Goal: Task Accomplishment & Management: Use online tool/utility

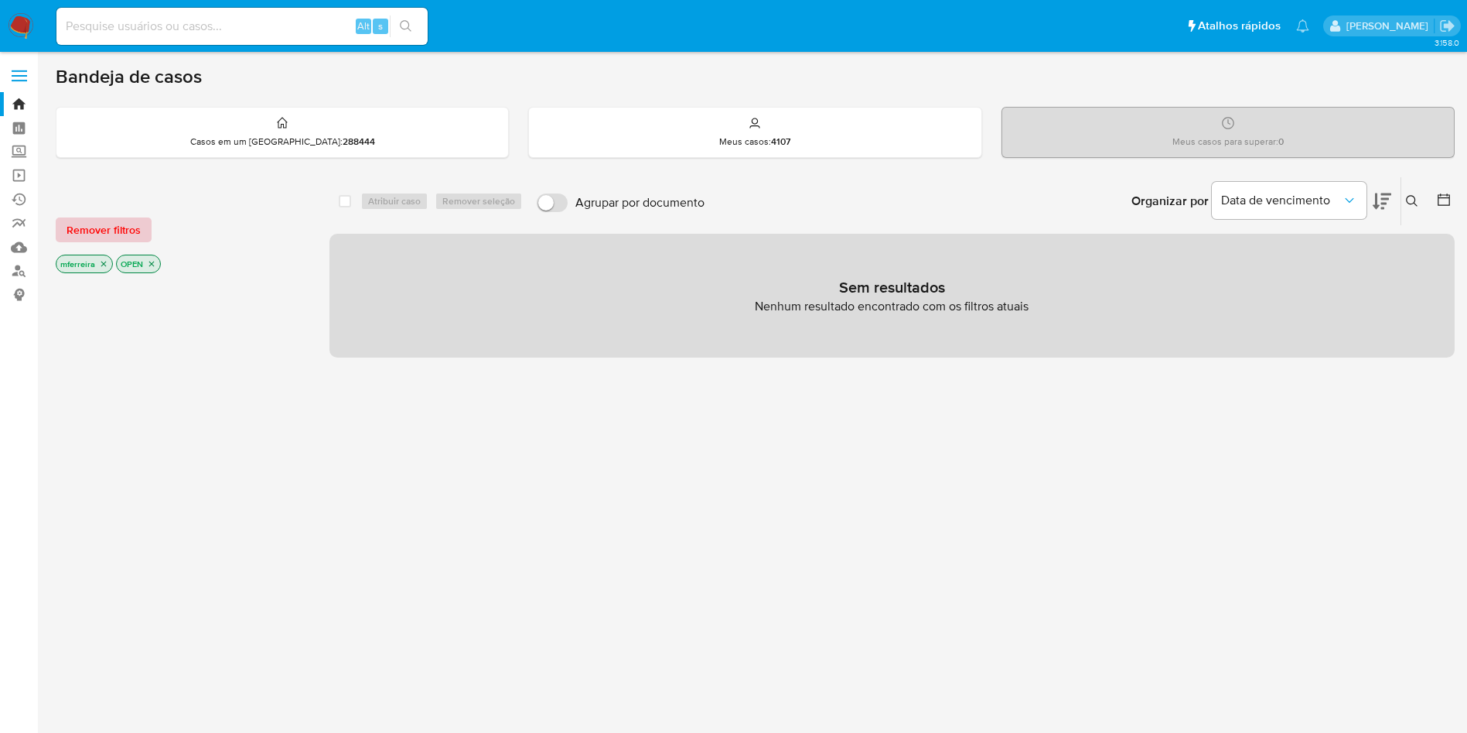
click at [114, 231] on span "Remover filtros" at bounding box center [104, 230] width 74 height 22
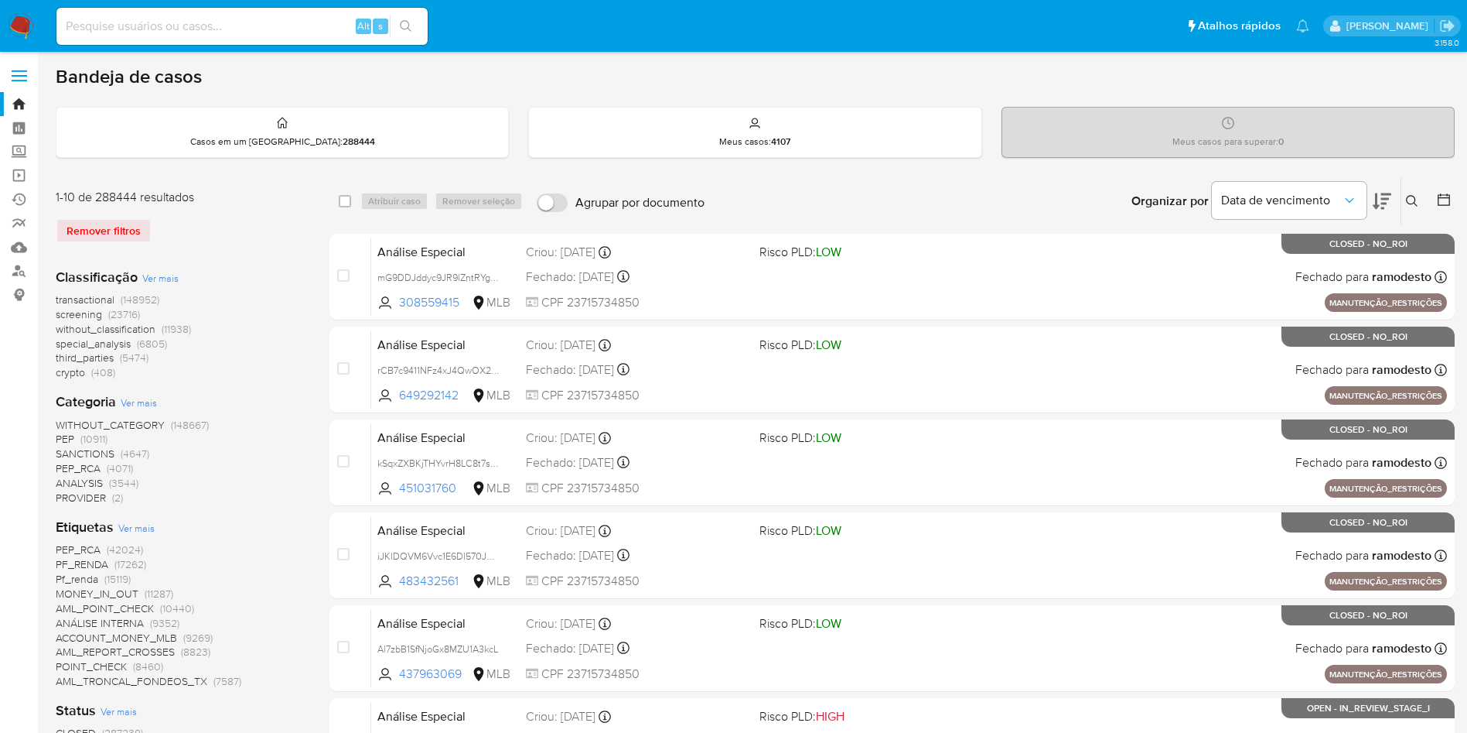
click at [84, 530] on b "Etiquetas" at bounding box center [85, 527] width 58 height 20
click at [137, 521] on span "Ver mais" at bounding box center [136, 528] width 36 height 14
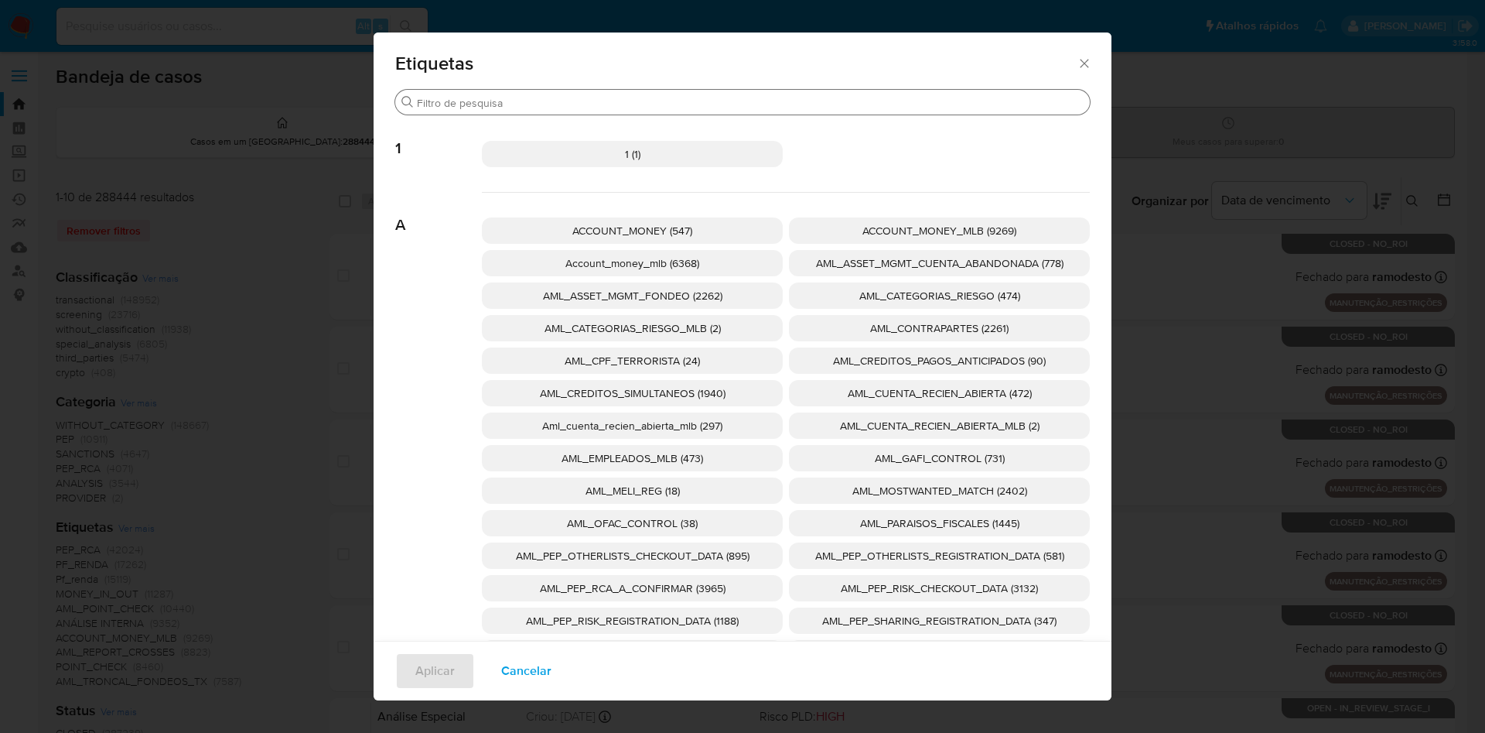
click at [529, 103] on input "Procurar" at bounding box center [750, 103] width 667 height 14
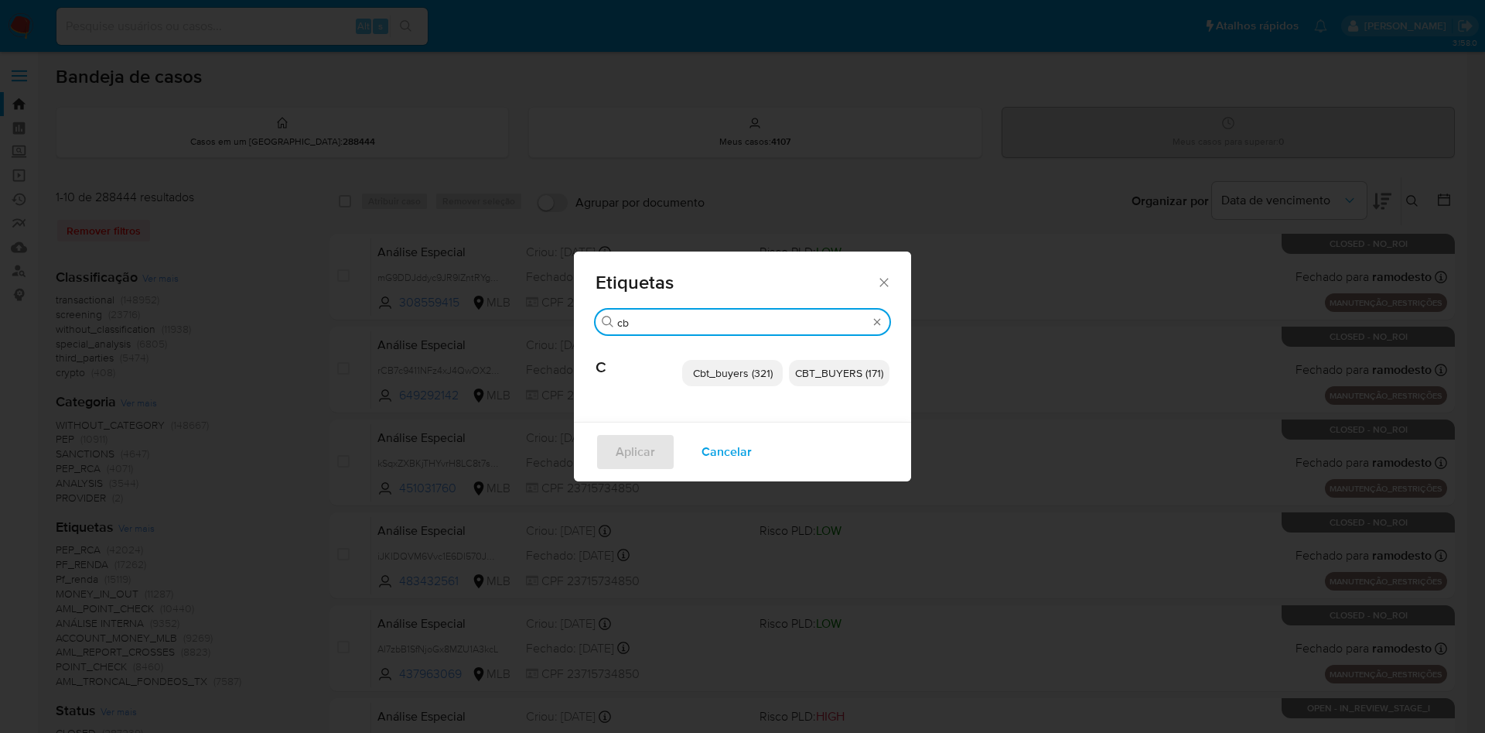
type input "cb"
click at [834, 371] on span "CBT_BUYERS (171)" at bounding box center [839, 372] width 88 height 15
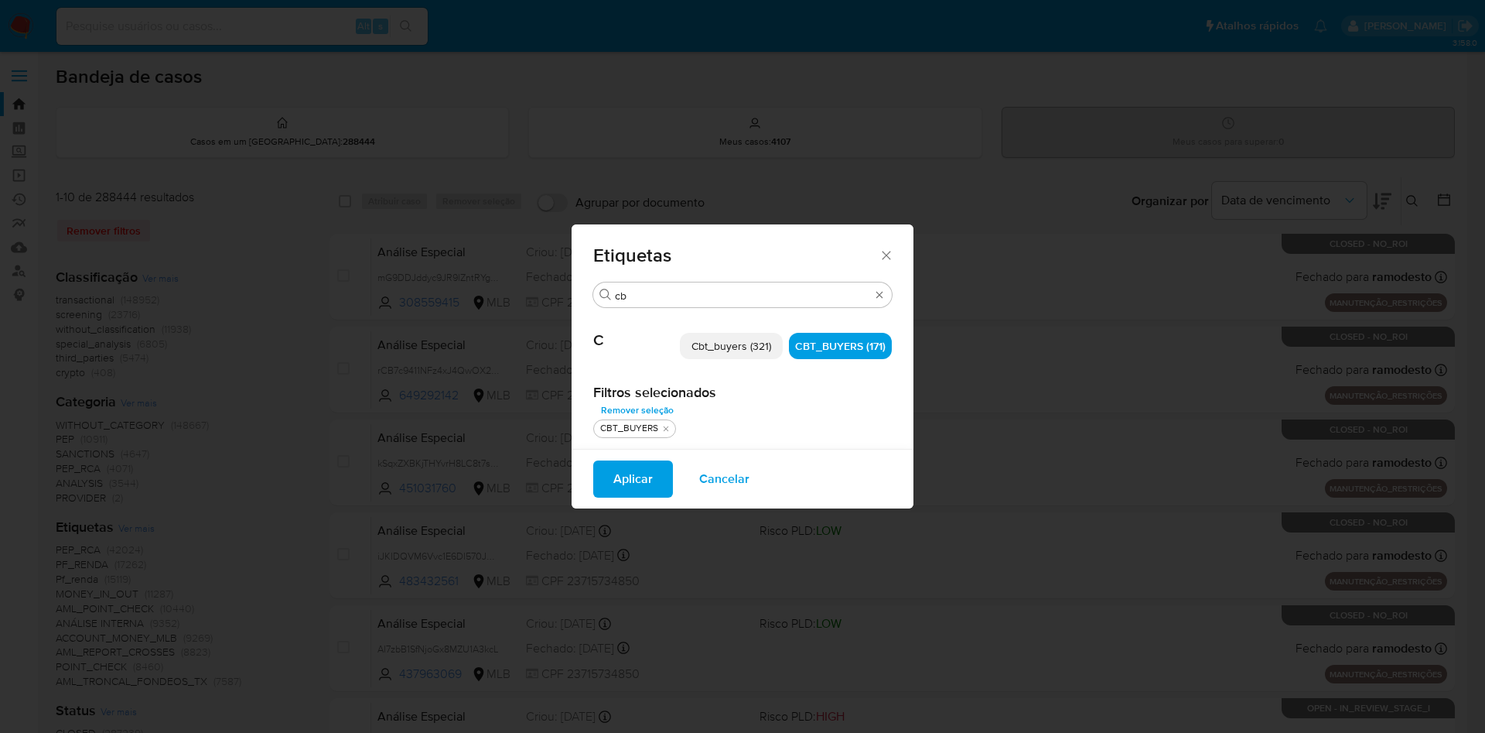
click at [641, 474] on span "Aplicar" at bounding box center [632, 479] width 39 height 34
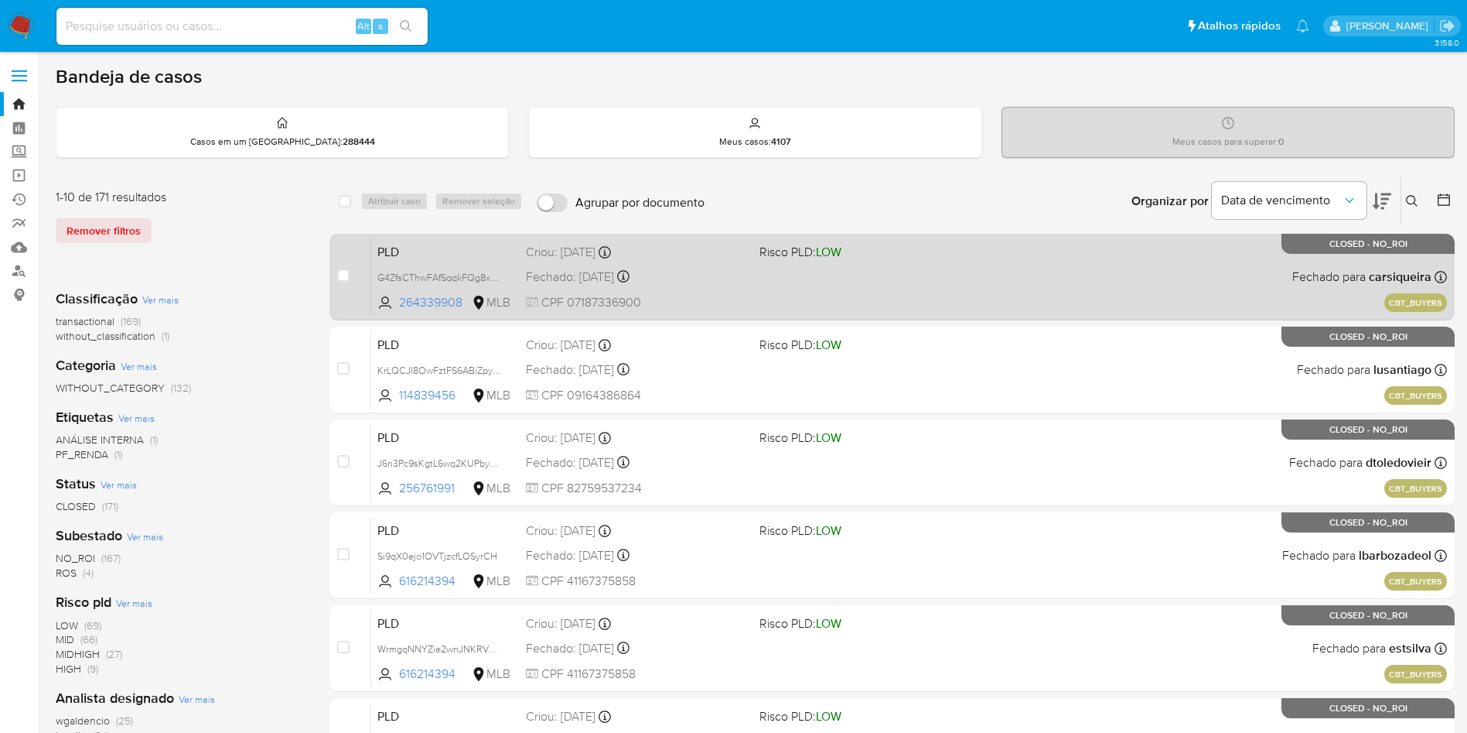
click at [458, 246] on span "PLD" at bounding box center [445, 251] width 136 height 20
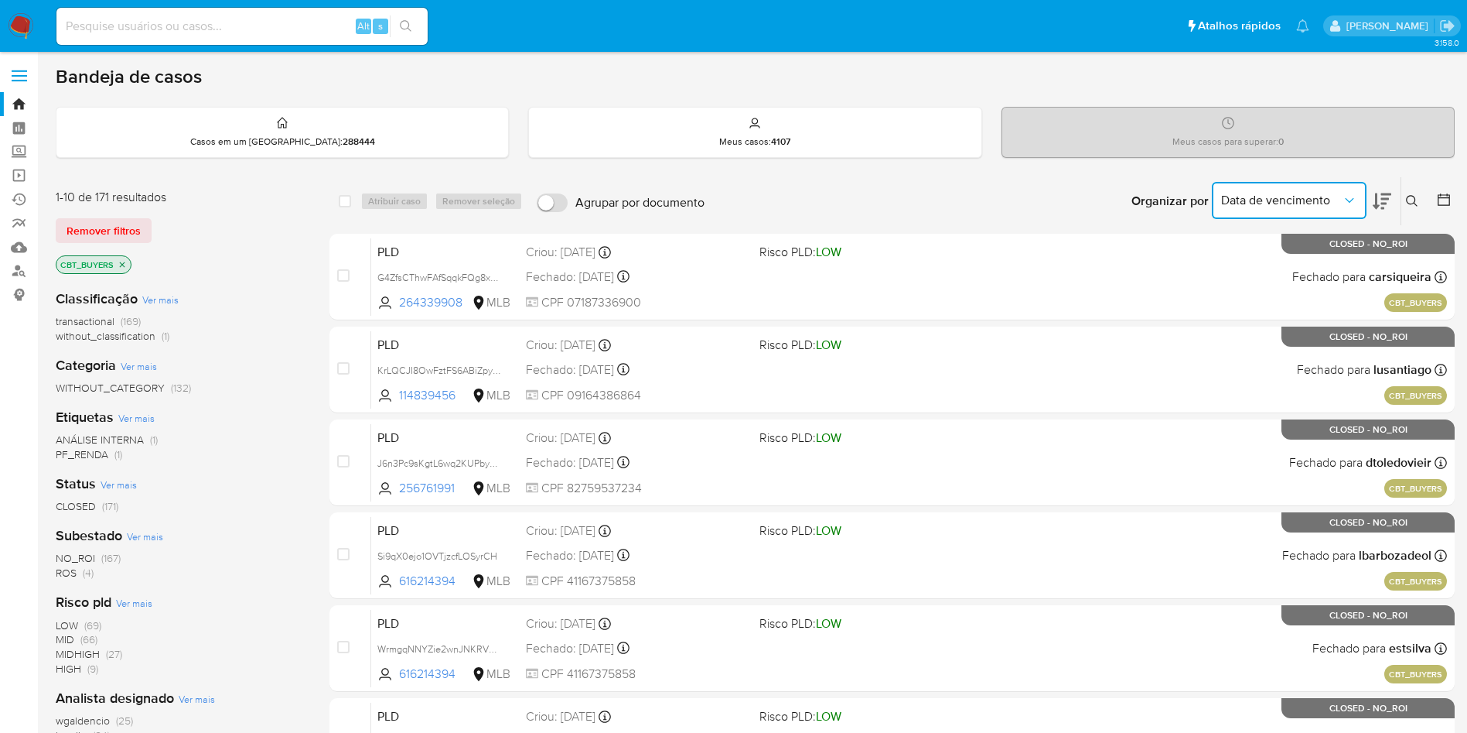
click at [1271, 212] on button "Data de vencimento" at bounding box center [1289, 200] width 155 height 37
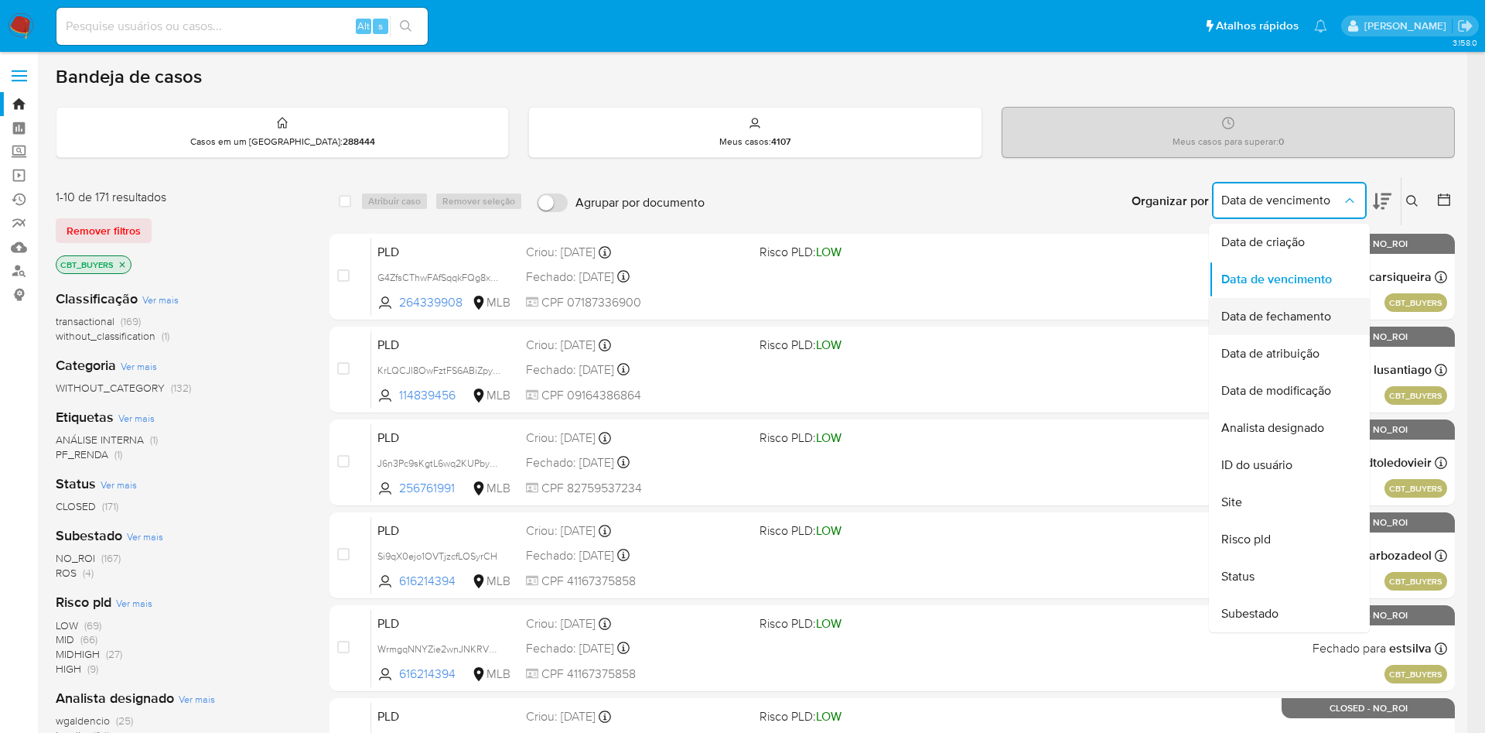
click at [1254, 305] on div "Data de fechamento" at bounding box center [1284, 316] width 127 height 37
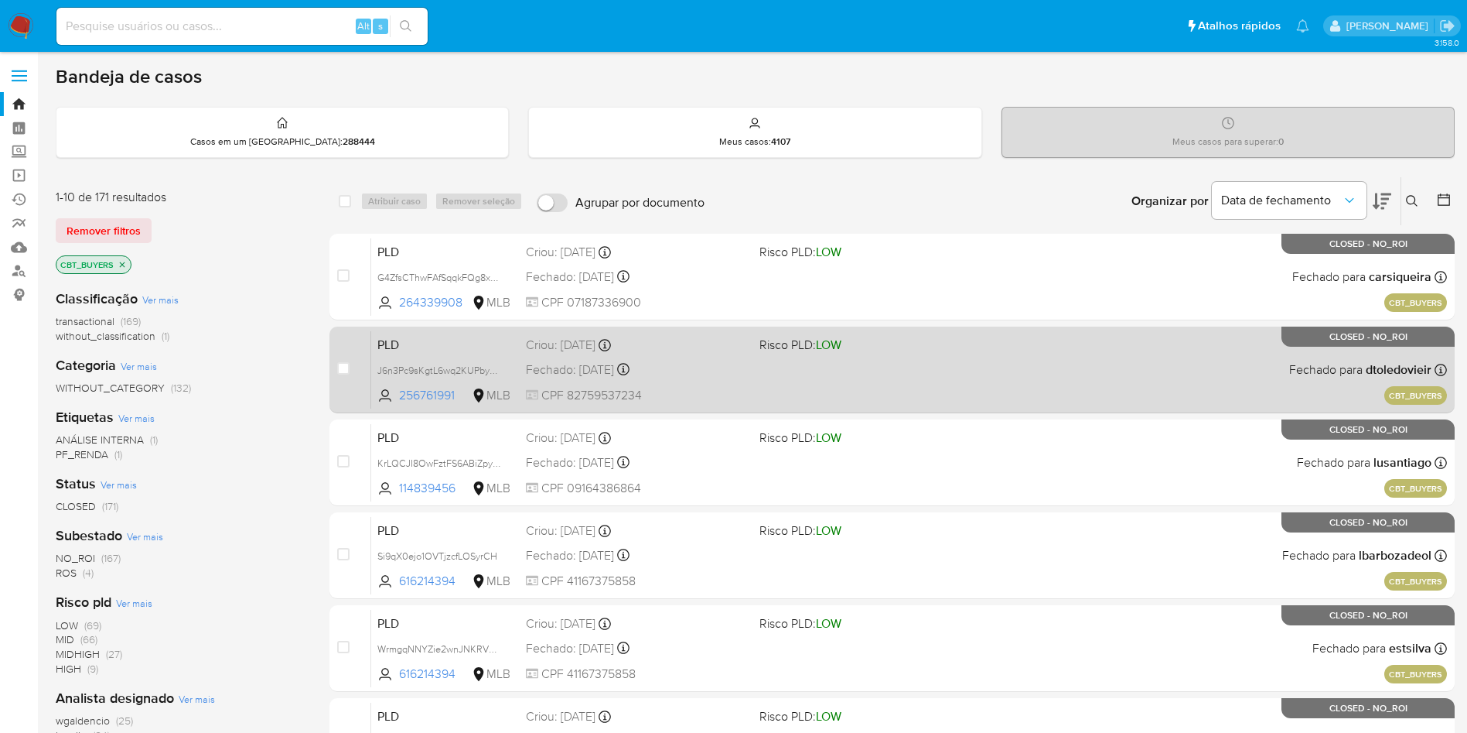
click at [465, 355] on div "PLD J6n3Pc9sKgtL6wq2KUPbyQCg 256761991 MLB Risco PLD: LOW Criou: 12/04/2024 Cri…" at bounding box center [909, 369] width 1076 height 78
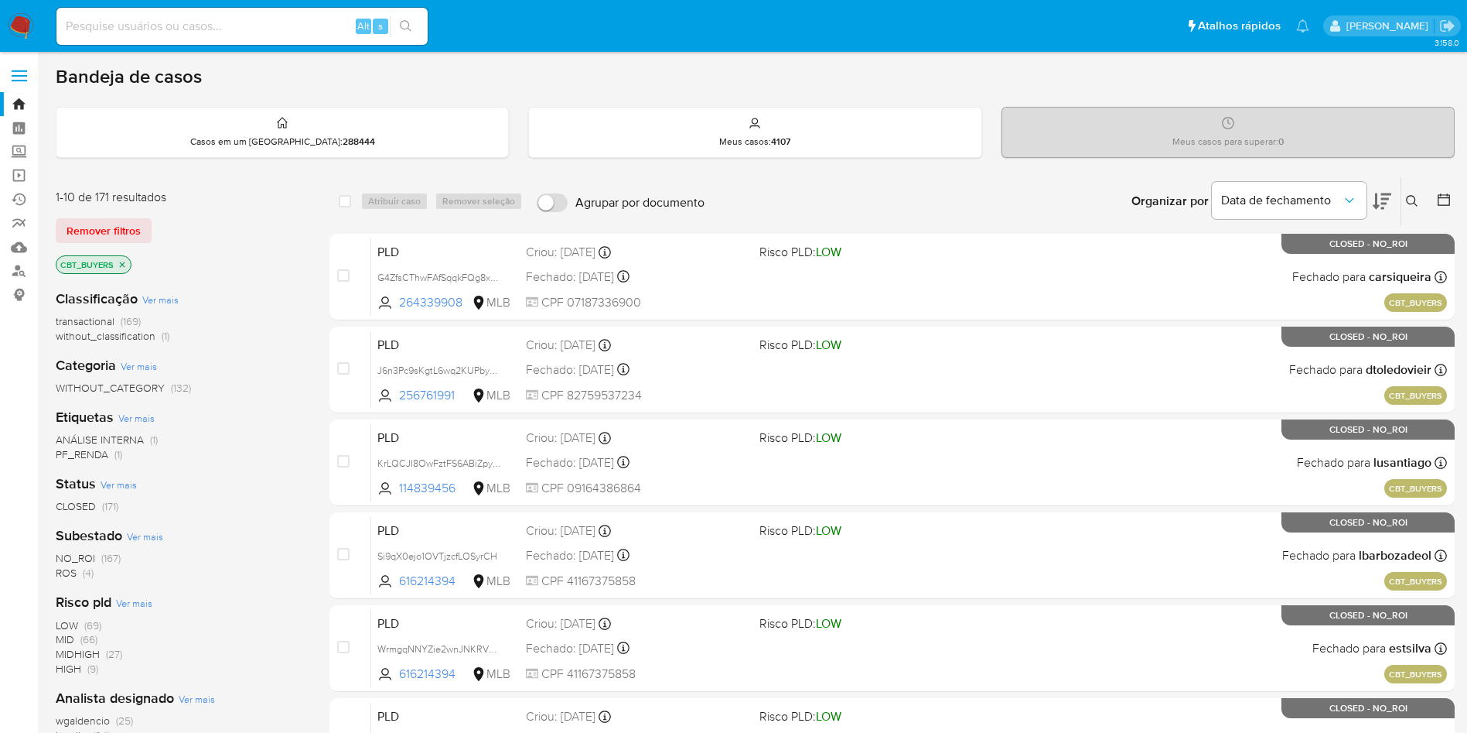
click at [122, 245] on div "1-10 de 171 resultados Remover filtros CBT_BUYERS" at bounding box center [180, 233] width 248 height 88
click at [116, 238] on span "Remover filtros" at bounding box center [104, 231] width 74 height 22
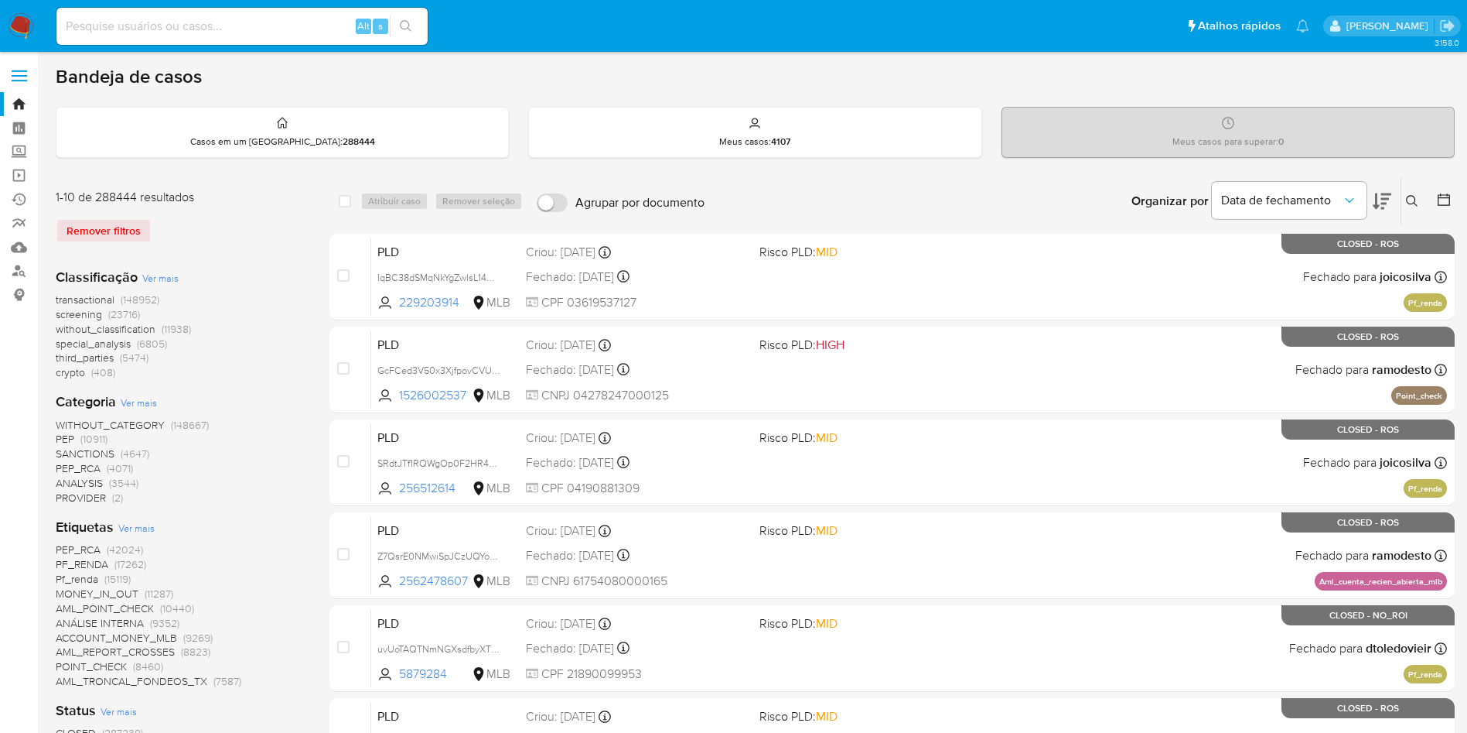
click at [136, 528] on span "Ver mais" at bounding box center [136, 528] width 36 height 14
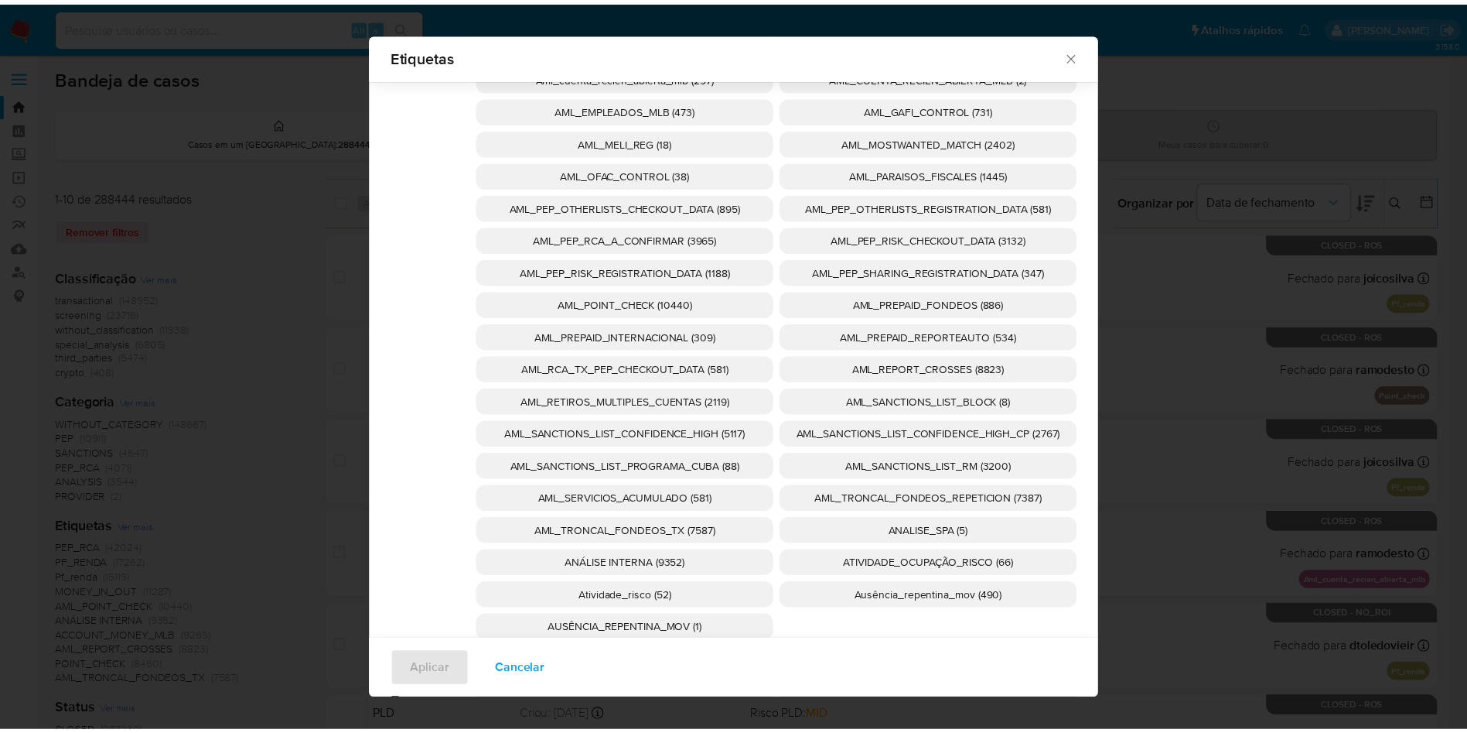
scroll to position [801, 0]
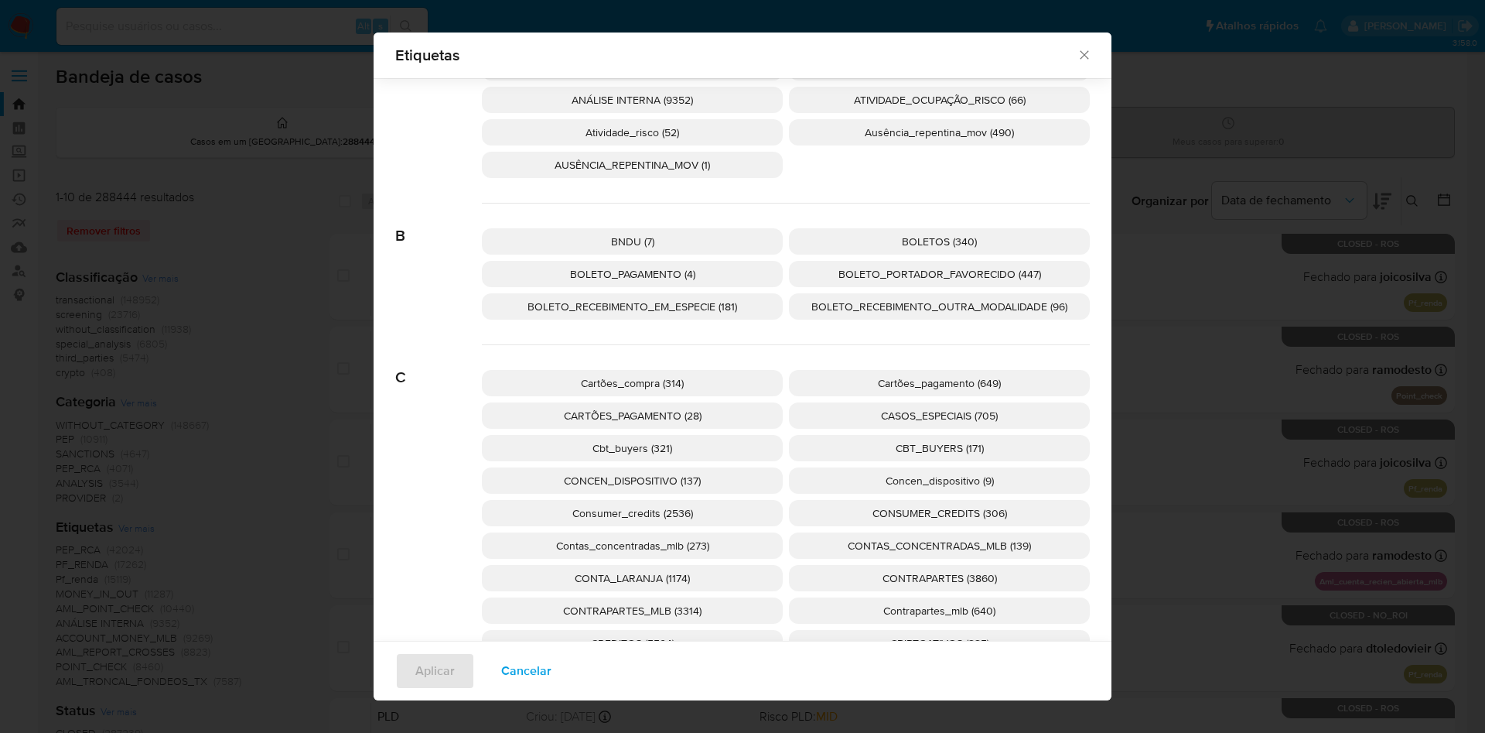
click at [659, 449] on span "Cbt_buyers (321)" at bounding box center [632, 447] width 80 height 15
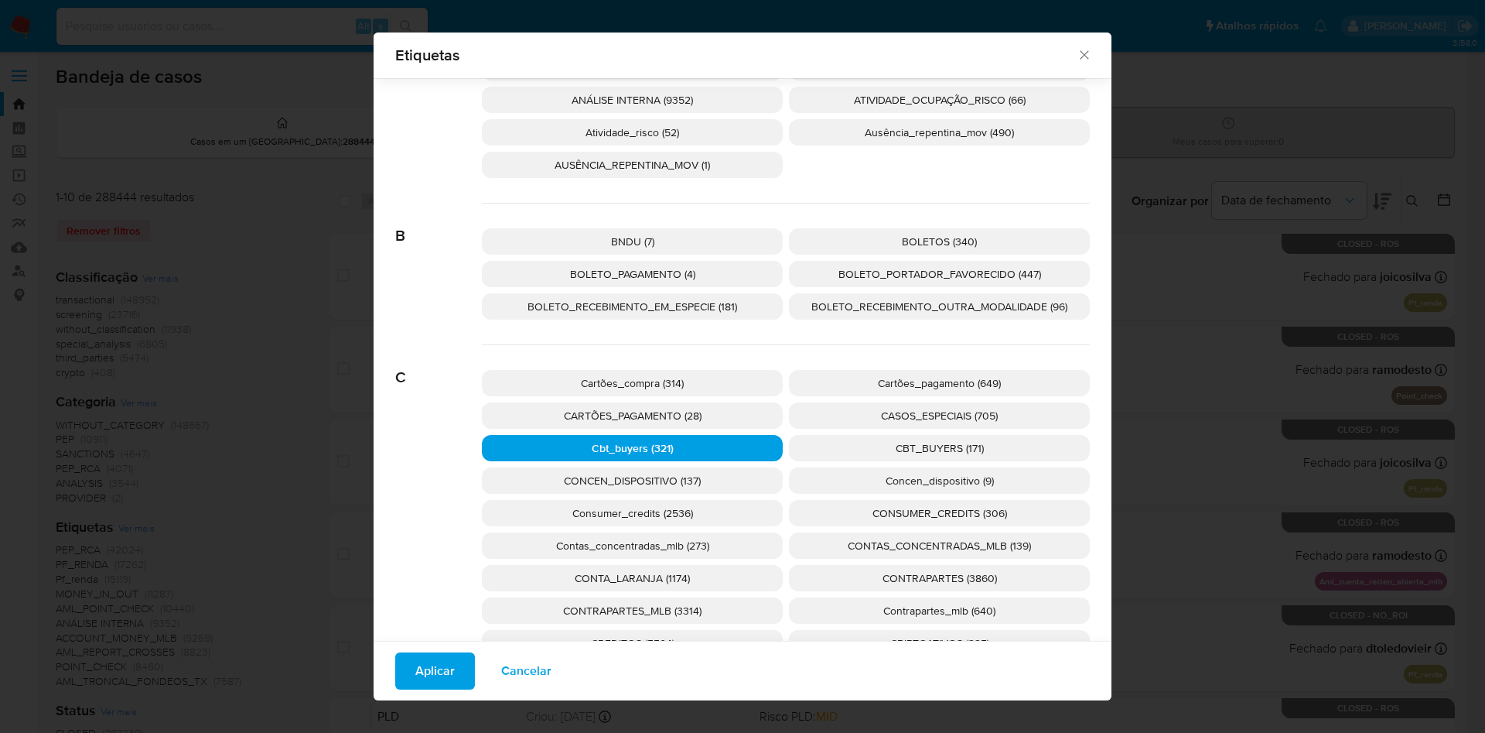
click at [878, 452] on p "CBT_BUYERS (171)" at bounding box center [939, 448] width 301 height 26
click at [432, 664] on span "Aplicar" at bounding box center [434, 671] width 39 height 34
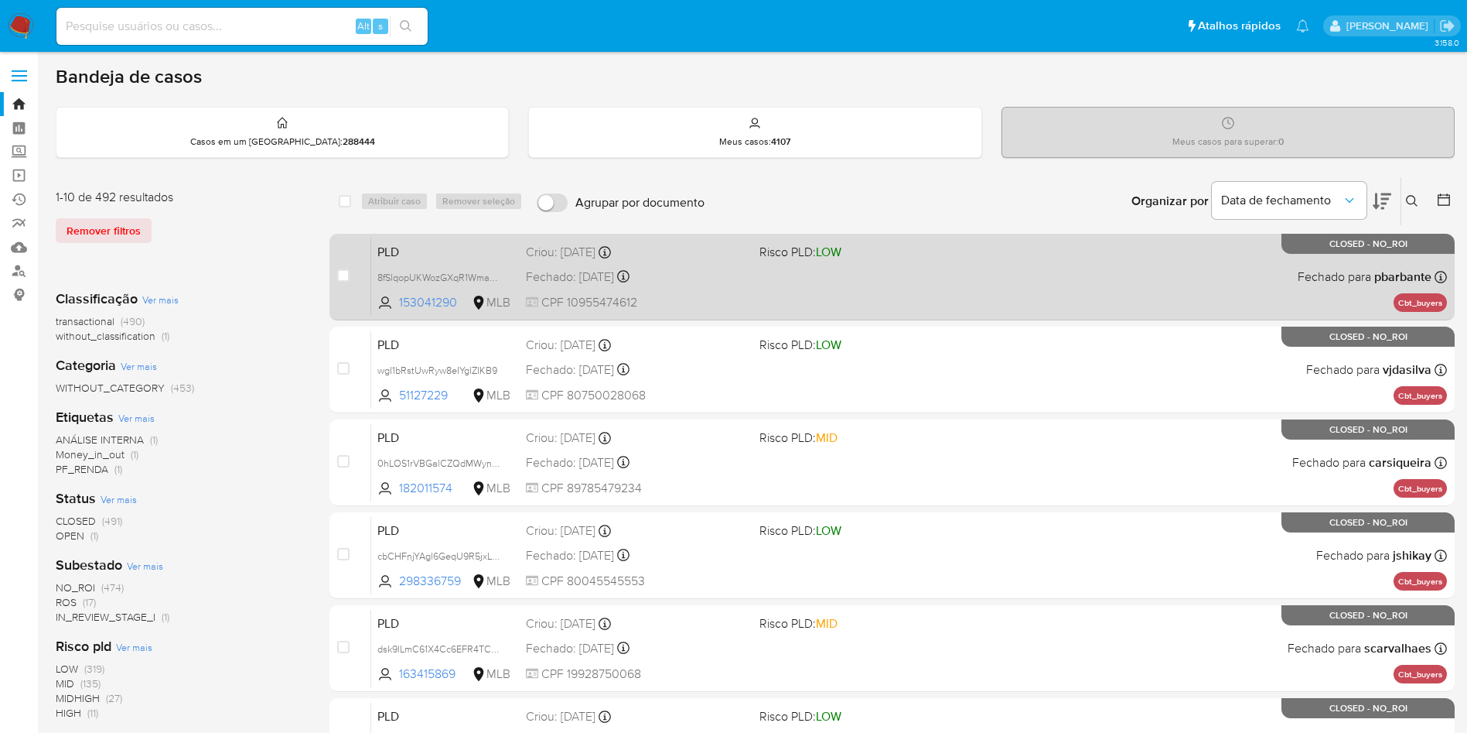
click at [579, 268] on div "Fechado: 19/08/2025 Fechado: 19/08/2025 12:19:00" at bounding box center [636, 276] width 221 height 17
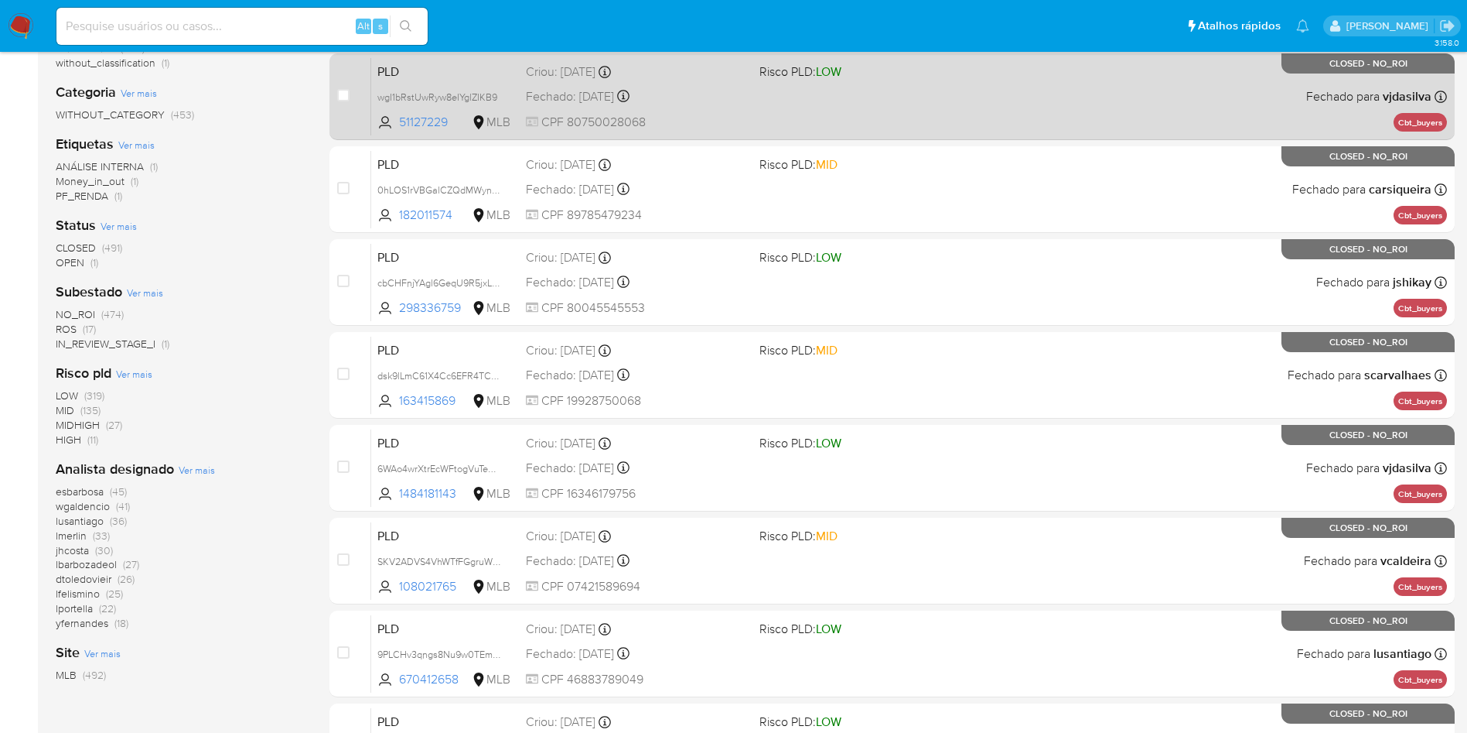
scroll to position [274, 0]
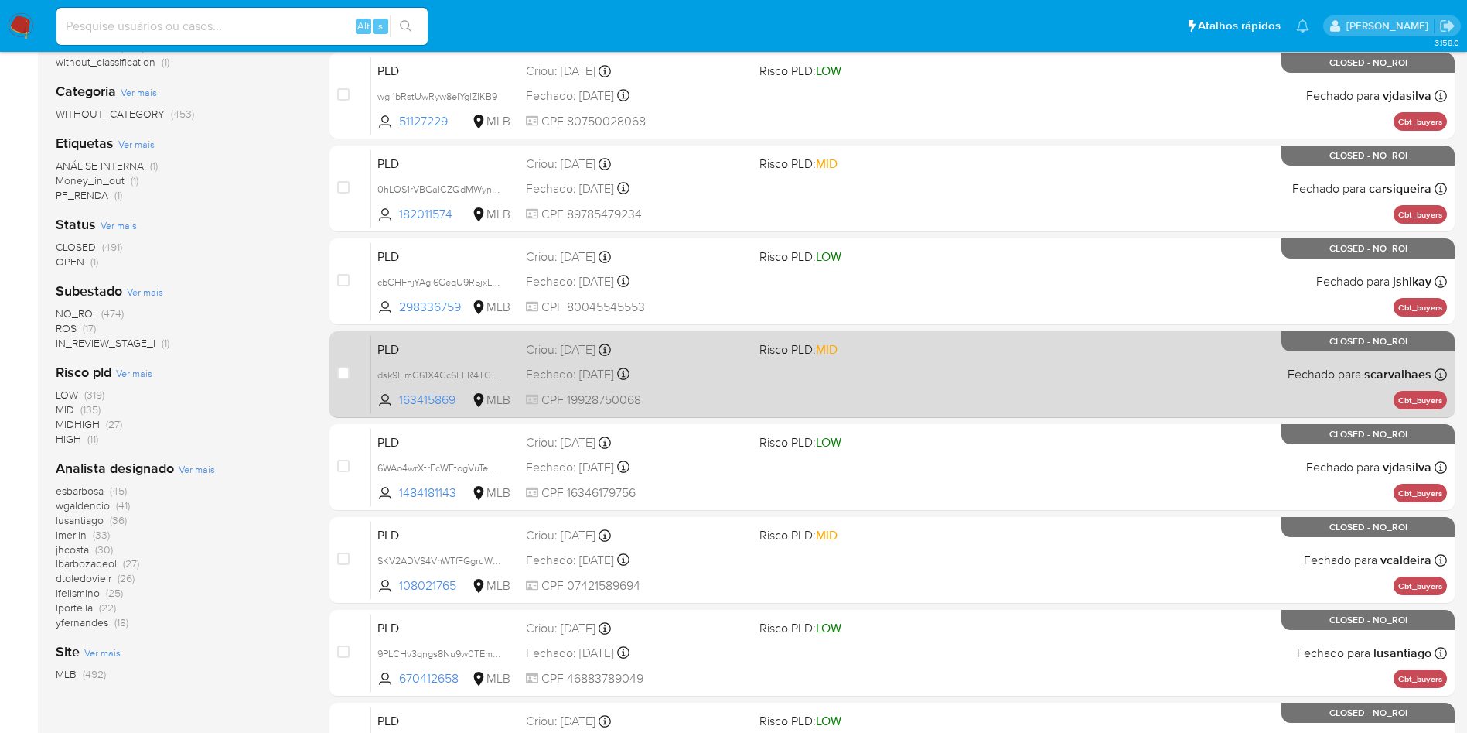
click at [473, 355] on span "PLD" at bounding box center [445, 348] width 136 height 20
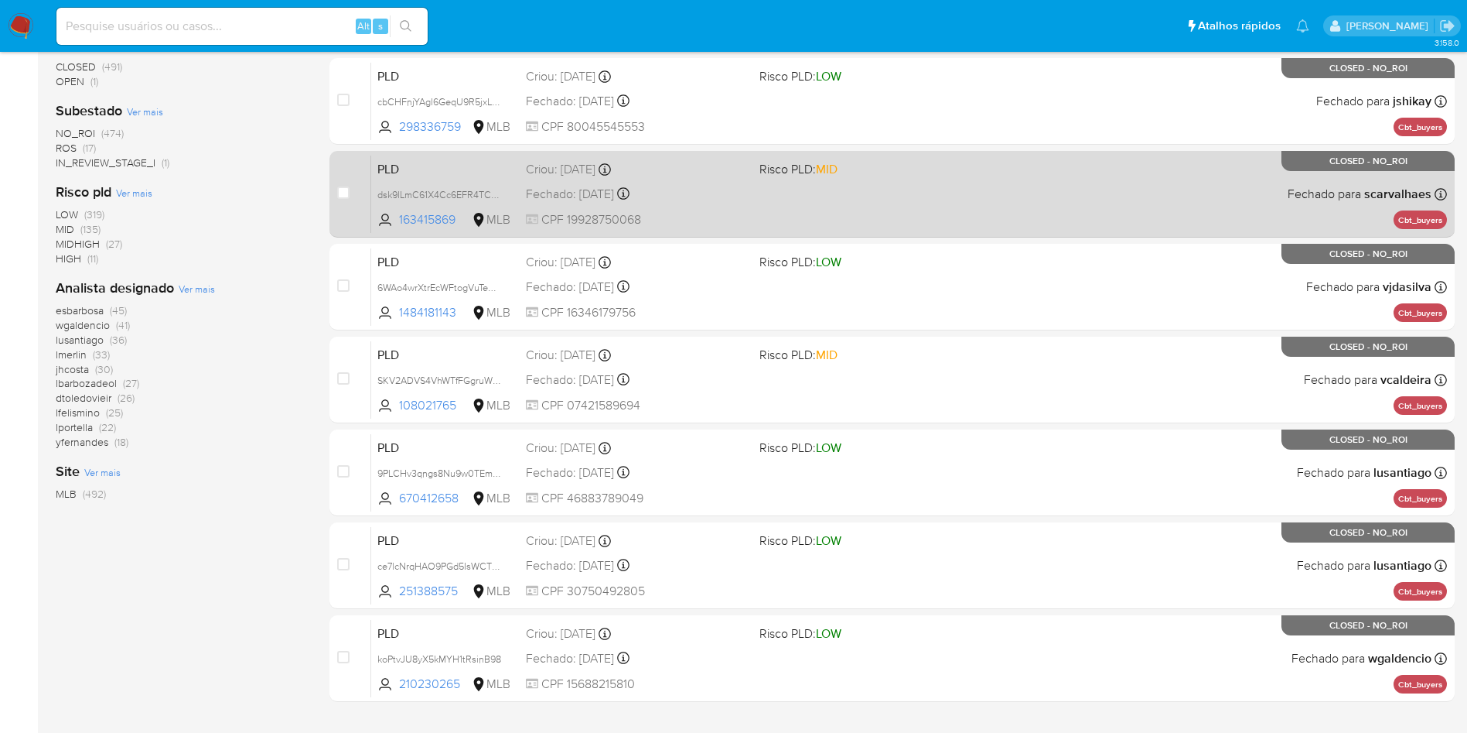
scroll to position [545, 0]
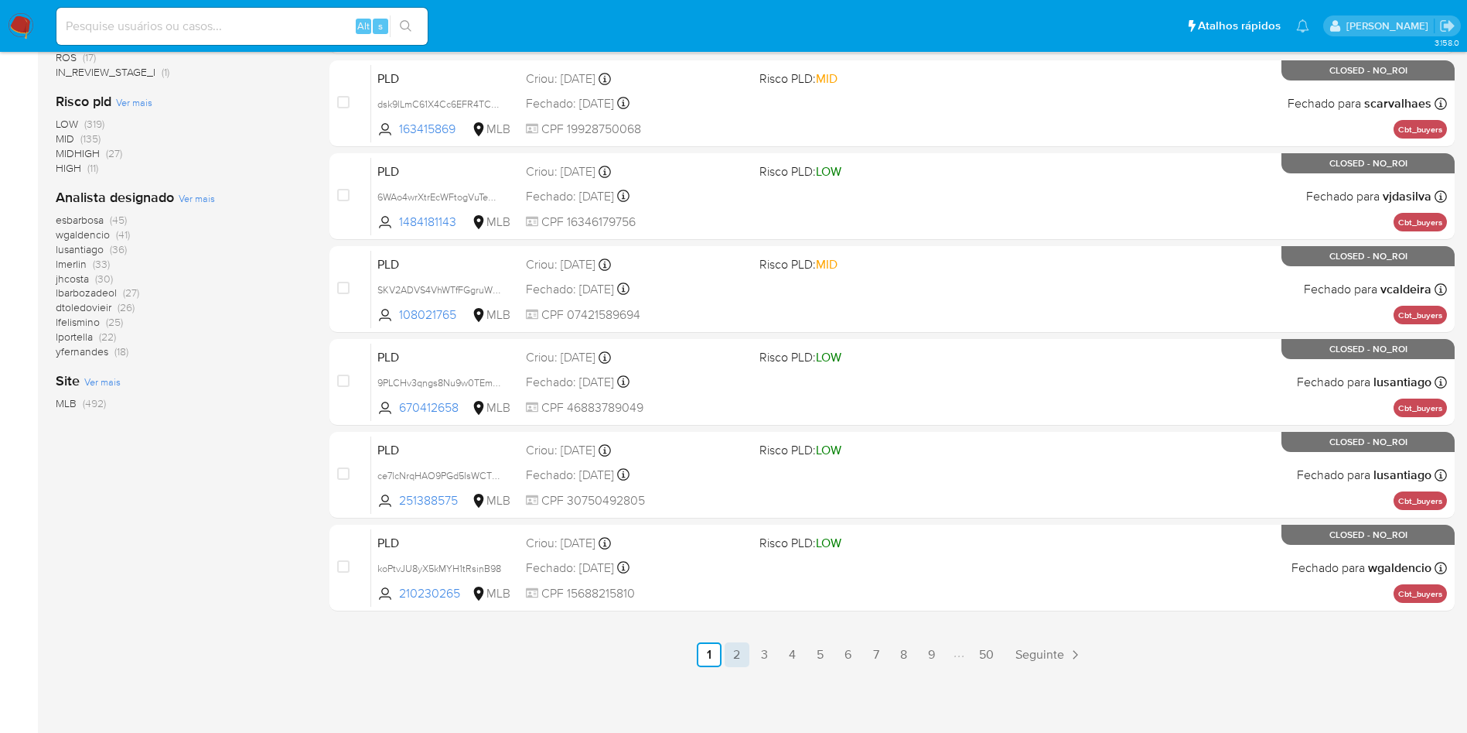
click at [739, 647] on link "2" at bounding box center [737, 654] width 25 height 25
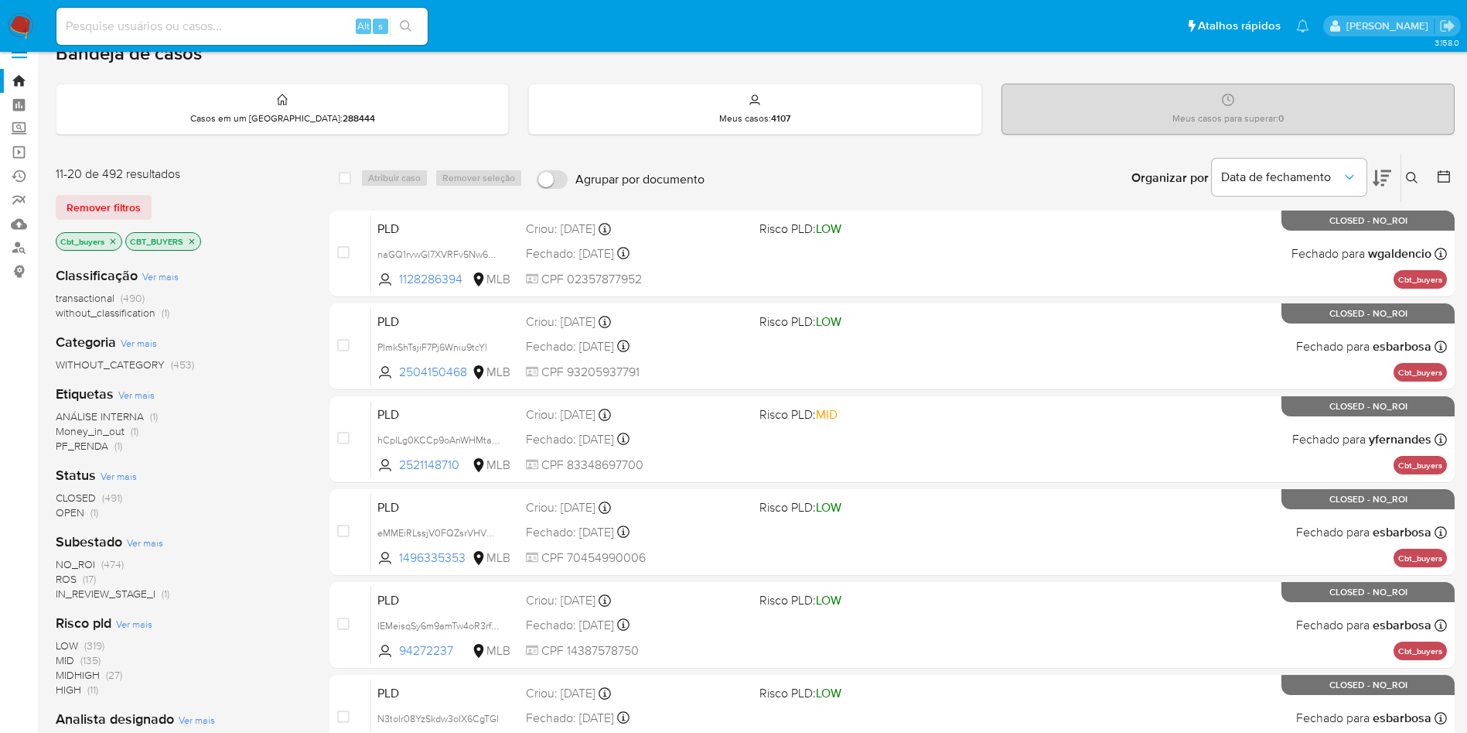
scroll to position [42, 0]
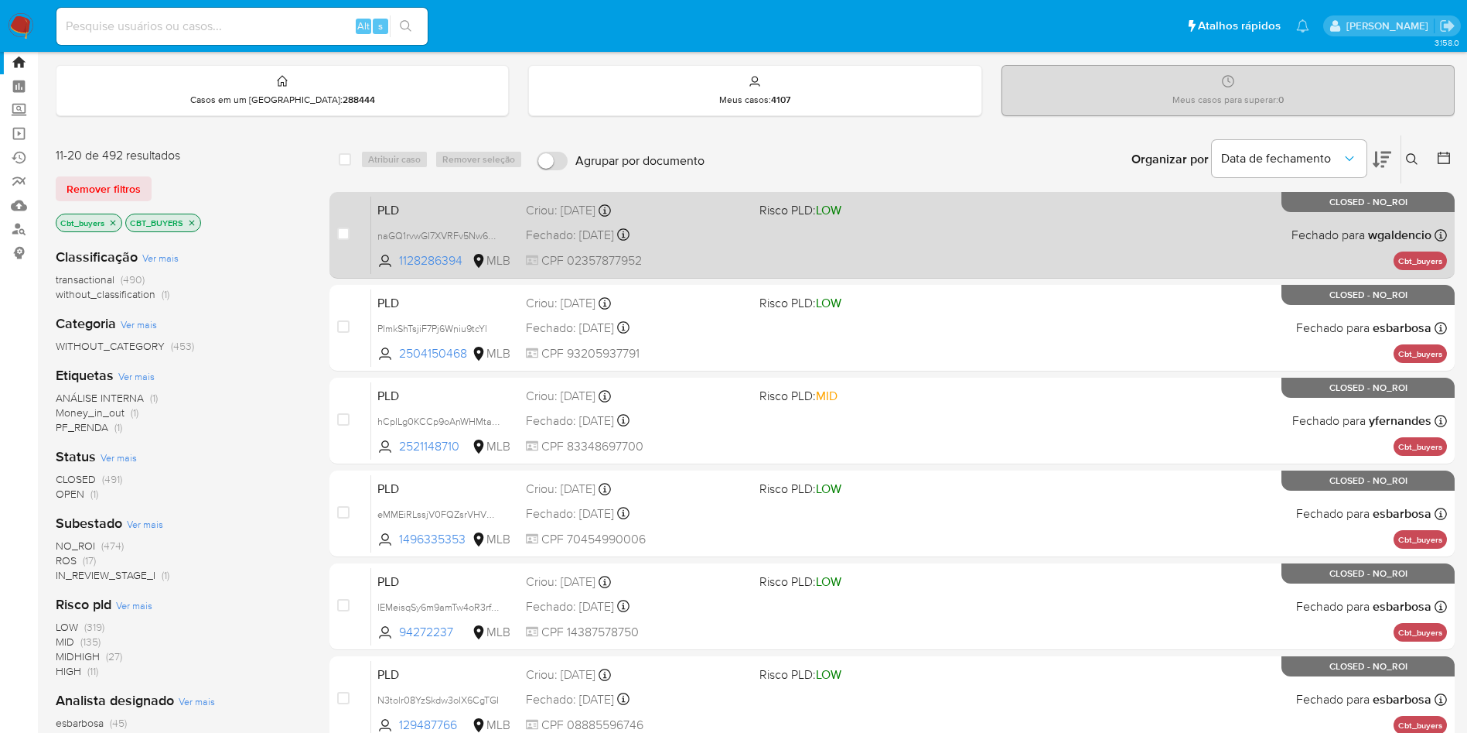
click at [523, 237] on div "PLD naGQ1rvwGl7XVRFv5Nw6uCCm 1128286394 MLB Risco PLD: LOW Criou: 12/07/2025 Cr…" at bounding box center [909, 235] width 1076 height 78
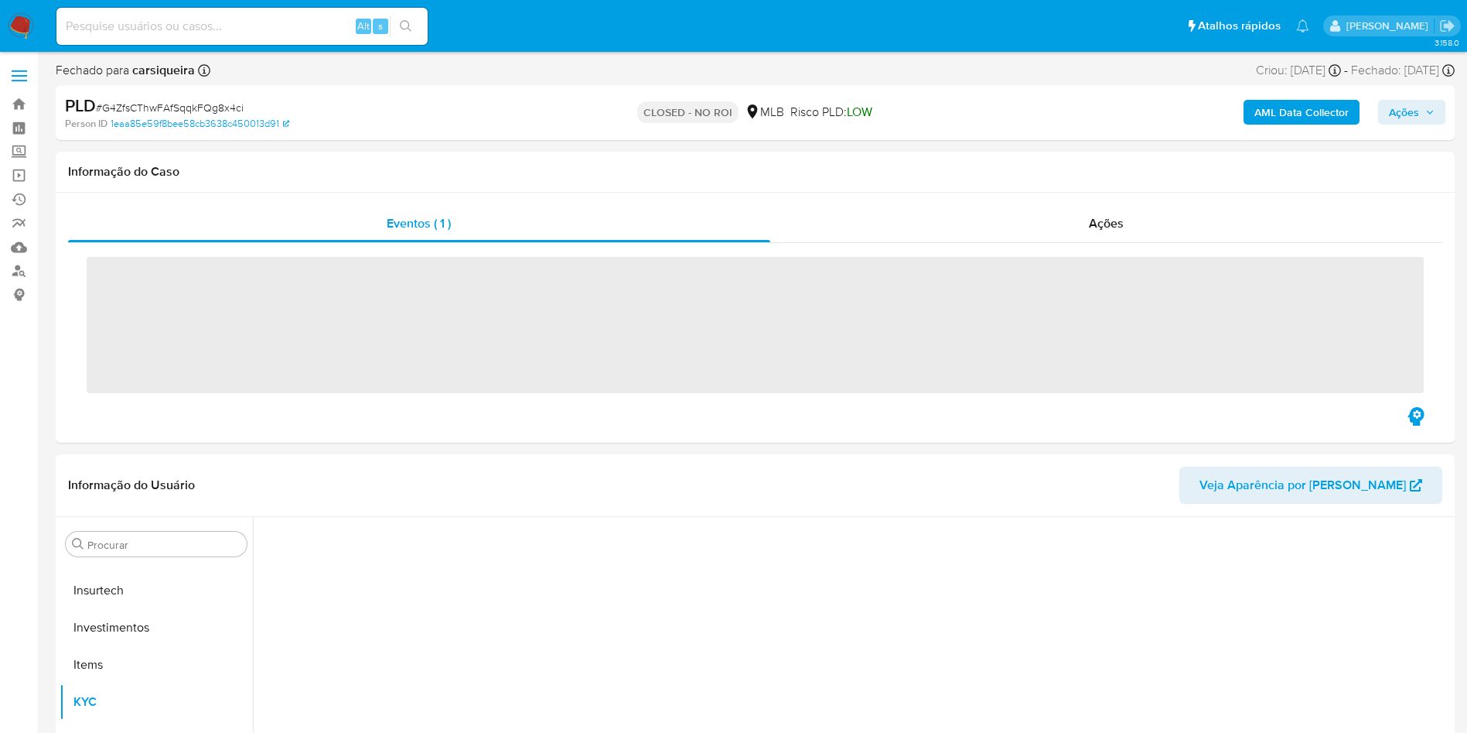
scroll to position [728, 0]
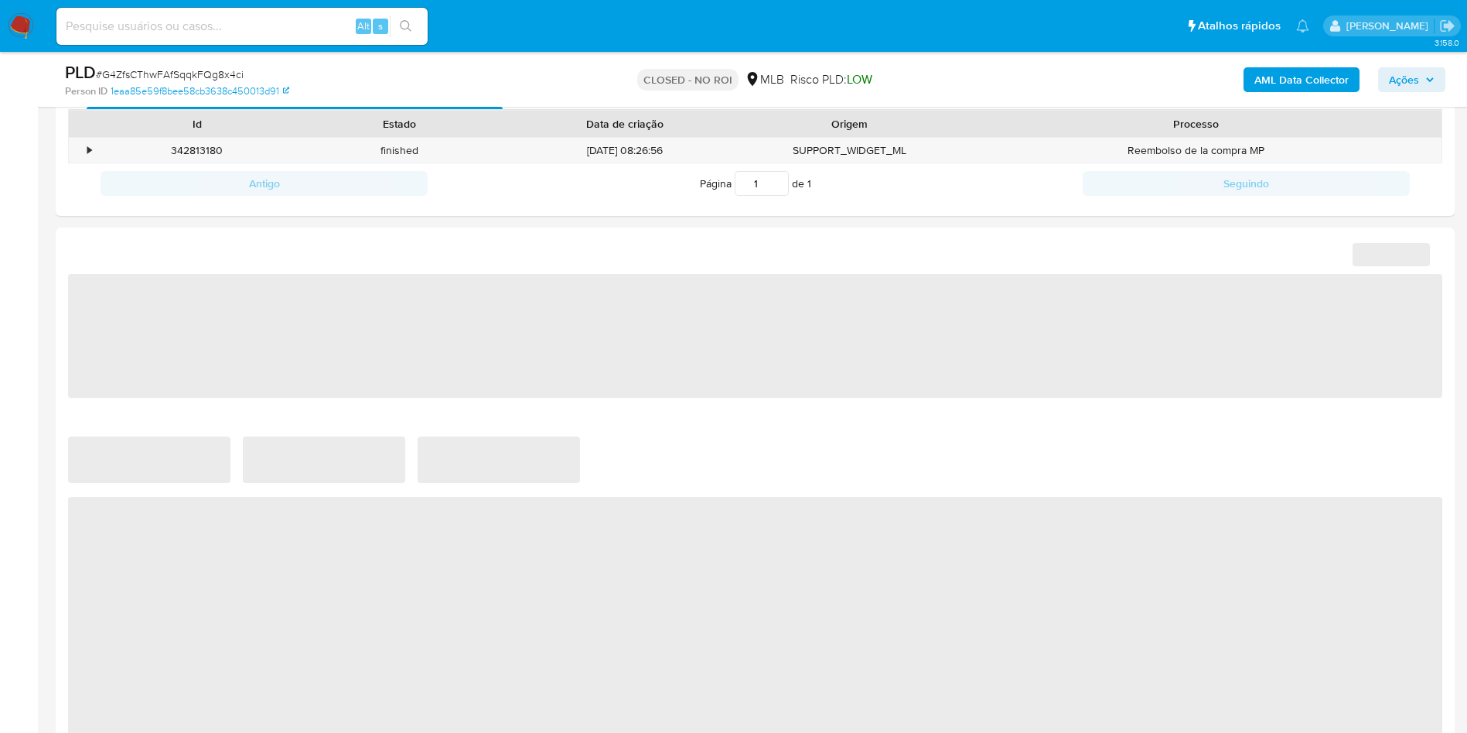
select select "10"
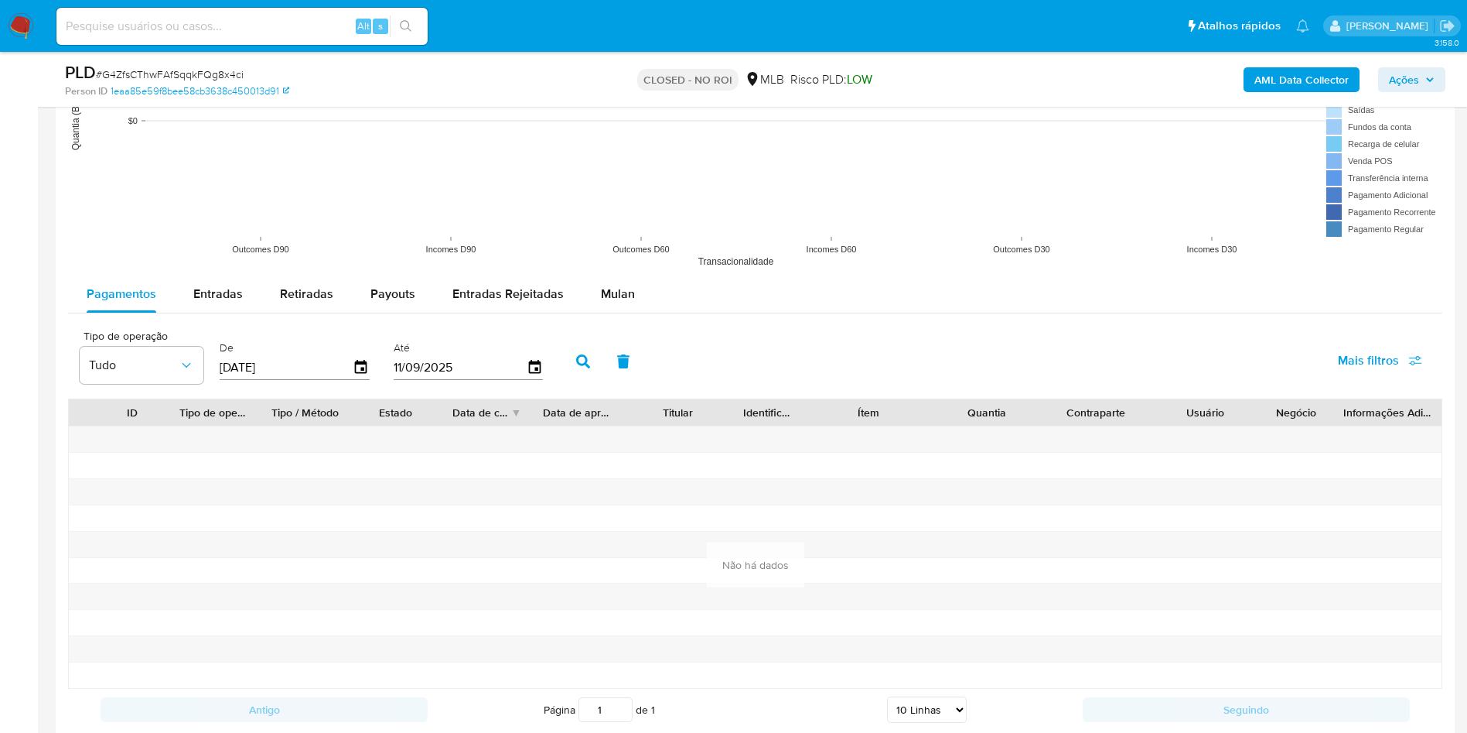
scroll to position [1366, 0]
click at [369, 376] on icon "button" at bounding box center [361, 367] width 27 height 27
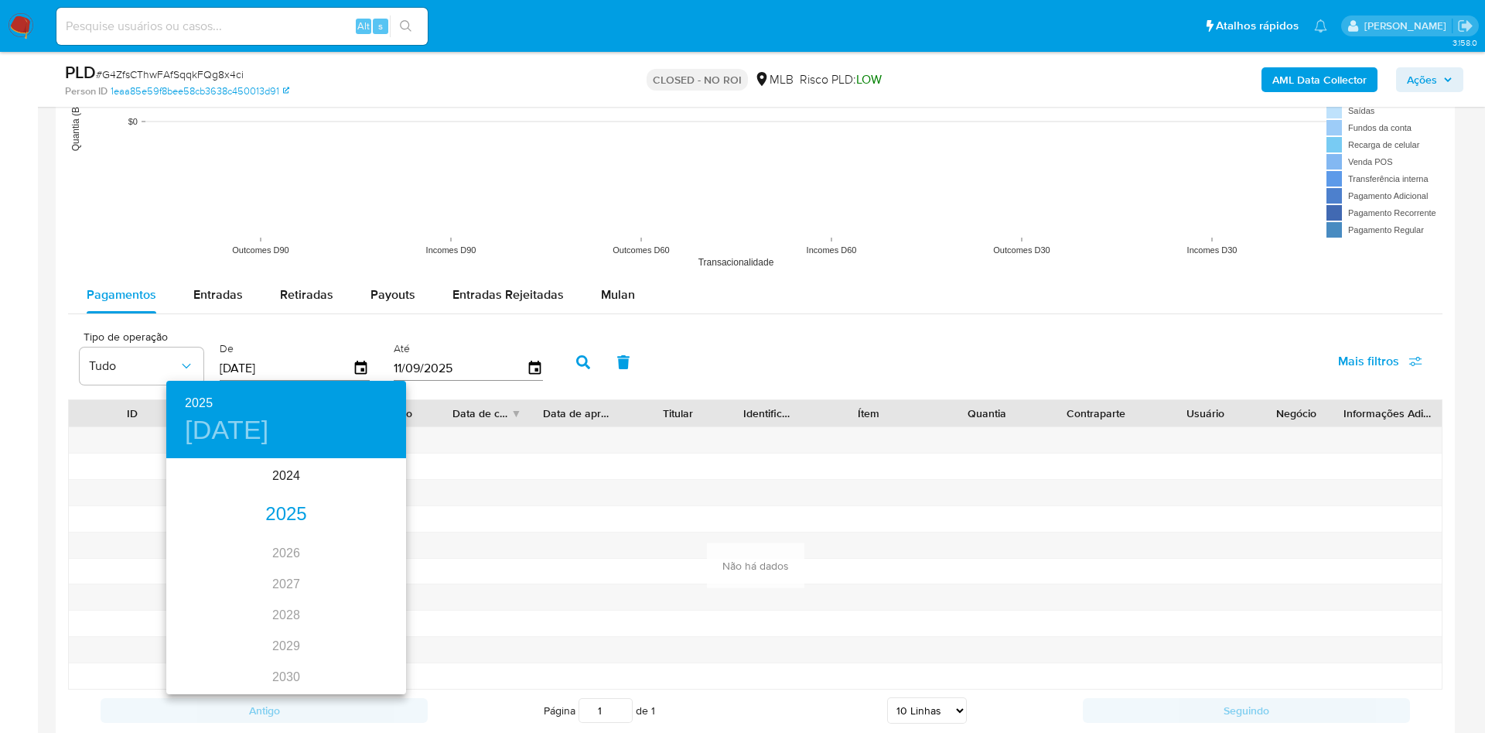
click at [284, 508] on div "2025" at bounding box center [286, 514] width 240 height 31
click at [217, 486] on div "ene." at bounding box center [206, 489] width 80 height 58
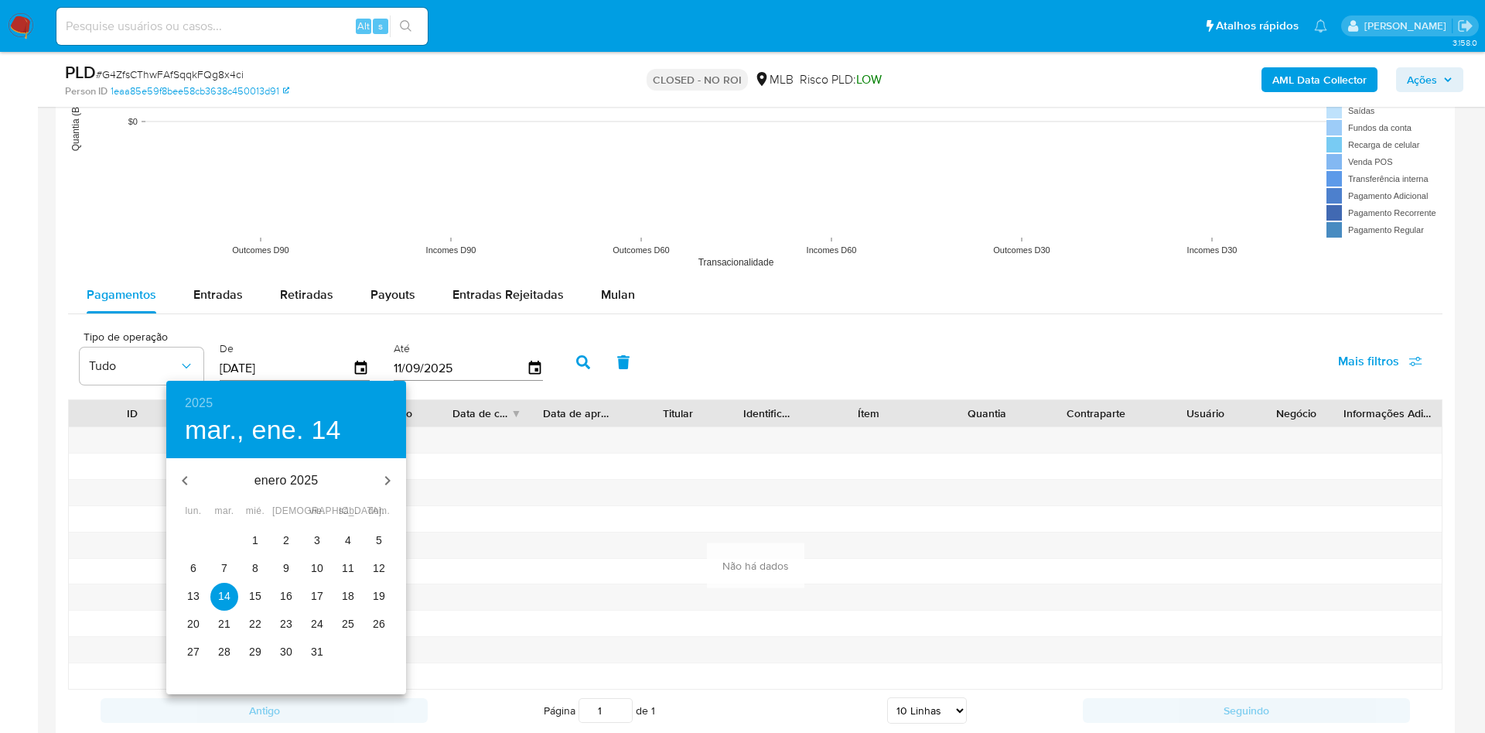
click at [262, 536] on span "1" at bounding box center [255, 539] width 28 height 15
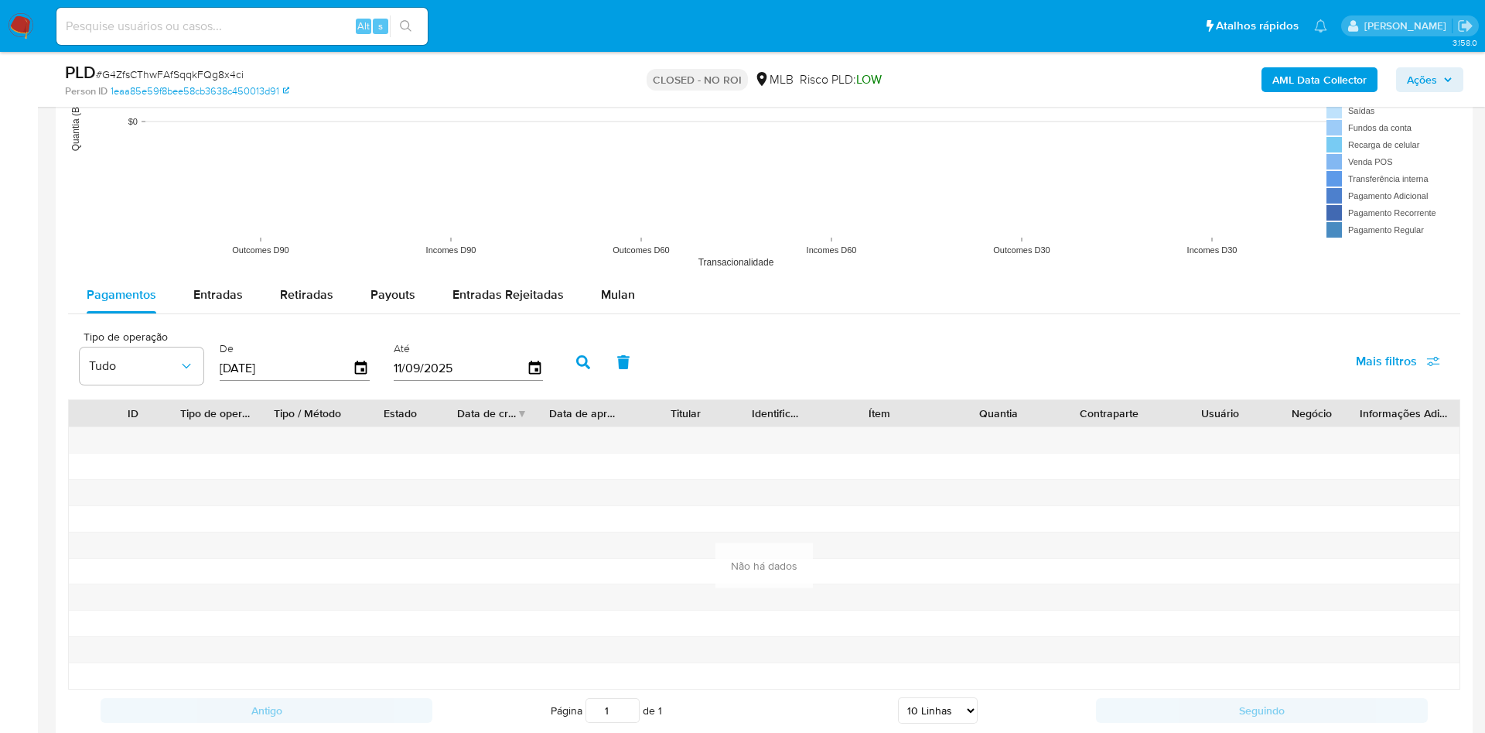
type input "01/01/2025"
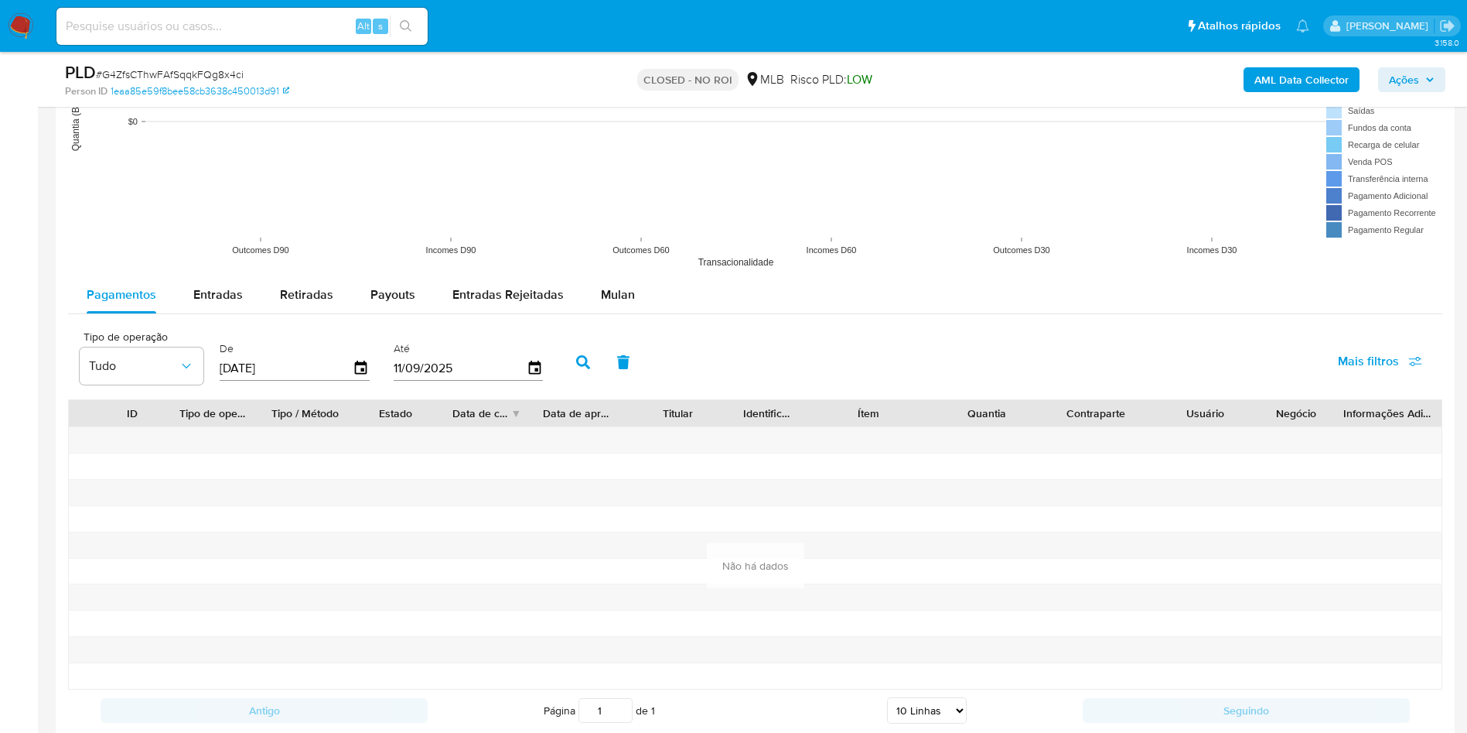
click at [592, 348] on button "button" at bounding box center [583, 361] width 40 height 37
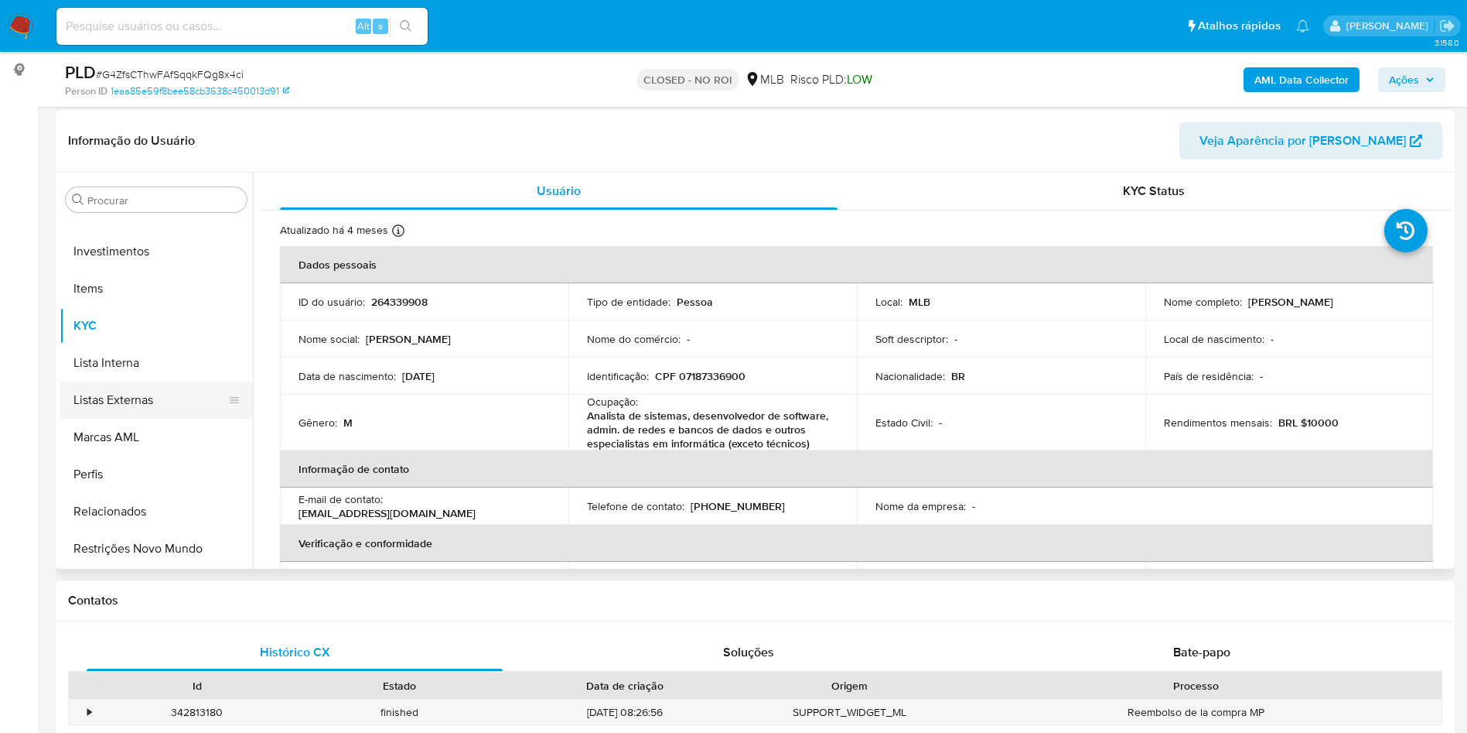
scroll to position [447, 0]
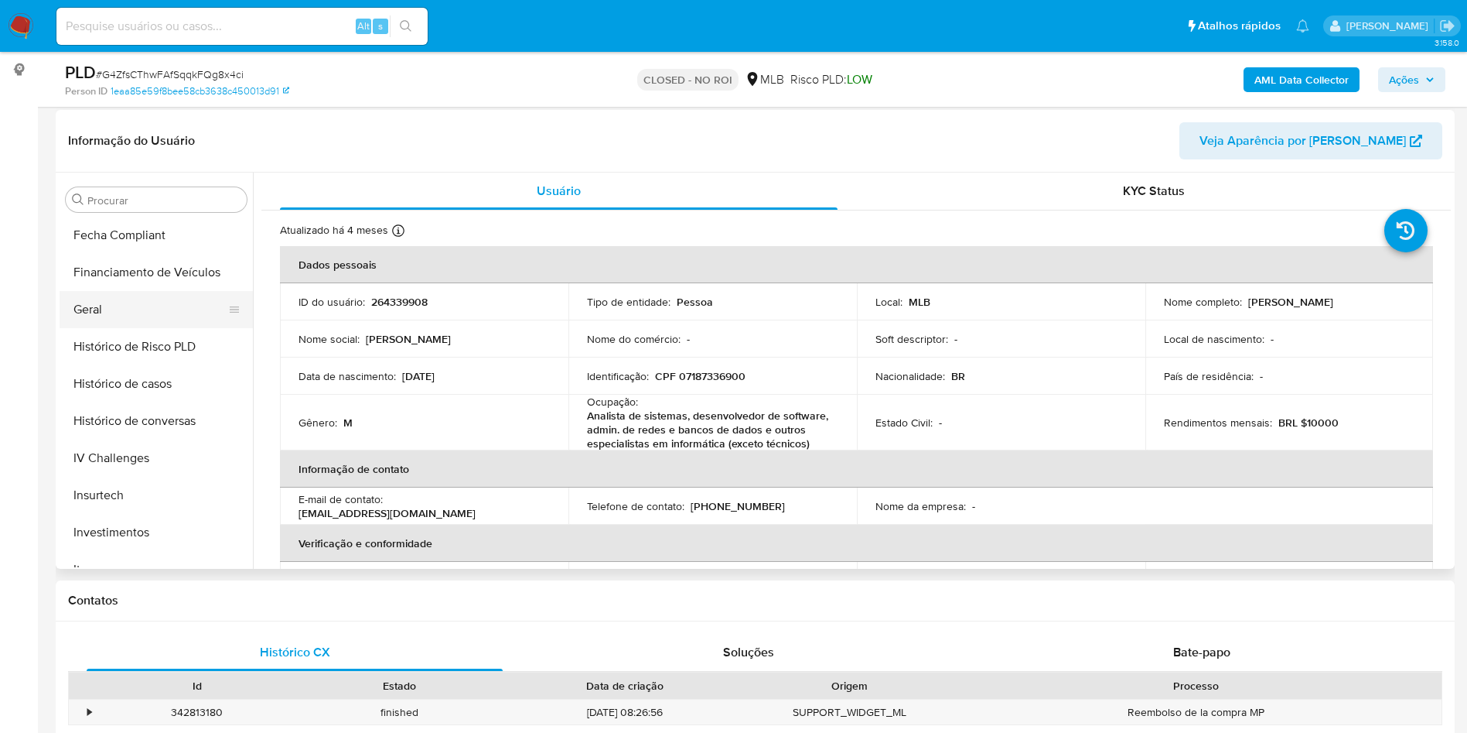
click at [132, 302] on button "Geral" at bounding box center [150, 309] width 181 height 37
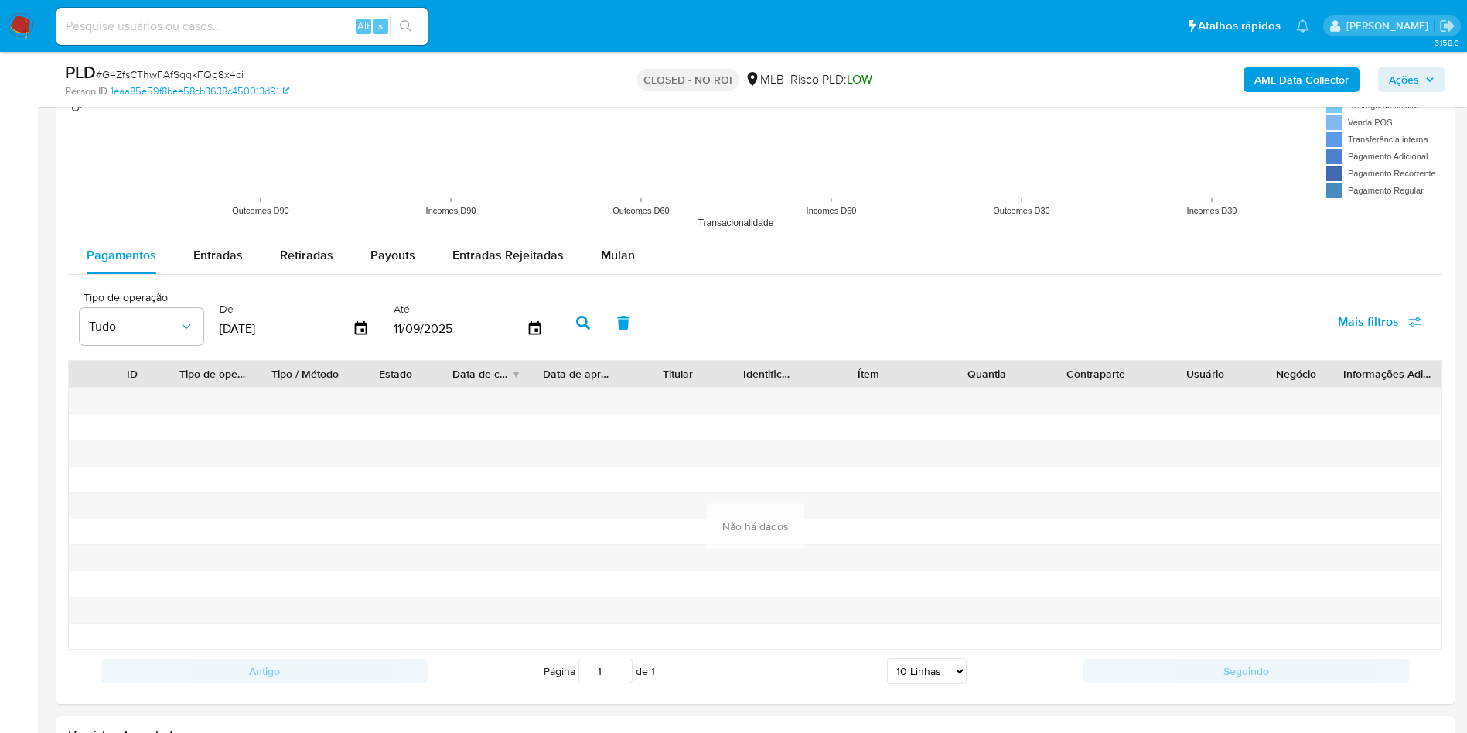
scroll to position [1406, 0]
click at [213, 280] on div "Pagamentos Entradas Retiradas Payouts Entradas Rejeitadas Mulan Tipo de operaçã…" at bounding box center [755, 463] width 1375 height 455
click at [216, 278] on div "Pagamentos Entradas Retiradas Payouts Entradas Rejeitadas Mulan Tipo de operaçã…" at bounding box center [755, 463] width 1375 height 455
click at [223, 266] on div "Entradas" at bounding box center [218, 254] width 50 height 37
select select "10"
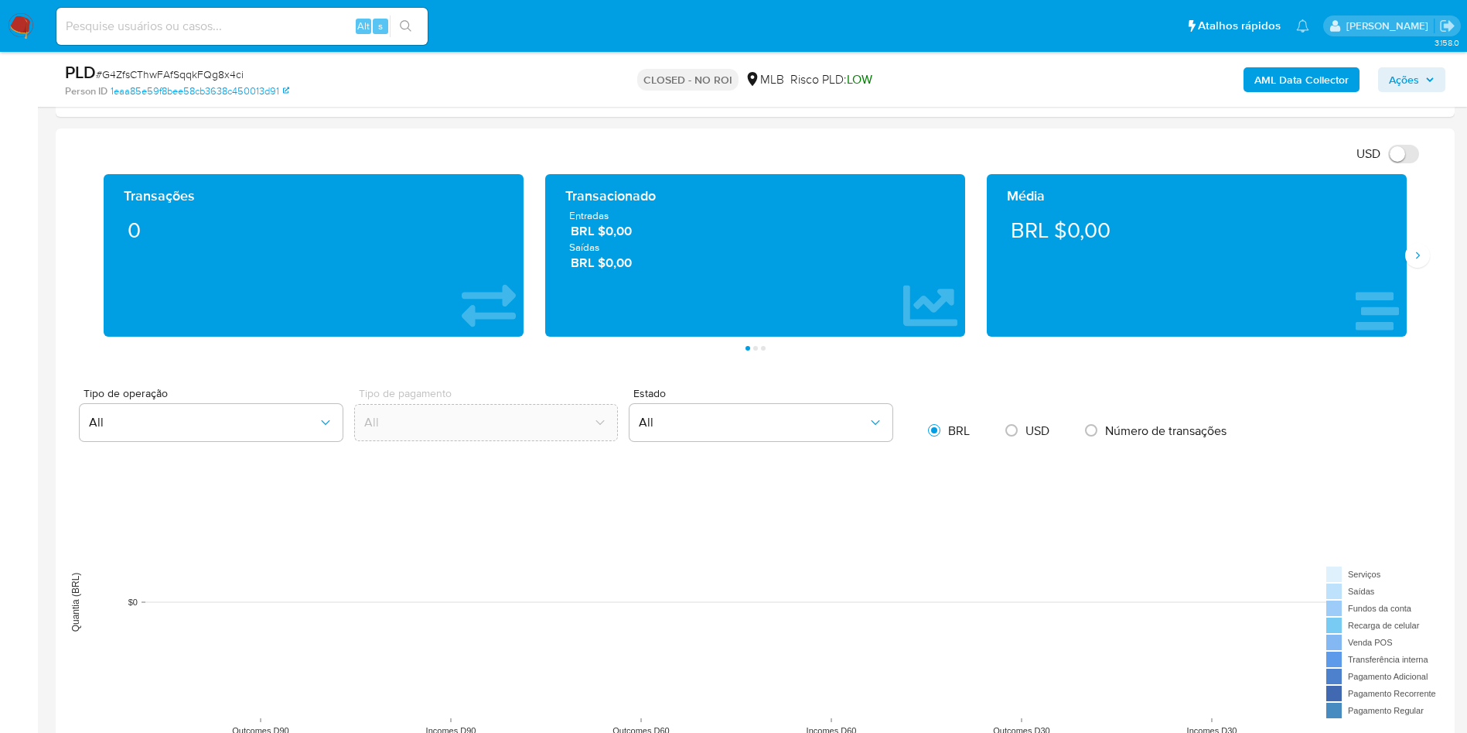
scroll to position [884, 0]
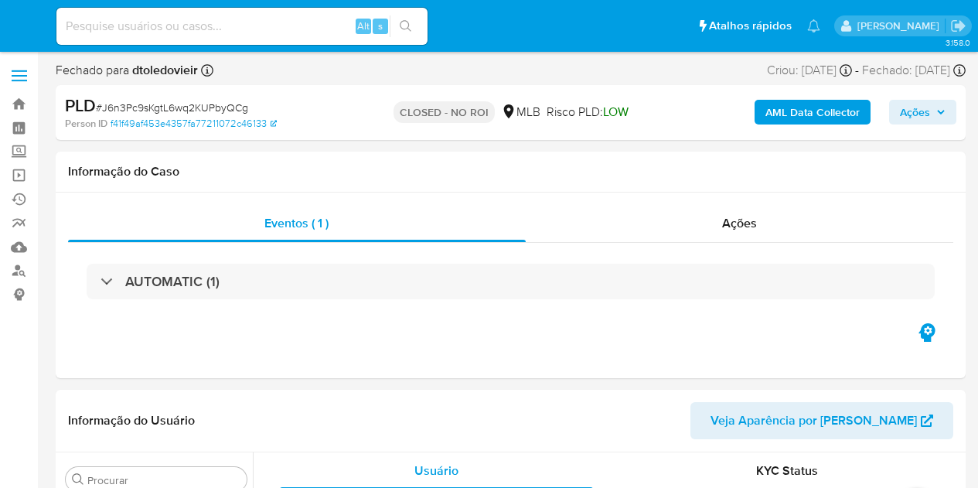
select select "10"
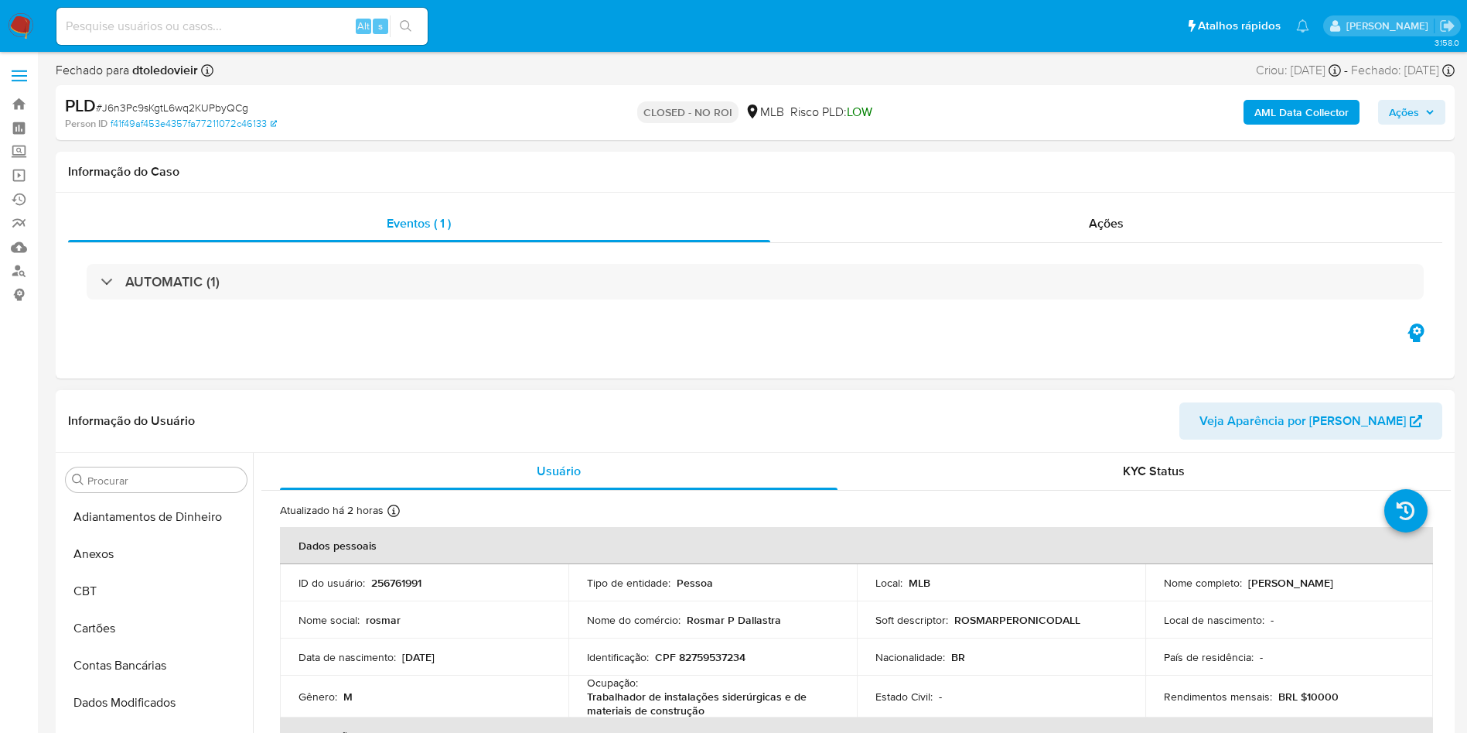
scroll to position [728, 0]
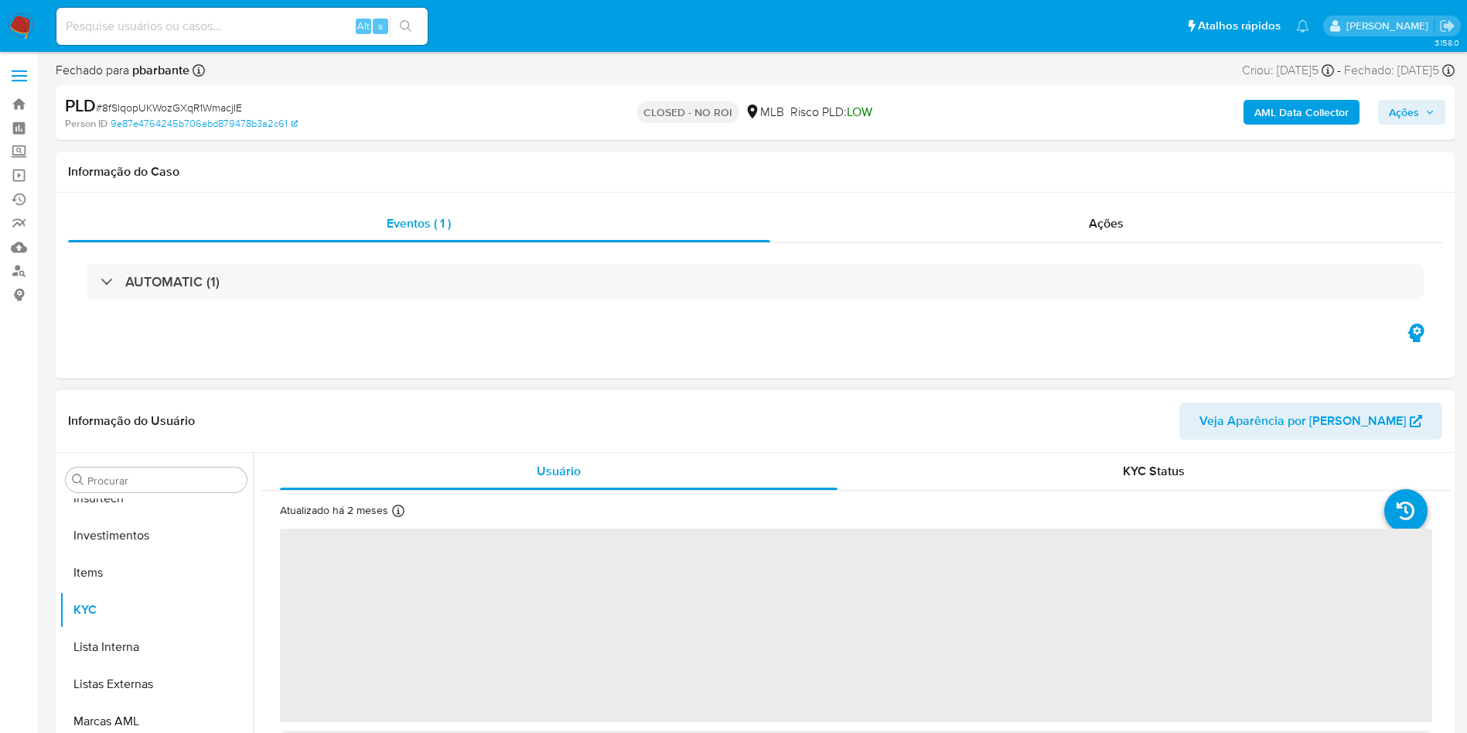
scroll to position [728, 0]
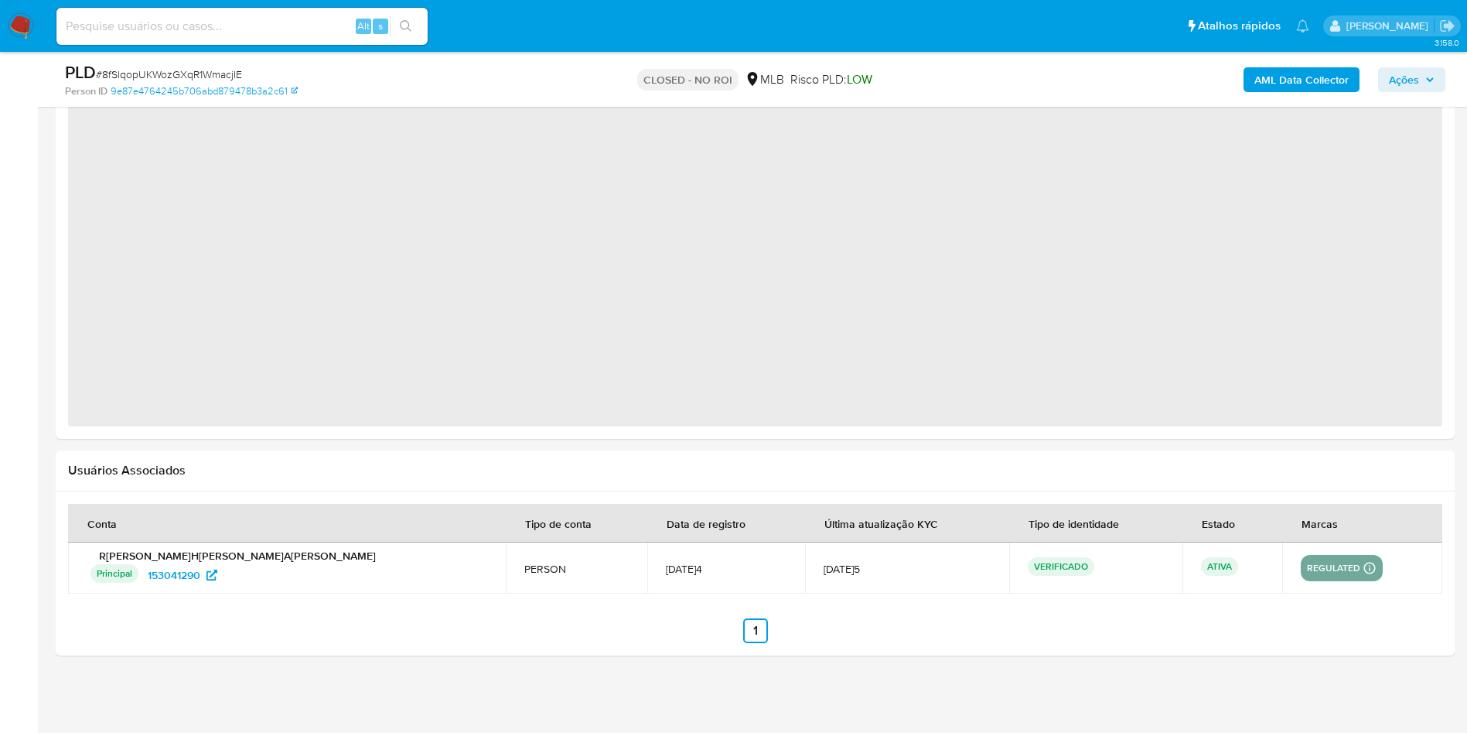
select select "10"
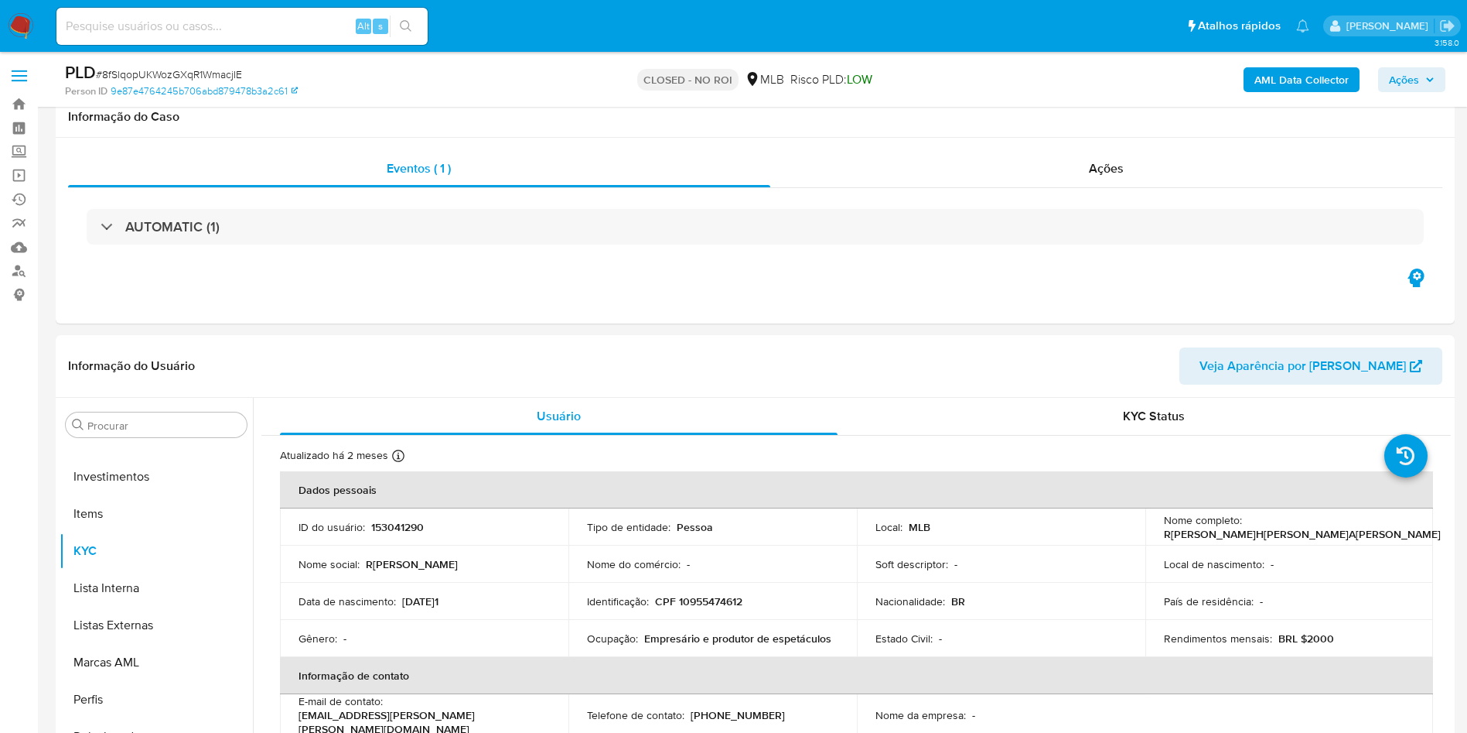
scroll to position [44, 0]
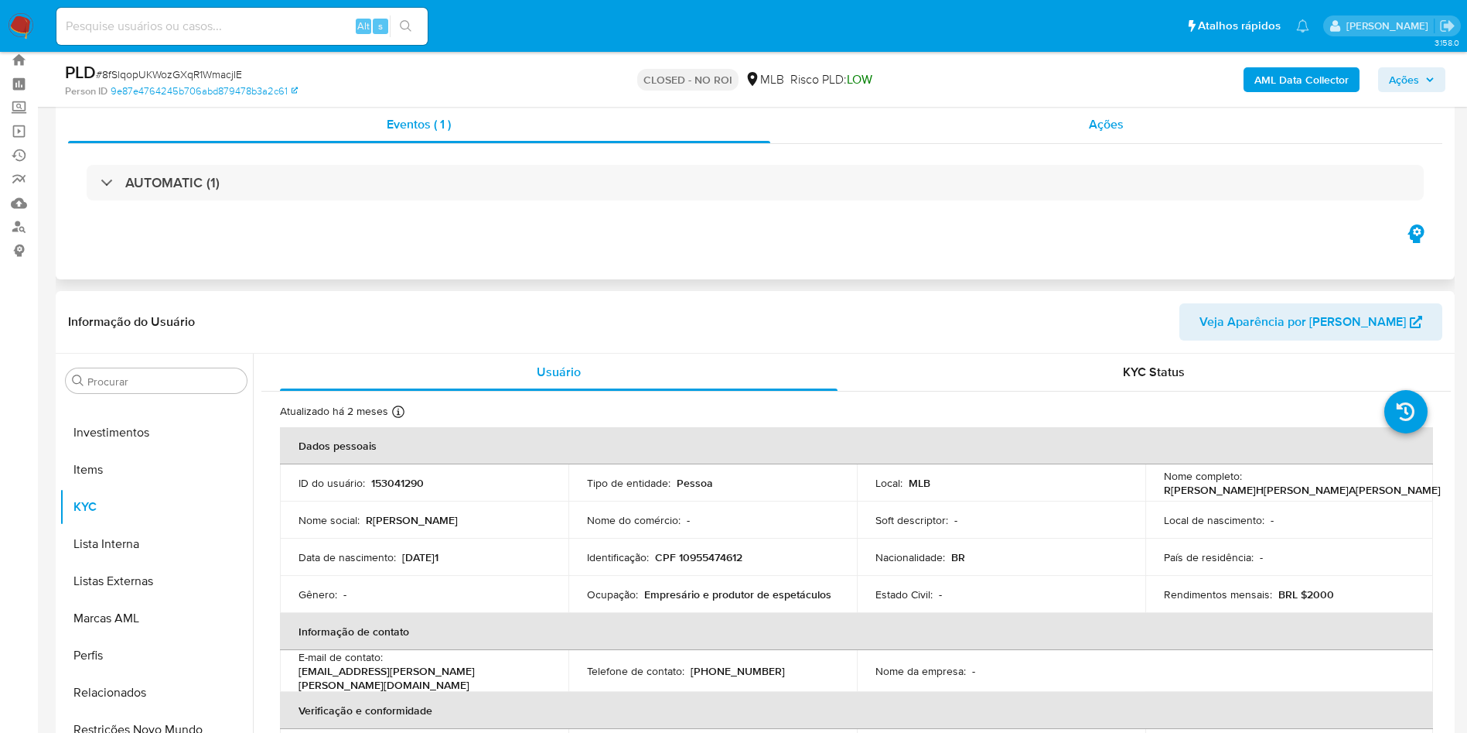
click at [1113, 112] on div "Ações" at bounding box center [1106, 124] width 673 height 37
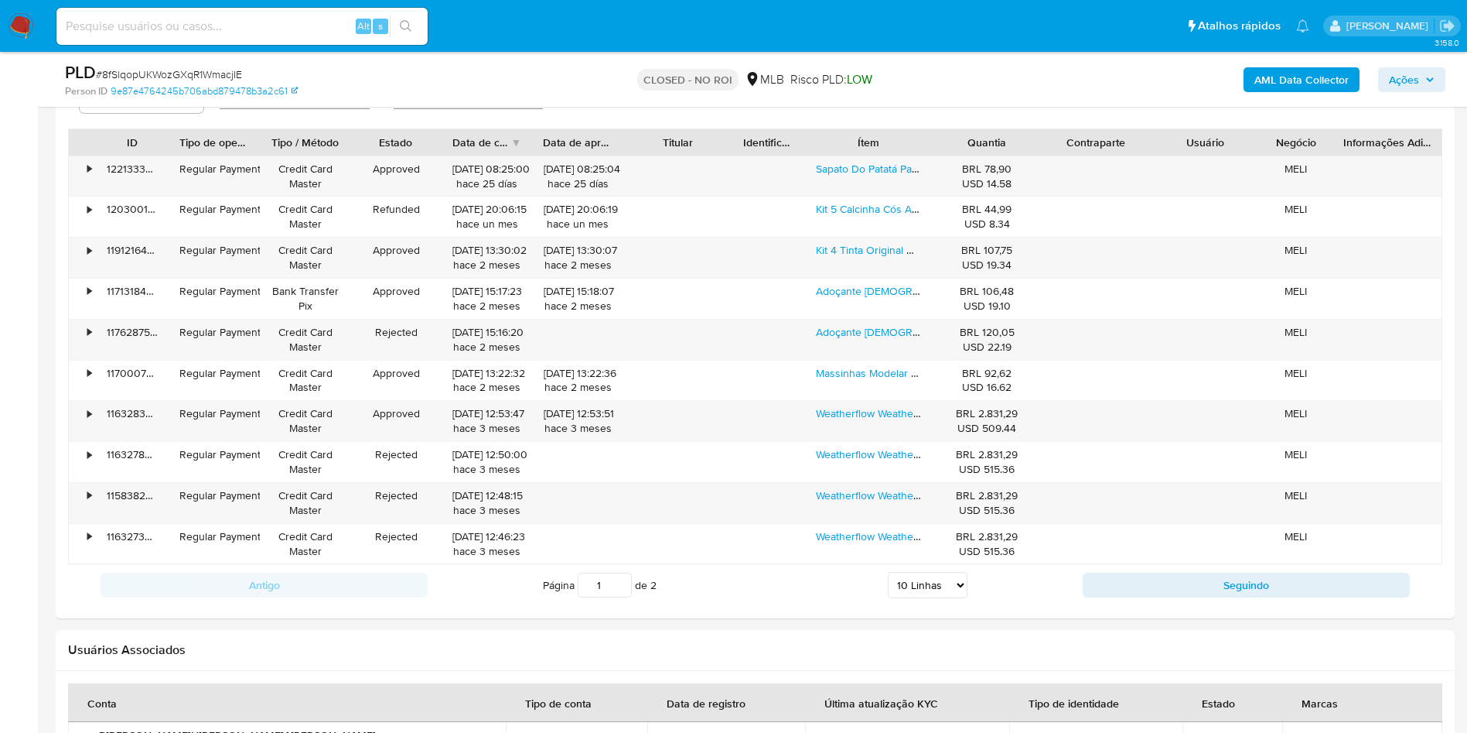
scroll to position [1856, 0]
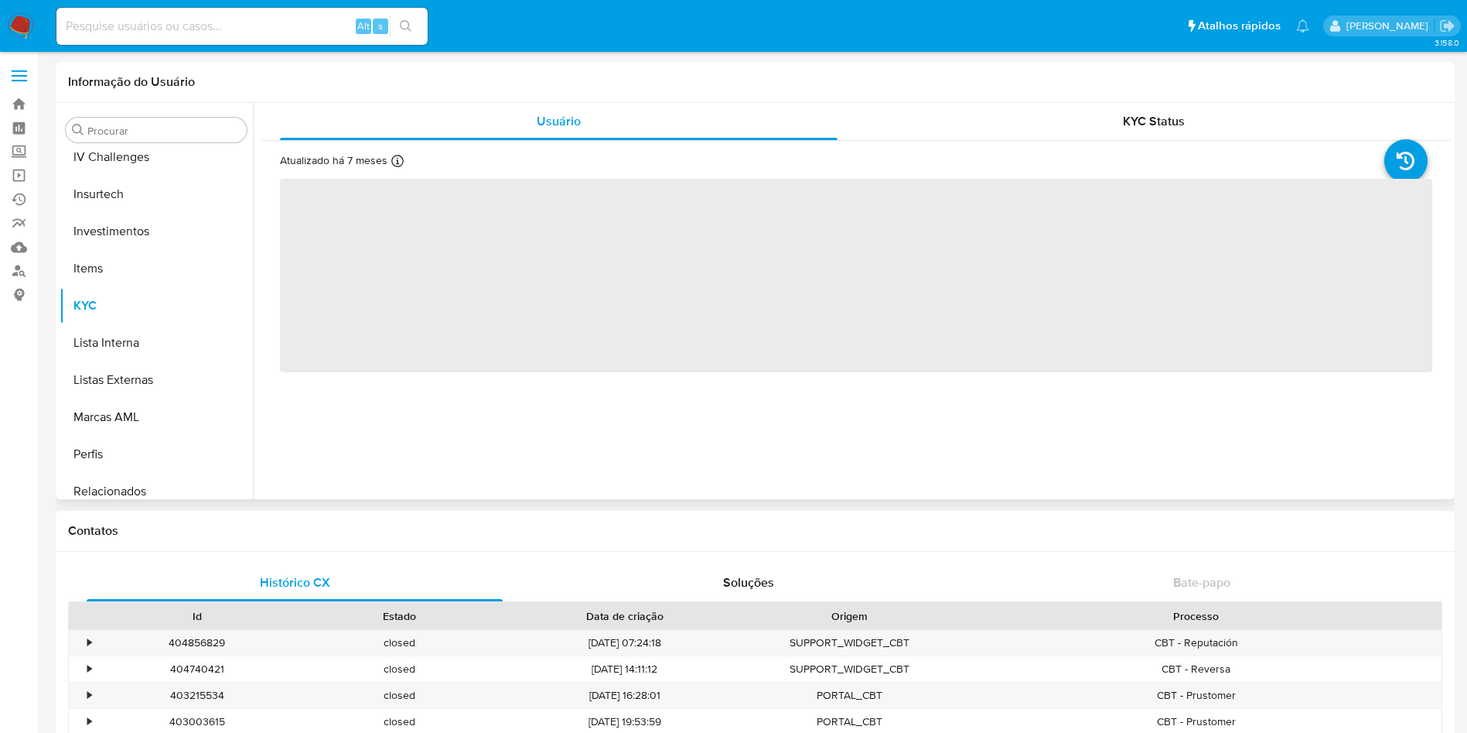
scroll to position [728, 0]
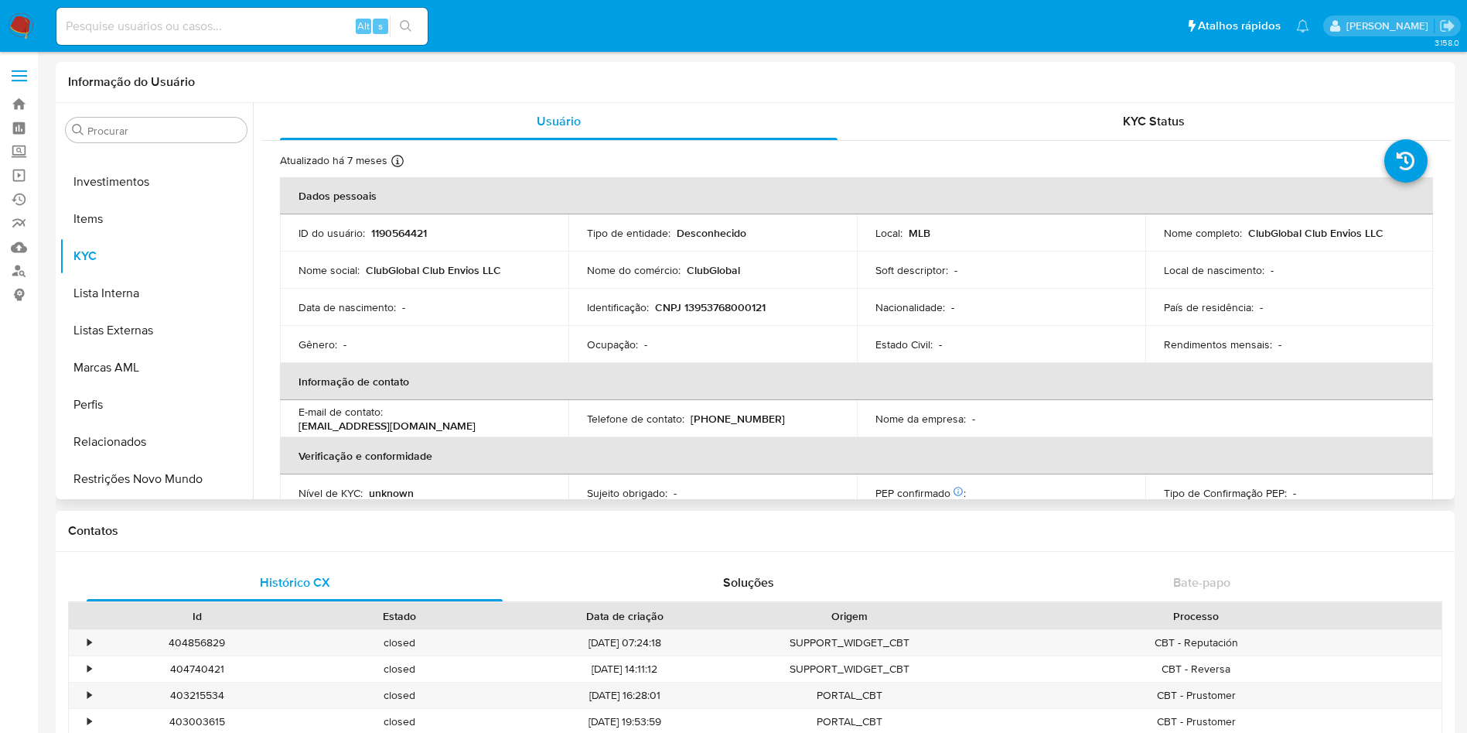
select select "10"
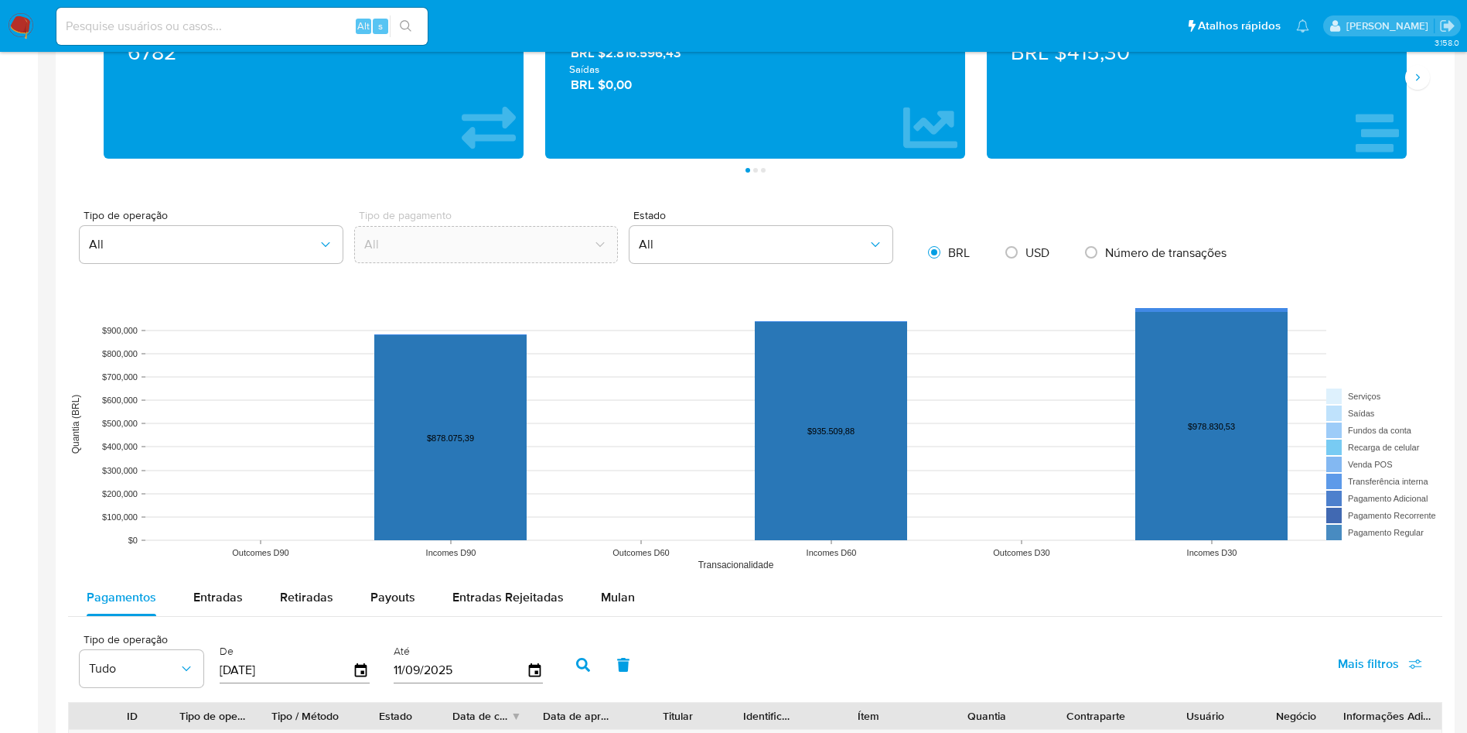
scroll to position [877, 0]
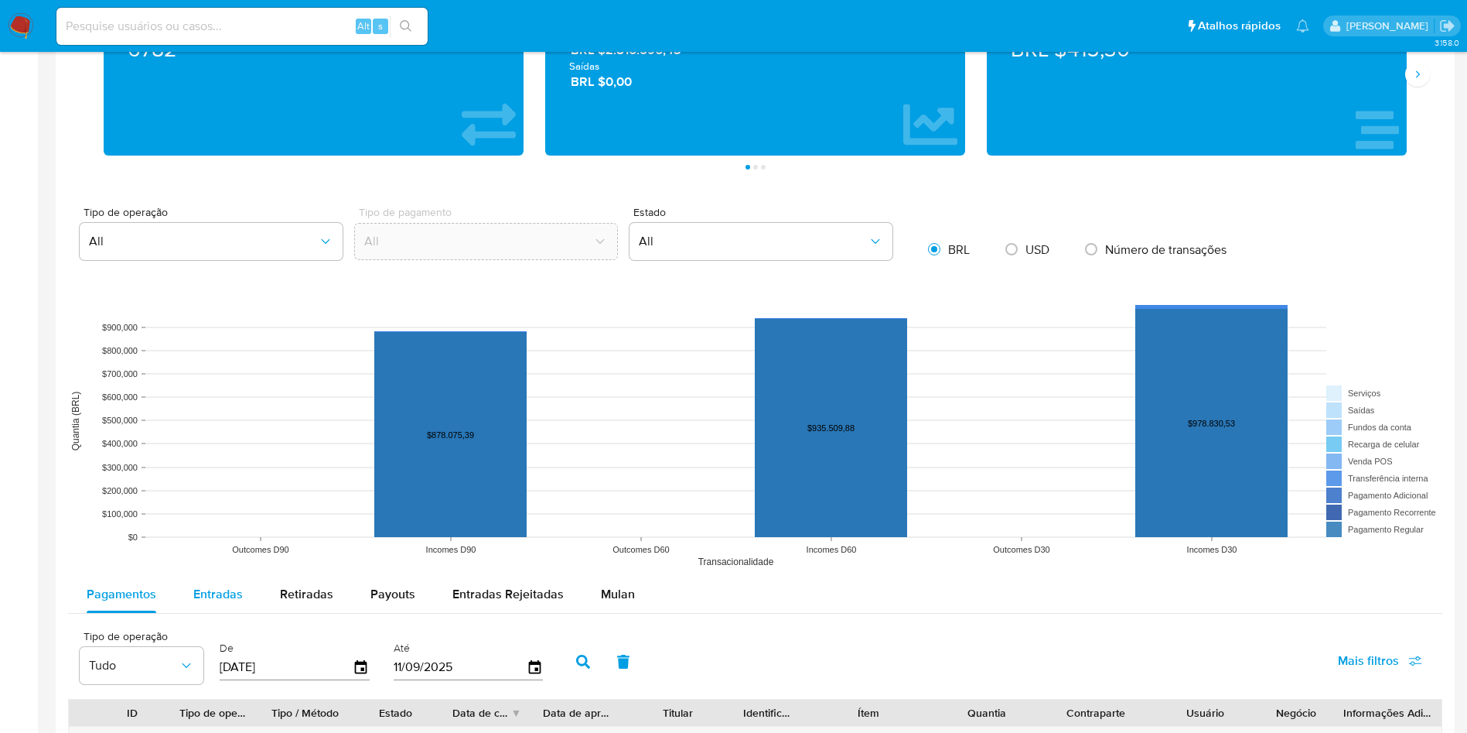
click at [254, 598] on button "Entradas" at bounding box center [218, 593] width 87 height 37
select select "10"
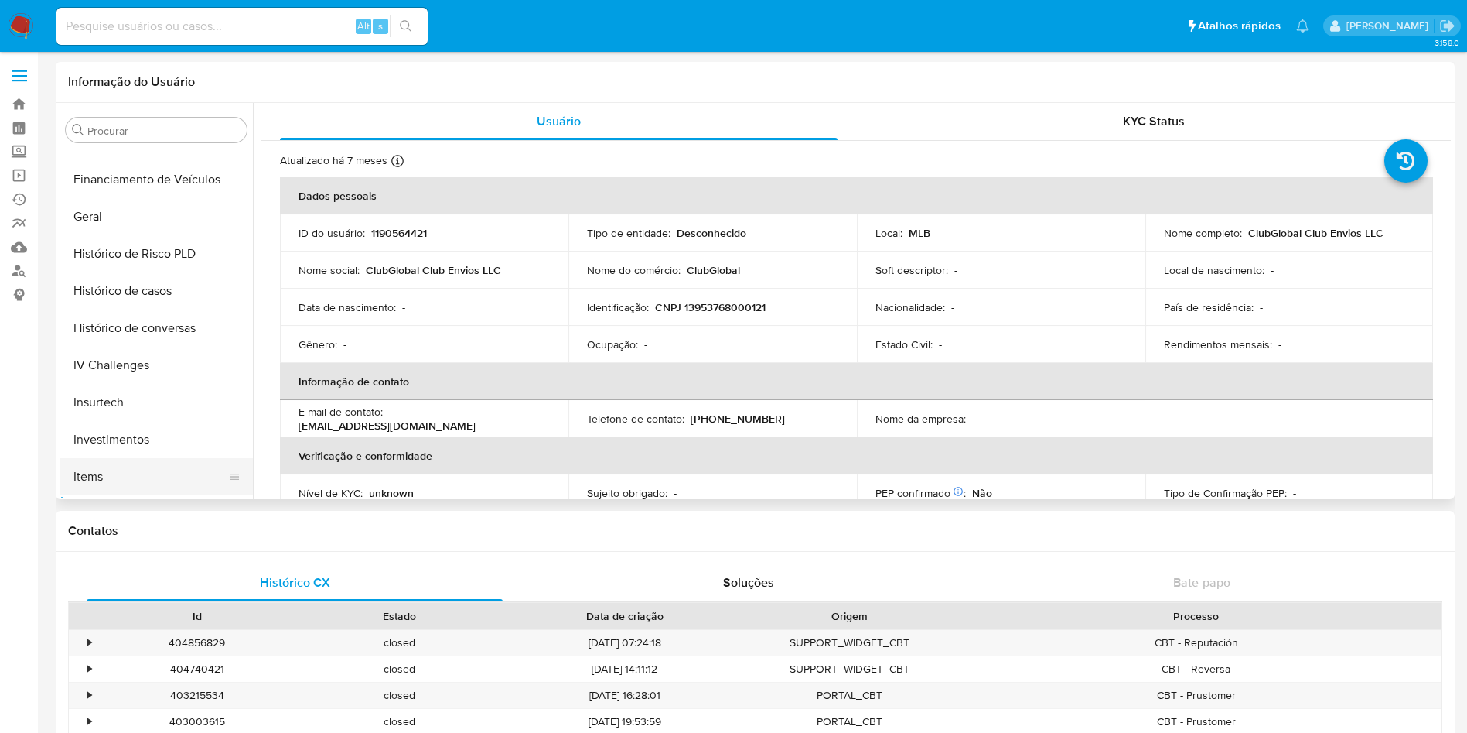
scroll to position [466, 0]
click at [121, 237] on button "Geral" at bounding box center [150, 221] width 181 height 37
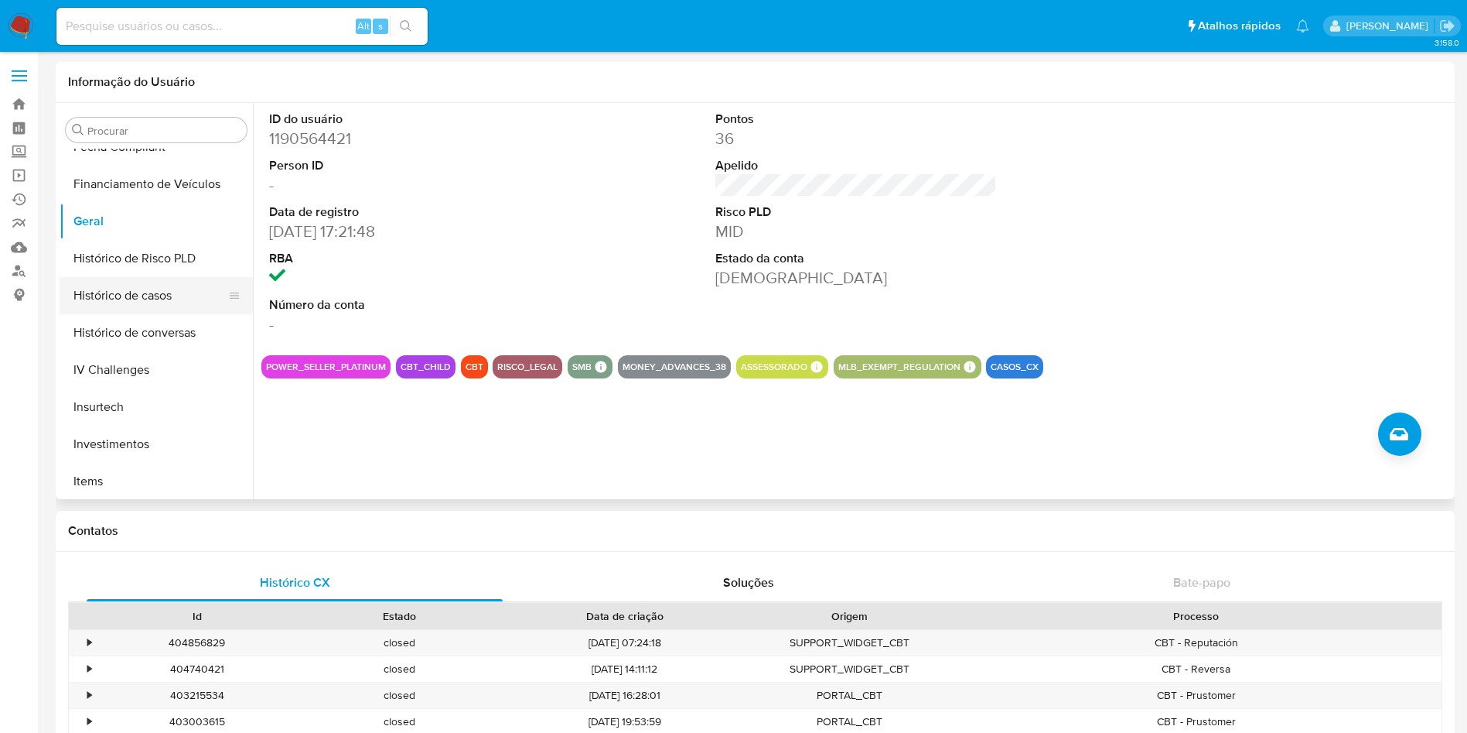
scroll to position [558, 0]
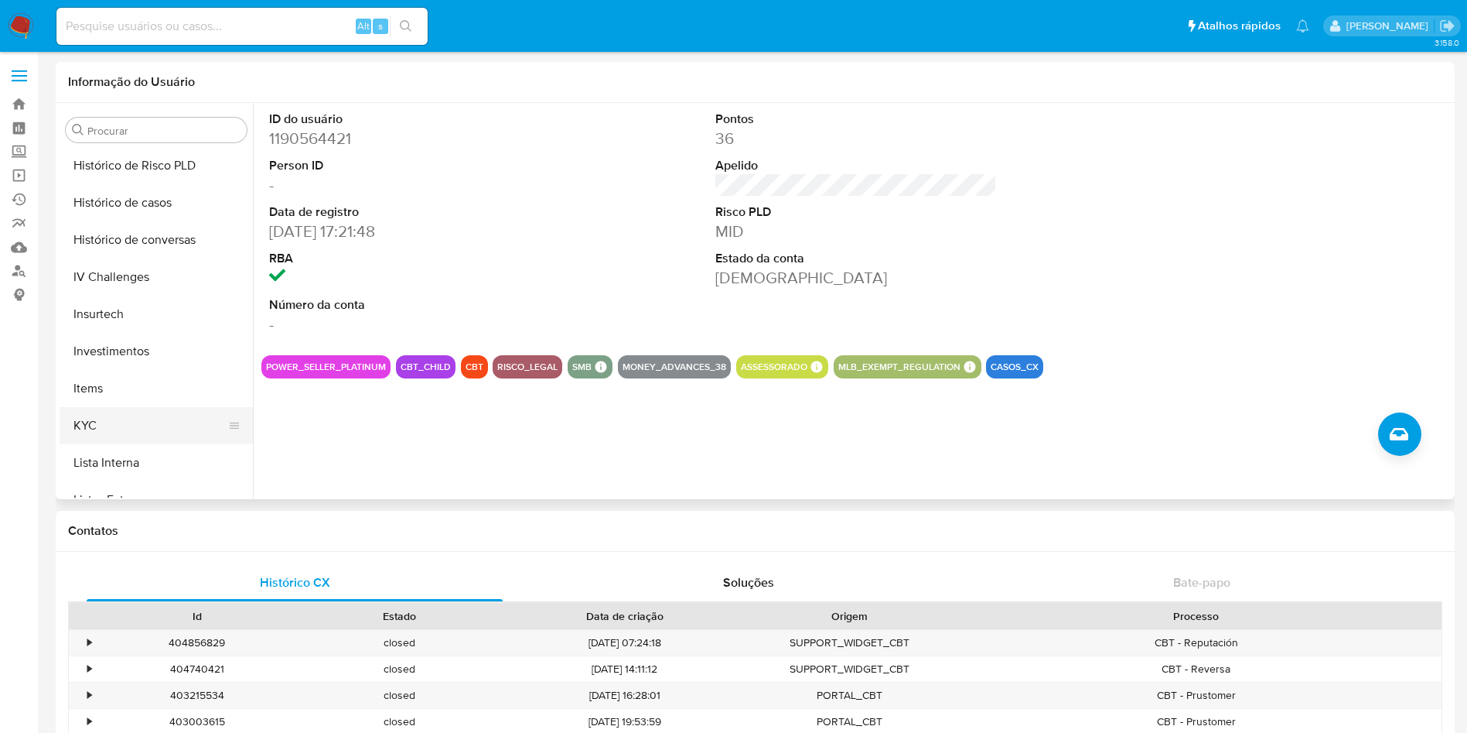
click at [164, 426] on button "KYC" at bounding box center [150, 425] width 181 height 37
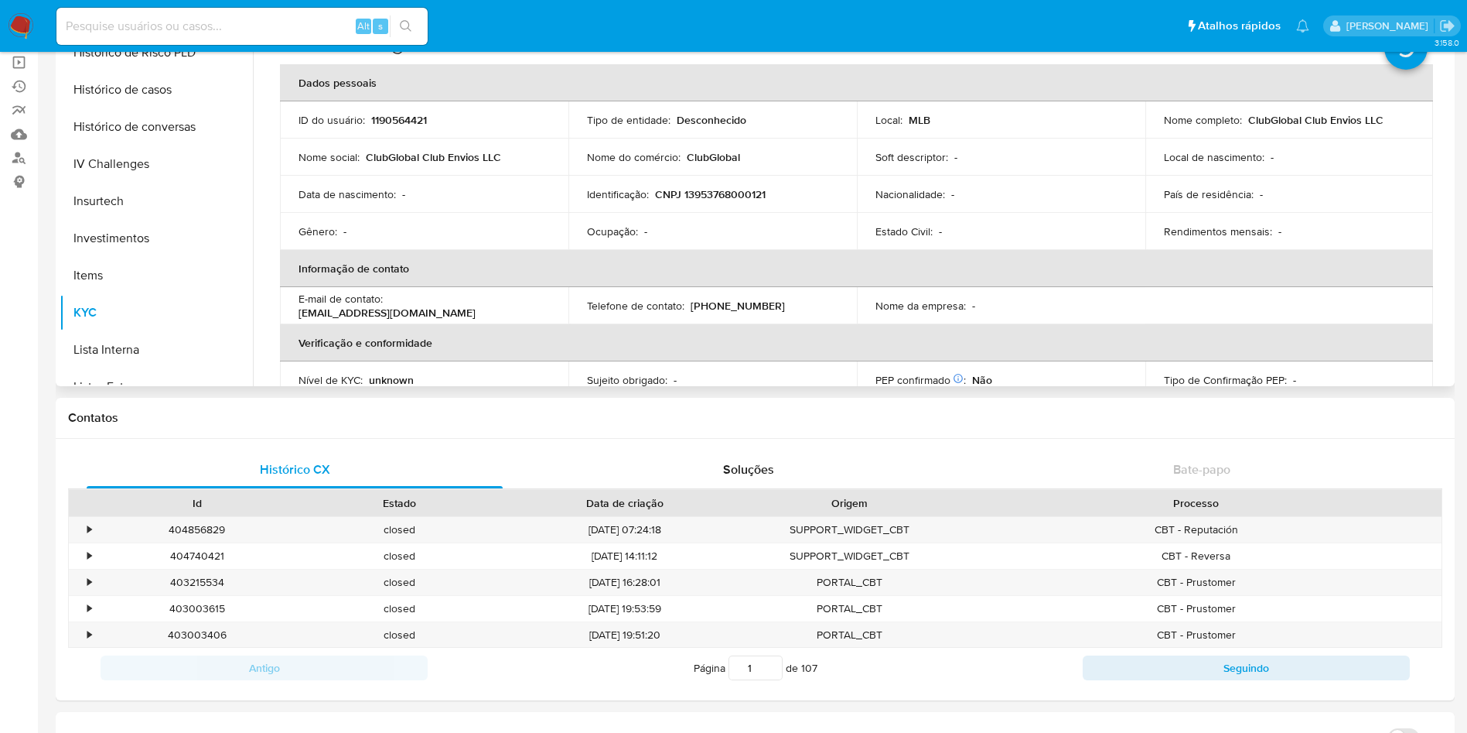
scroll to position [2, 0]
click at [733, 199] on p "CNPJ 13953768000121" at bounding box center [710, 192] width 111 height 14
copy p "13953768000121"
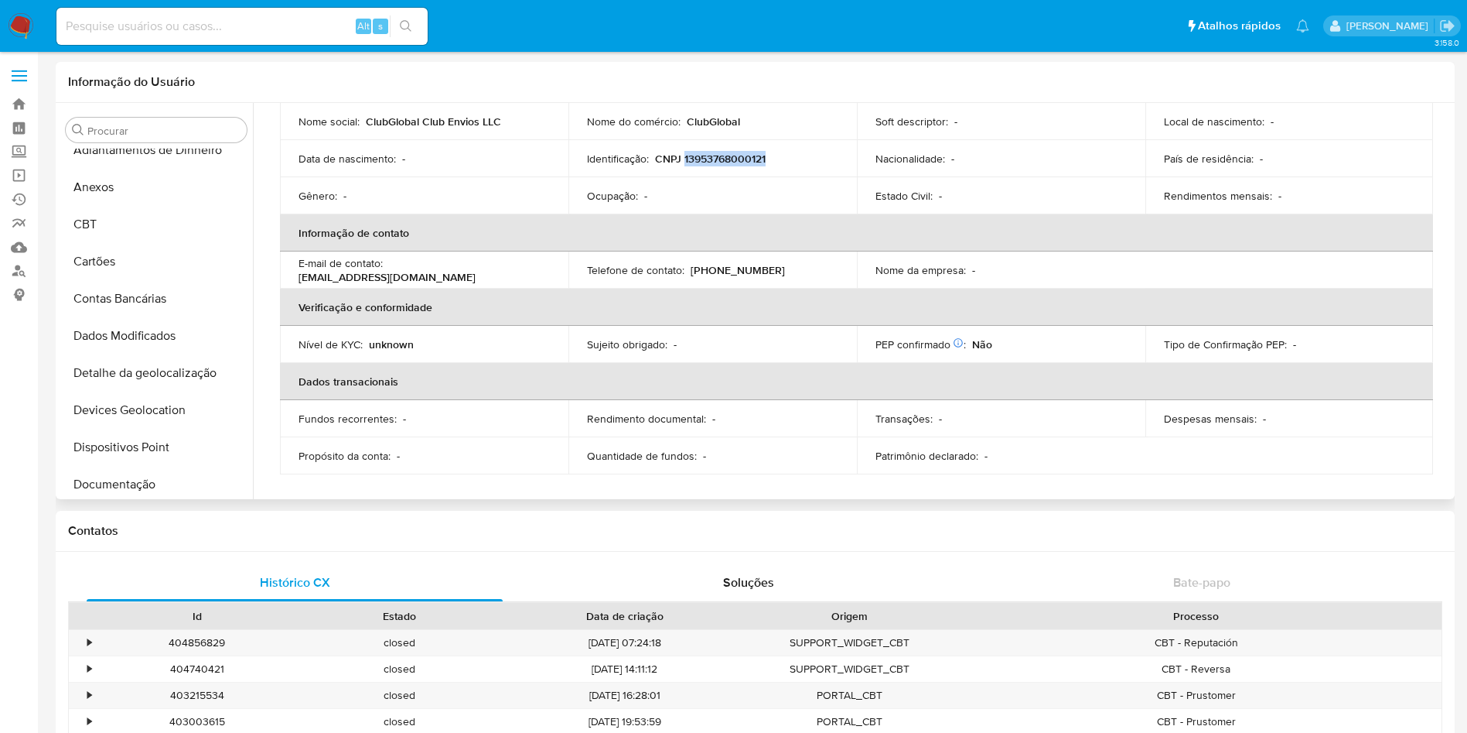
scroll to position [15, 0]
click at [141, 487] on button "Documentação" at bounding box center [150, 485] width 181 height 37
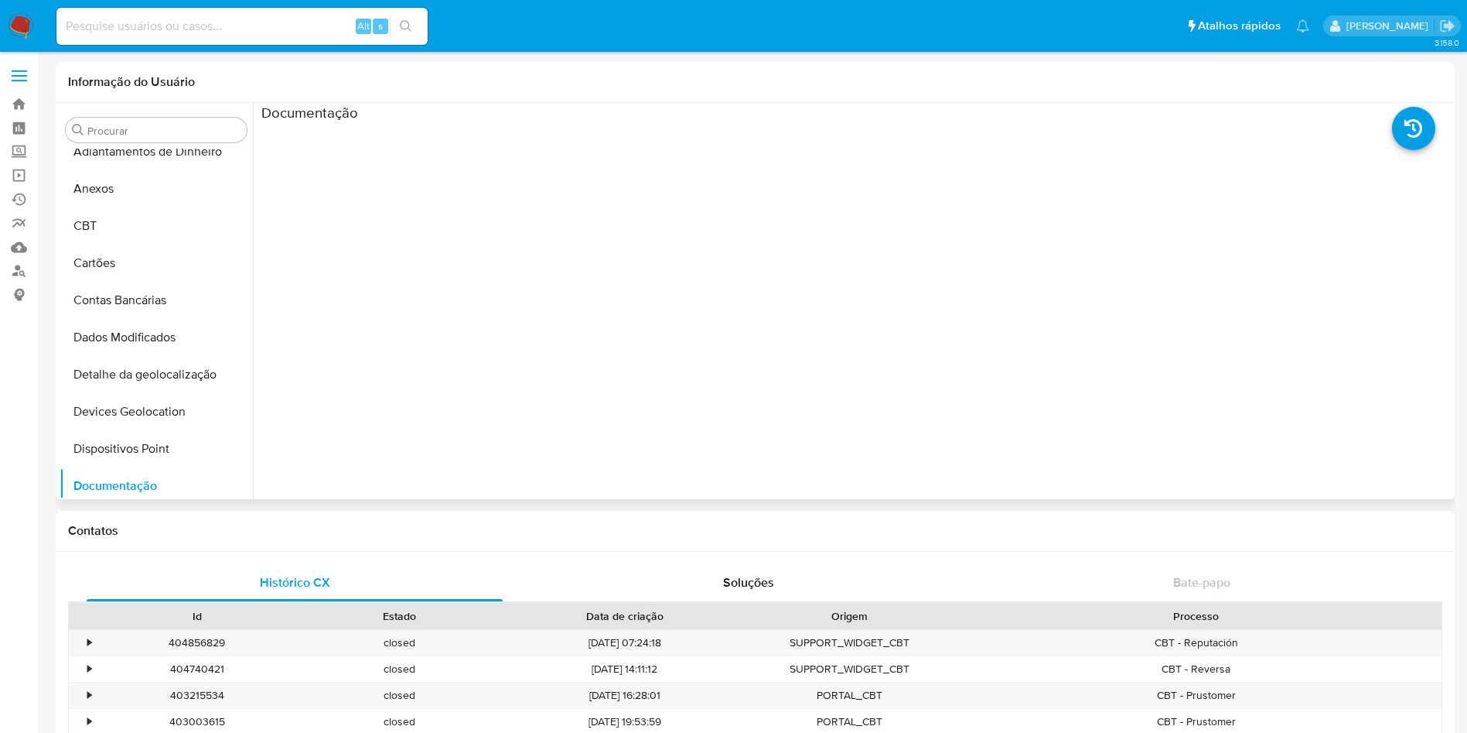
scroll to position [0, 0]
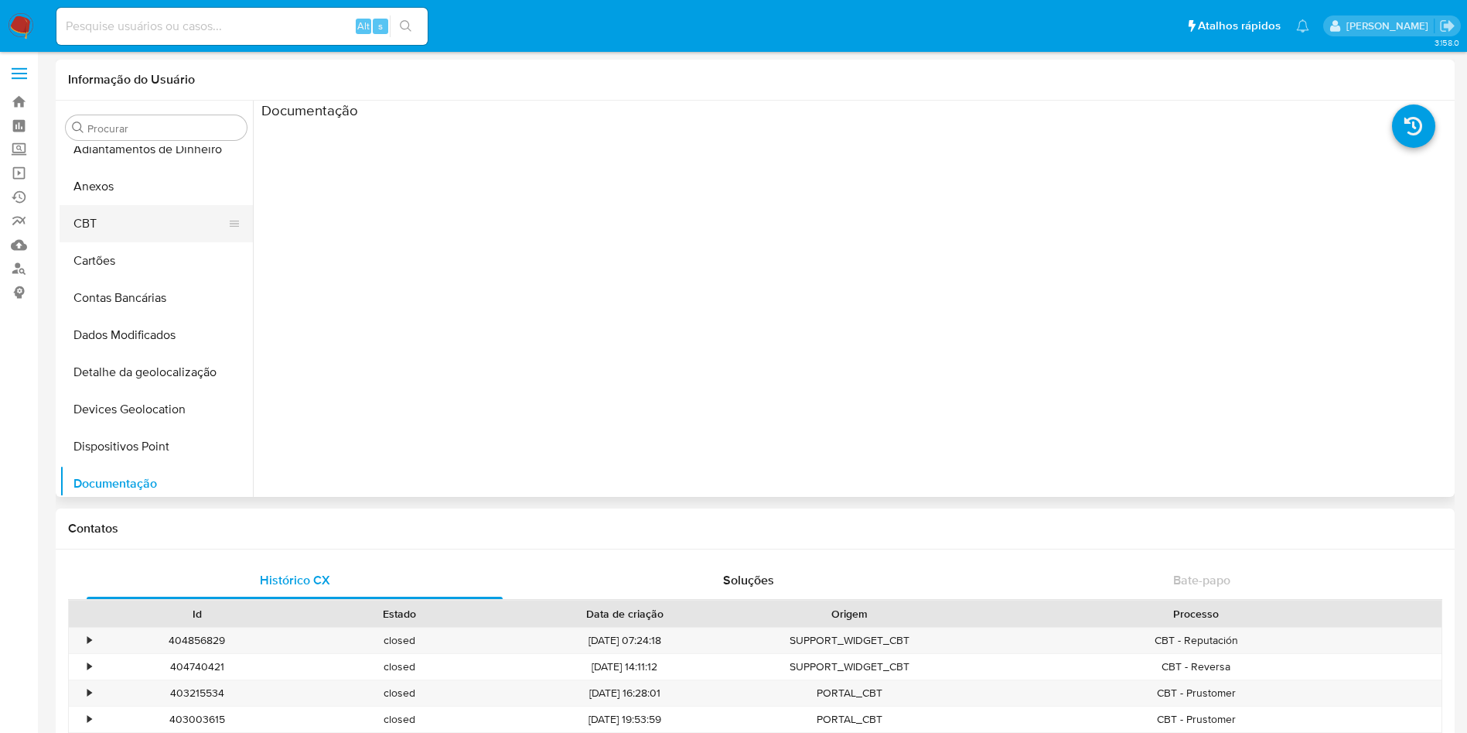
click at [115, 213] on button "CBT" at bounding box center [150, 223] width 181 height 37
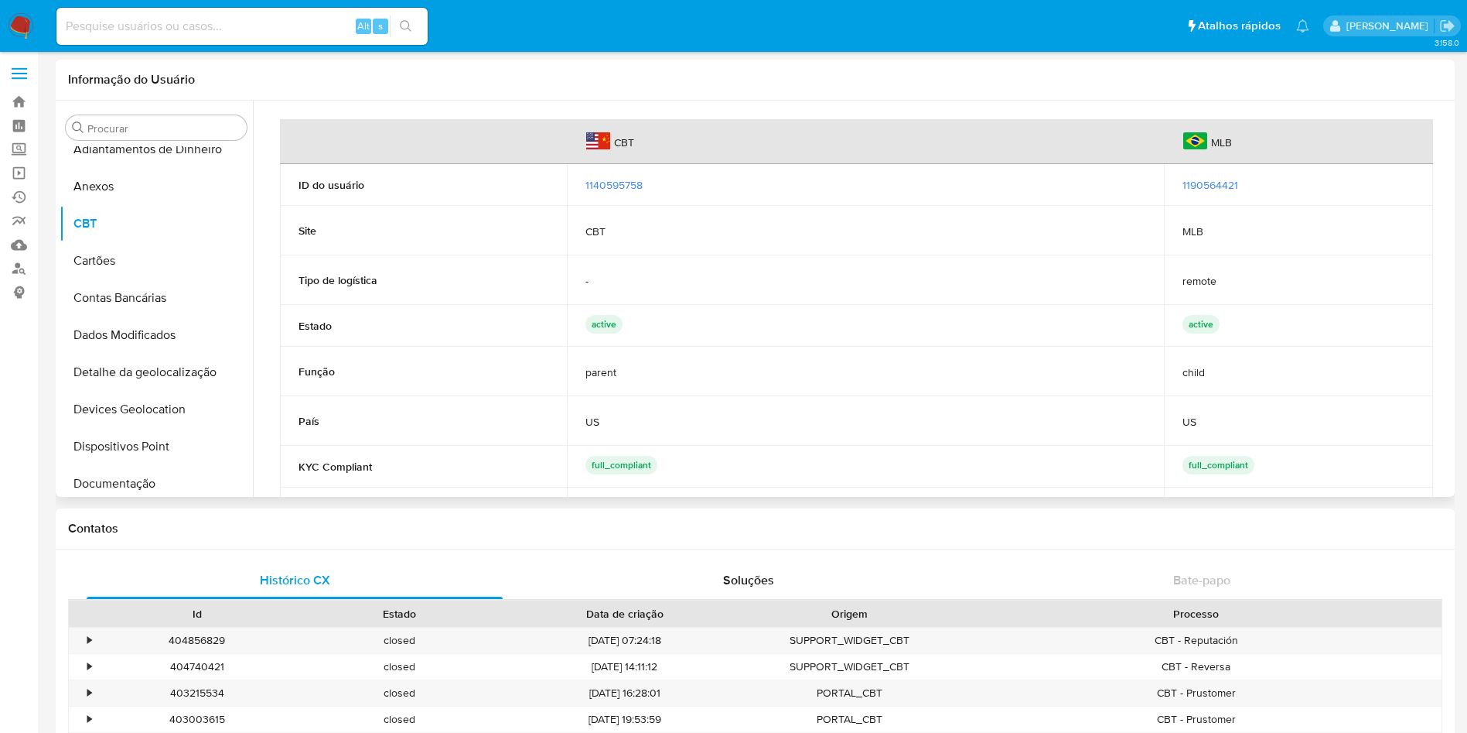
click at [606, 187] on span "1140595758" at bounding box center [614, 184] width 57 height 15
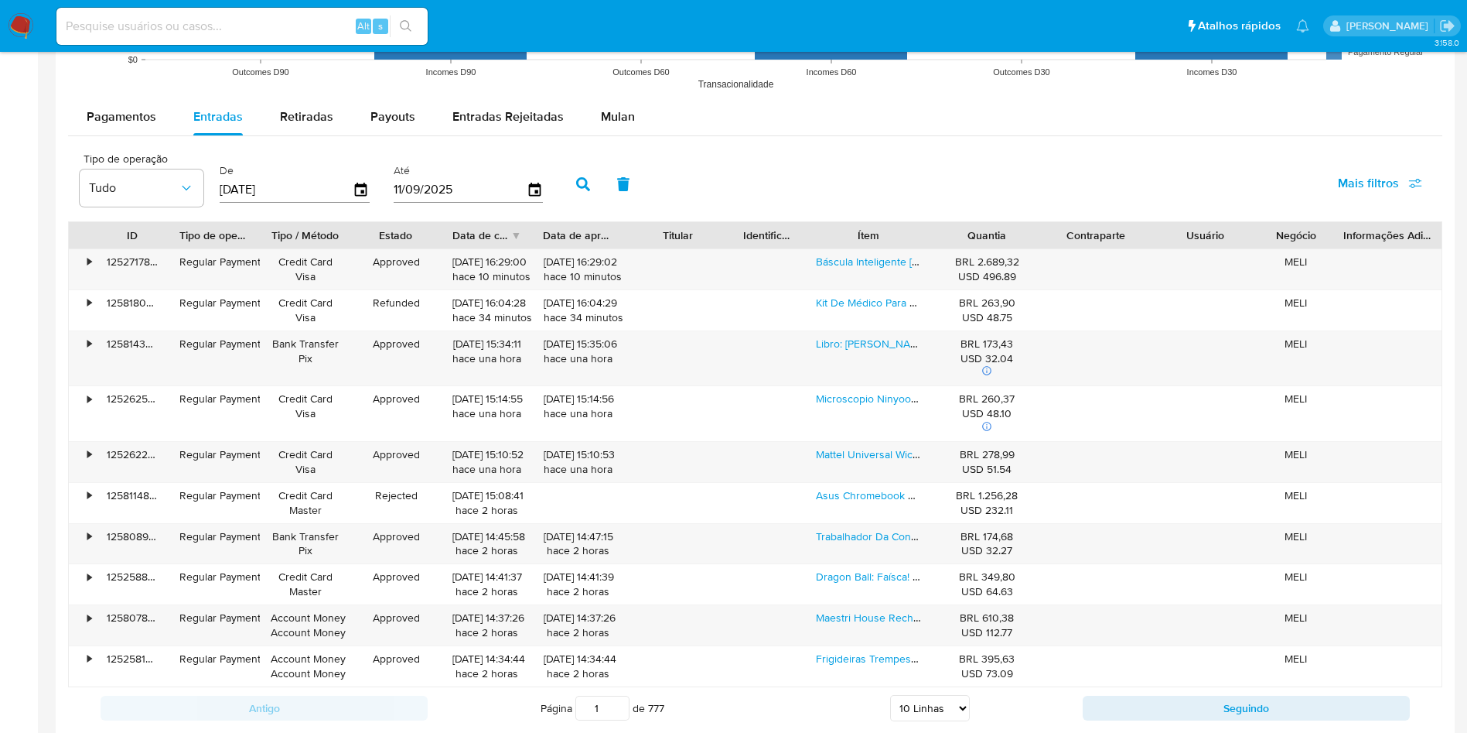
scroll to position [1376, 0]
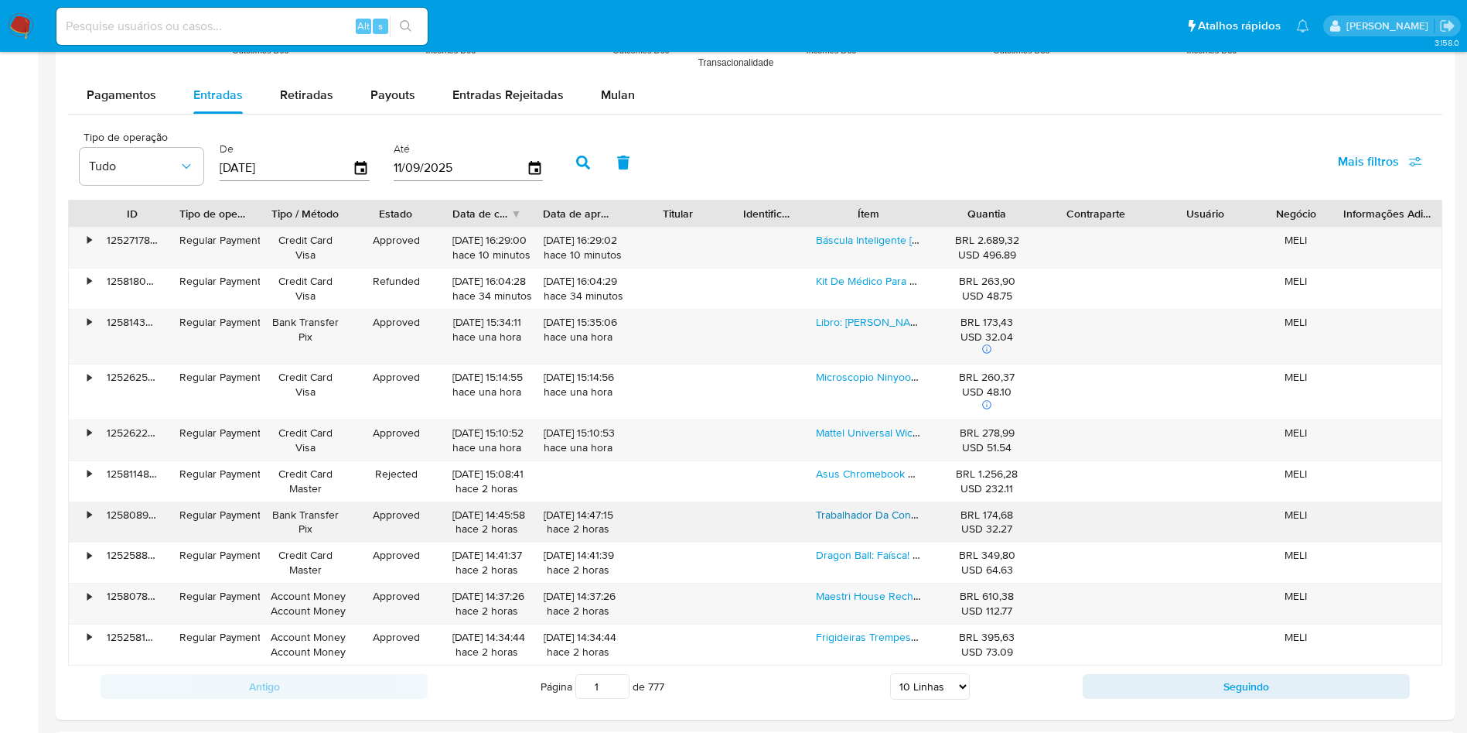
click at [849, 518] on link "Trabalhador Da Construção Civil Bruder 60020 Com Britadeira" at bounding box center [990, 514] width 348 height 15
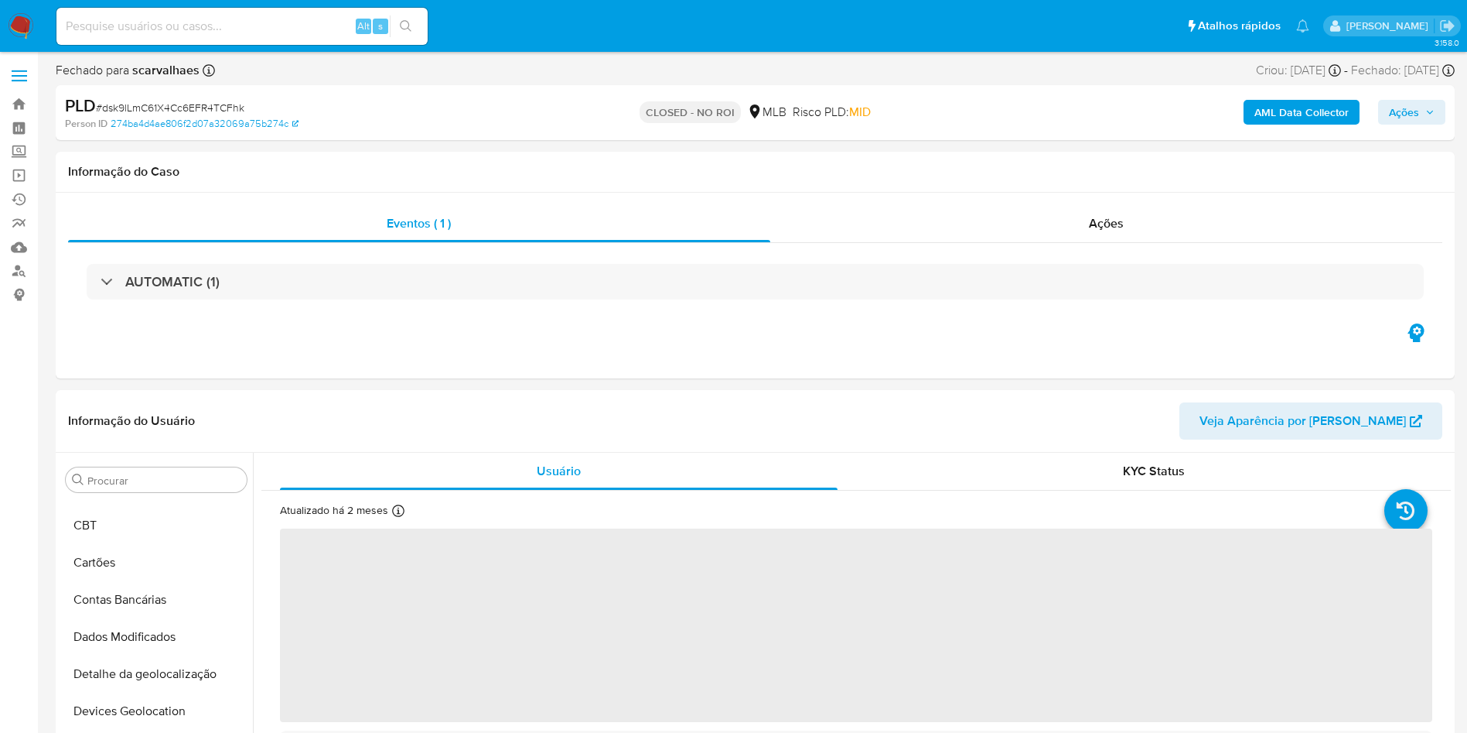
scroll to position [728, 0]
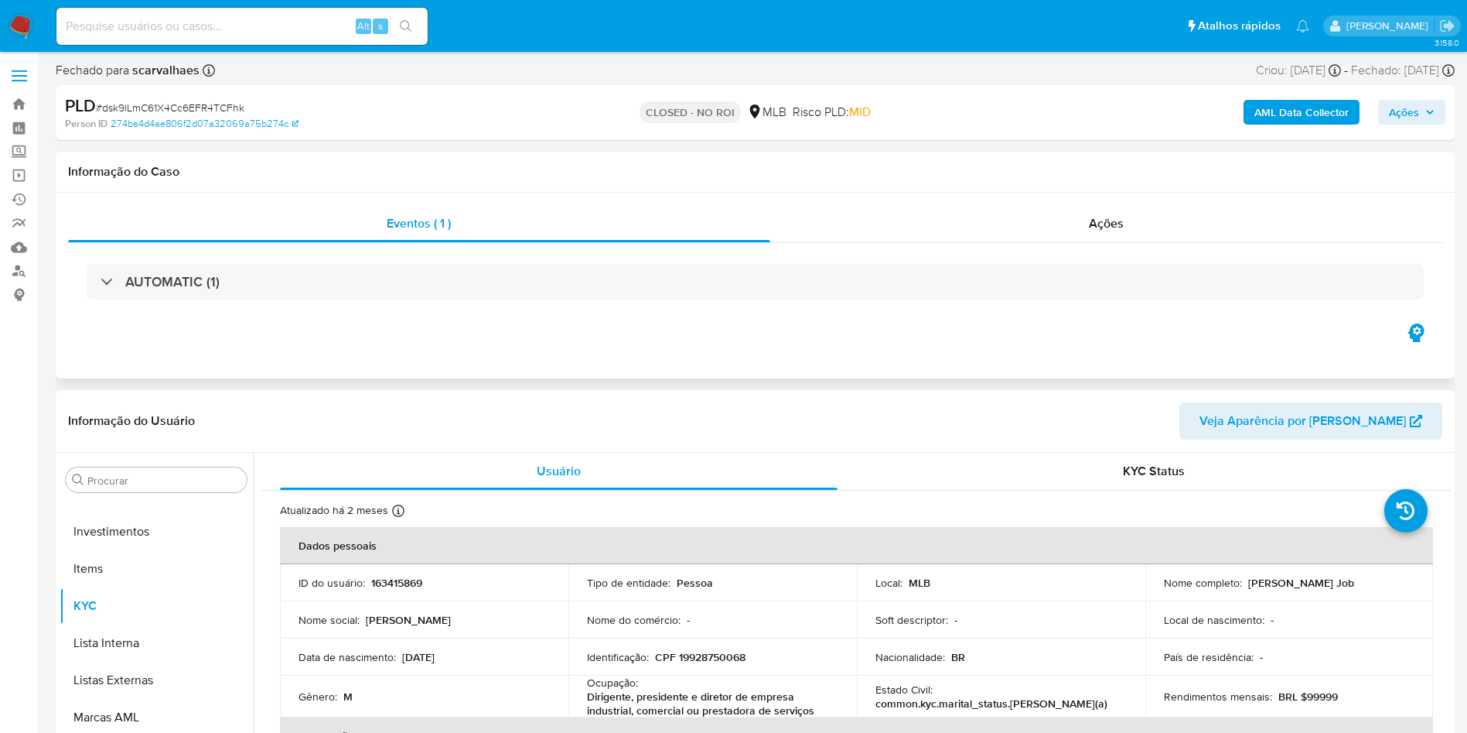
select select "10"
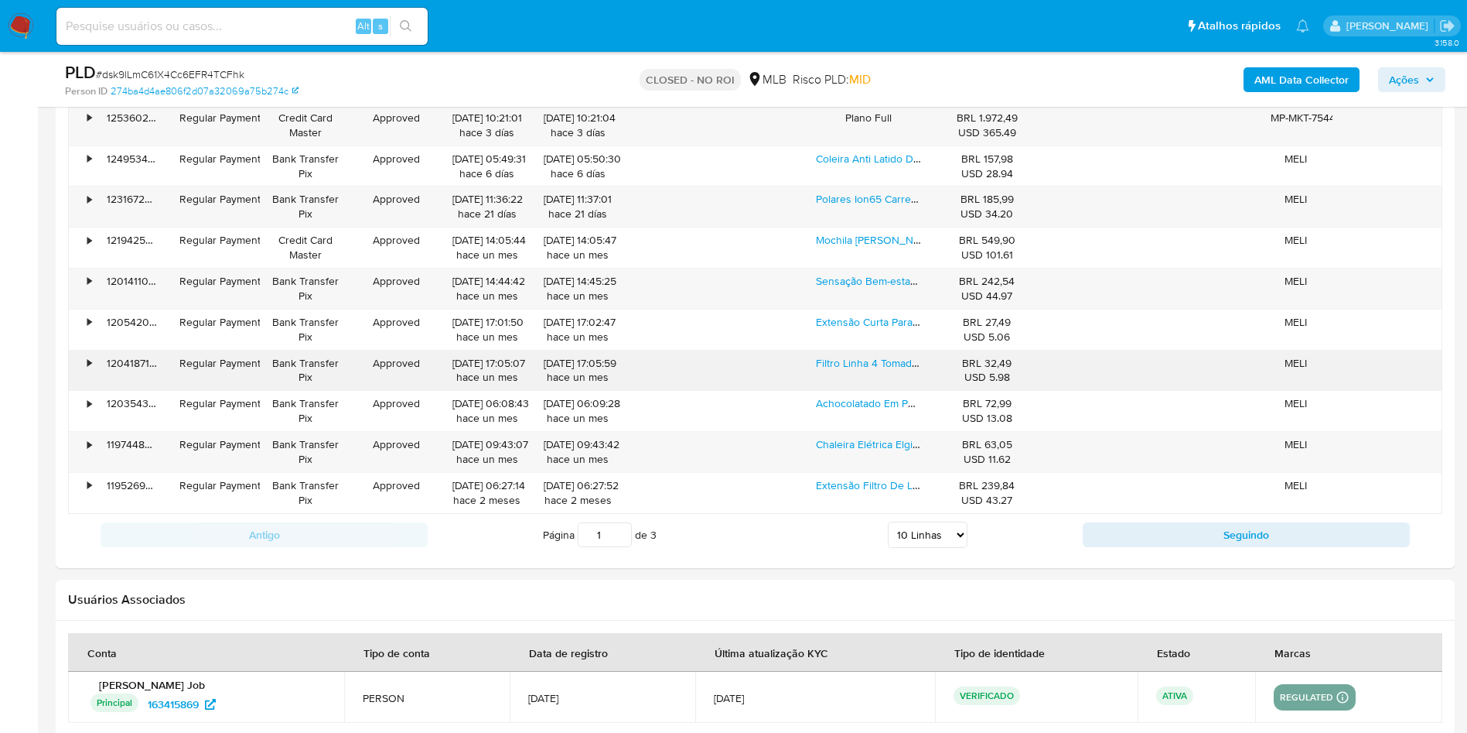
scroll to position [1624, 0]
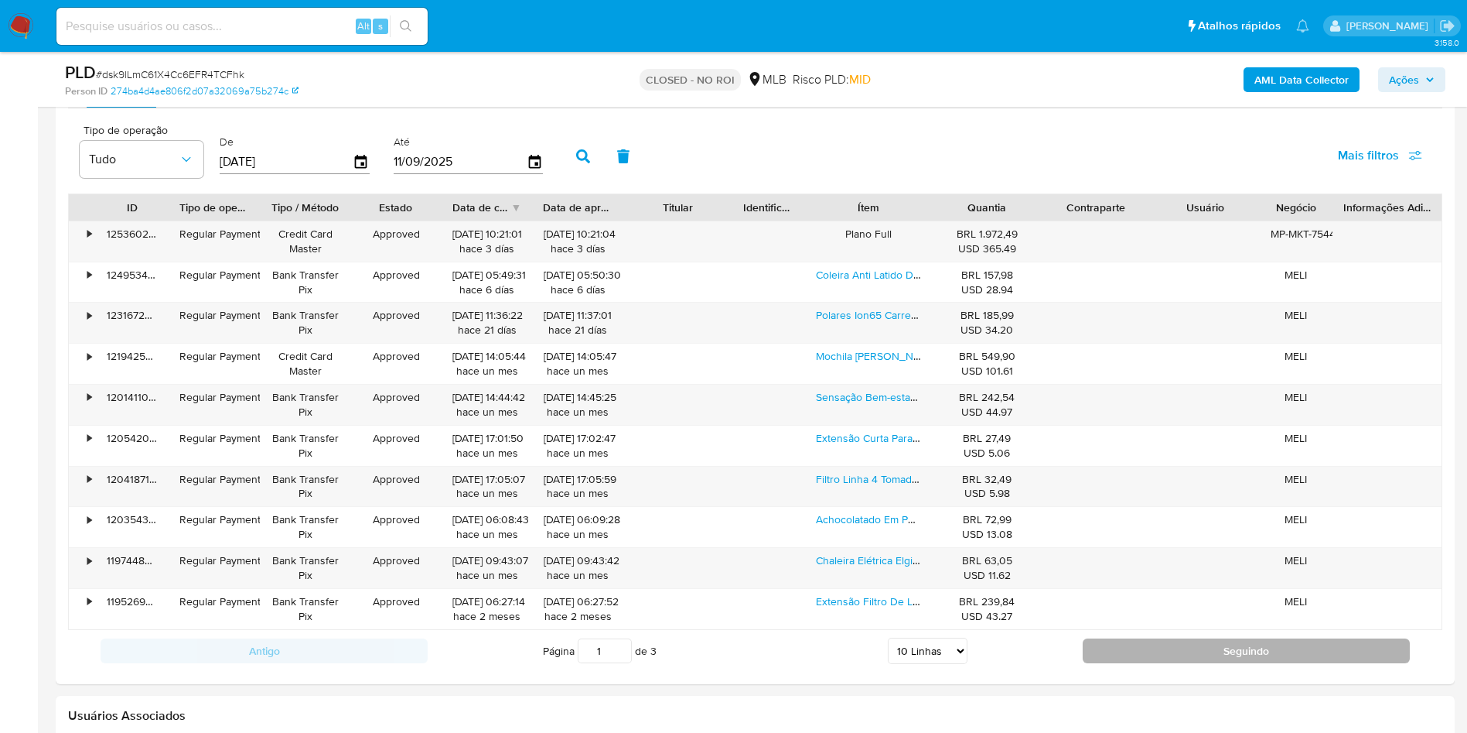
click at [989, 487] on button "Seguindo" at bounding box center [1246, 650] width 327 height 25
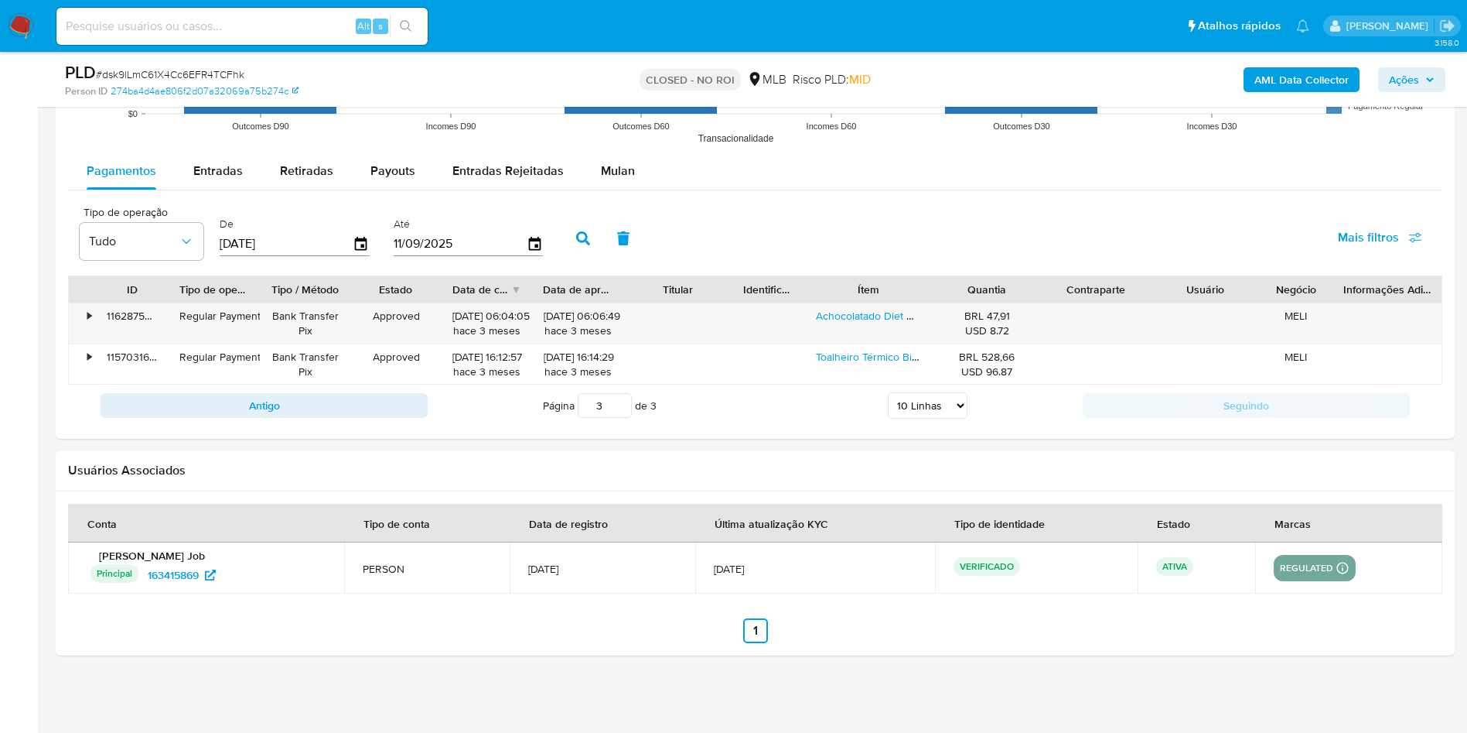
scroll to position [1542, 0]
click at [367, 401] on button "Antigo" at bounding box center [264, 405] width 327 height 25
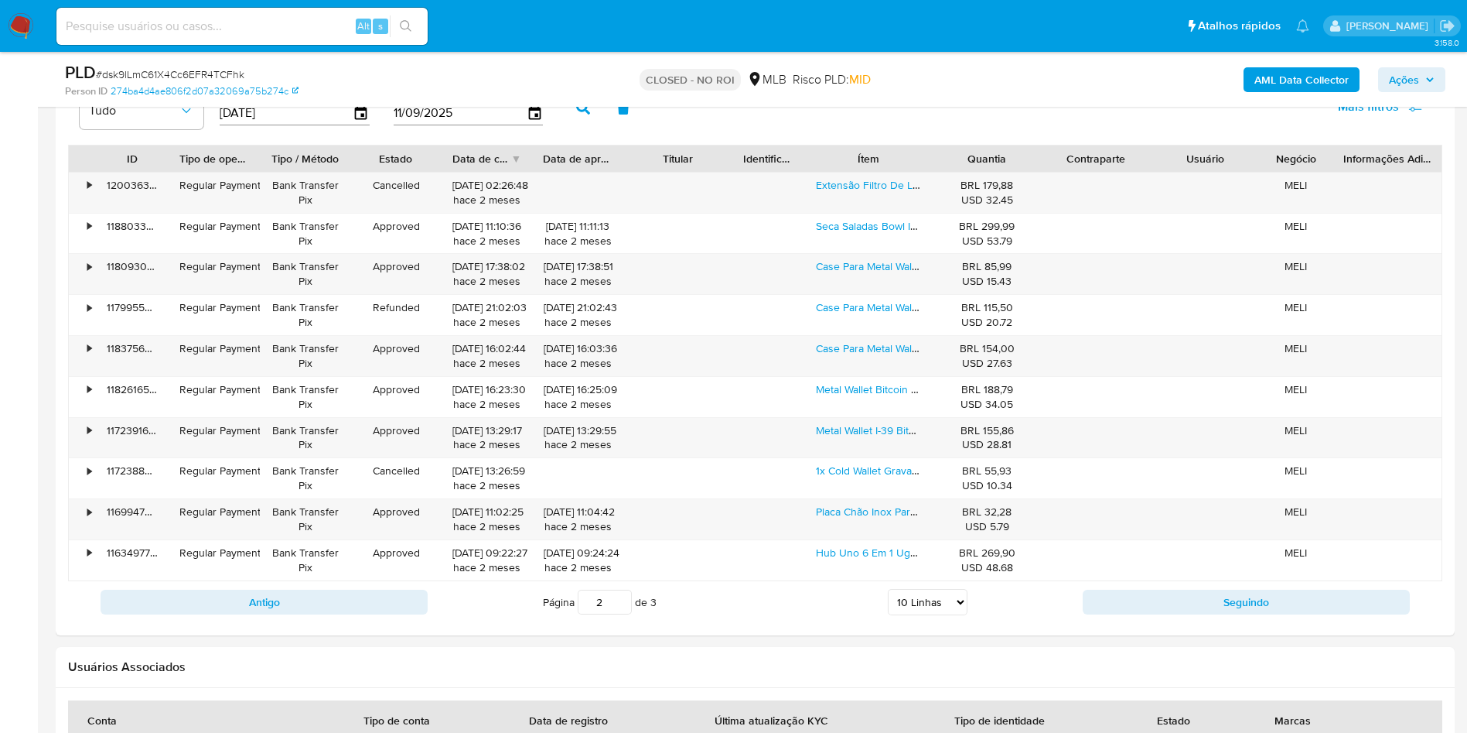
scroll to position [1774, 0]
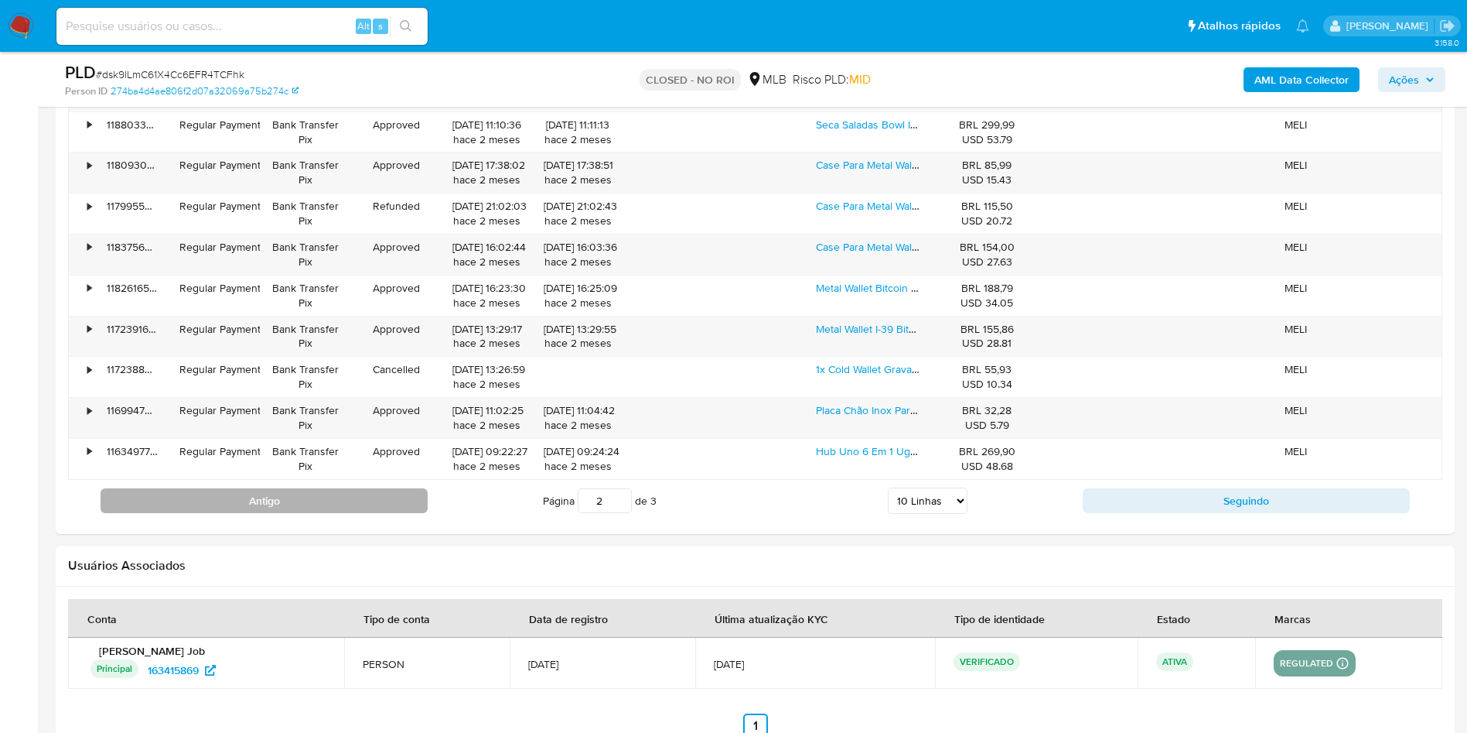
click at [325, 487] on button "Antigo" at bounding box center [264, 500] width 327 height 25
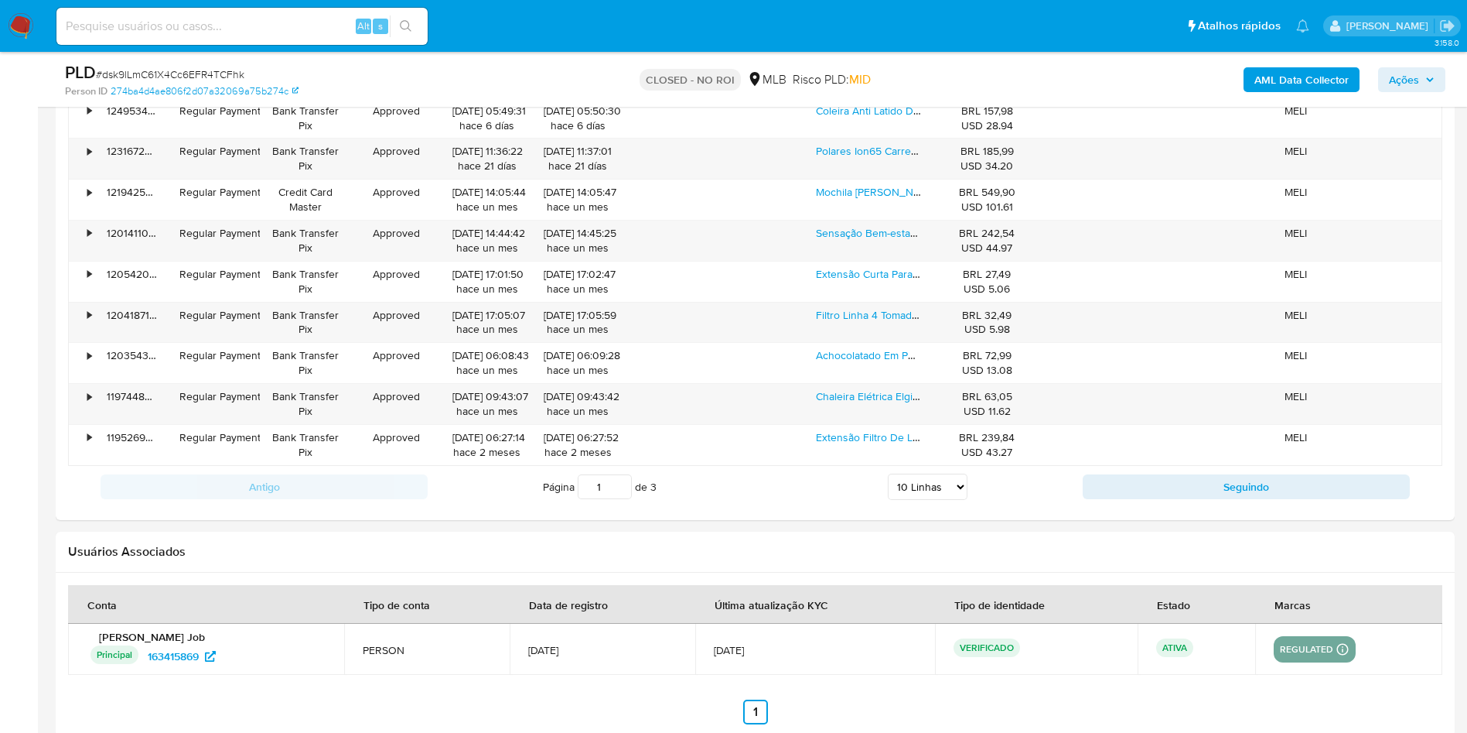
scroll to position [1753, 0]
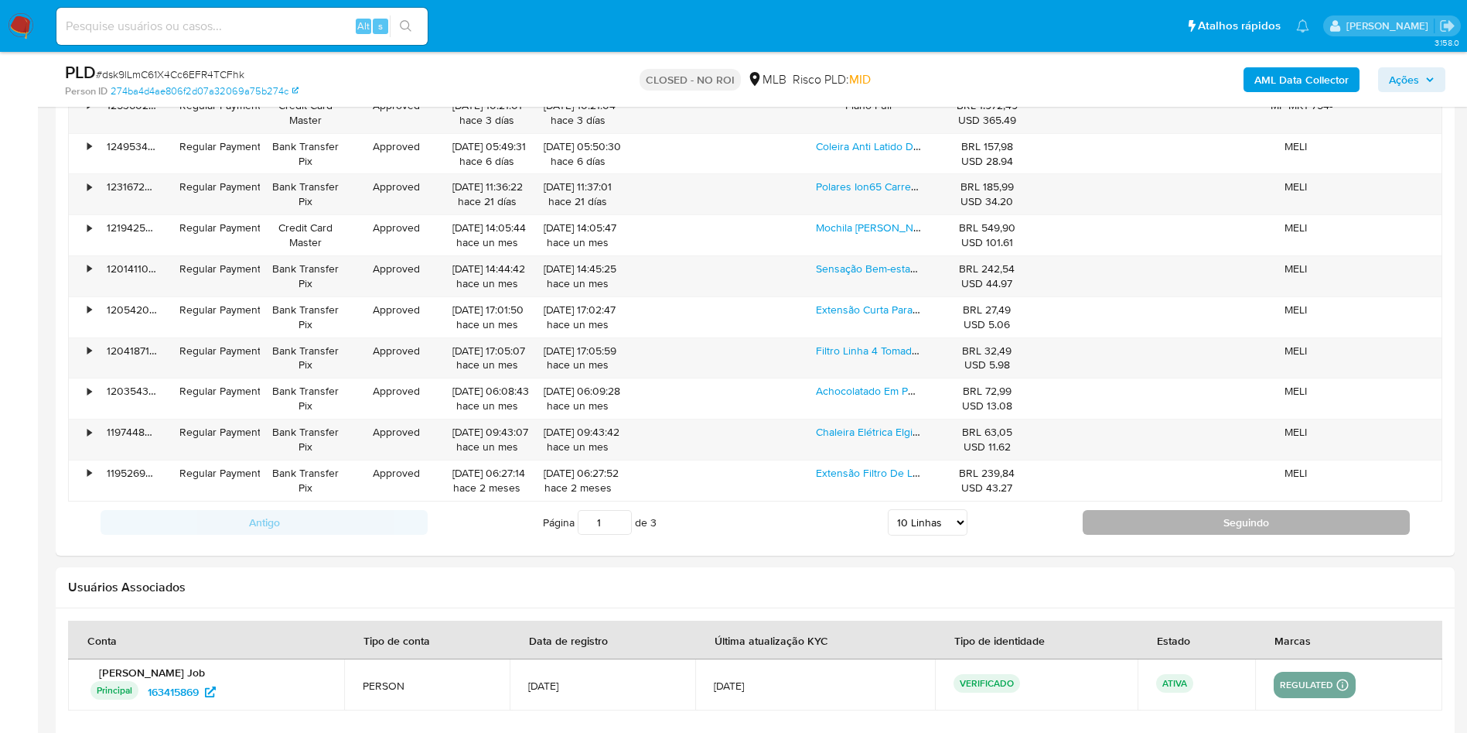
click at [989, 487] on button "Seguindo" at bounding box center [1246, 522] width 327 height 25
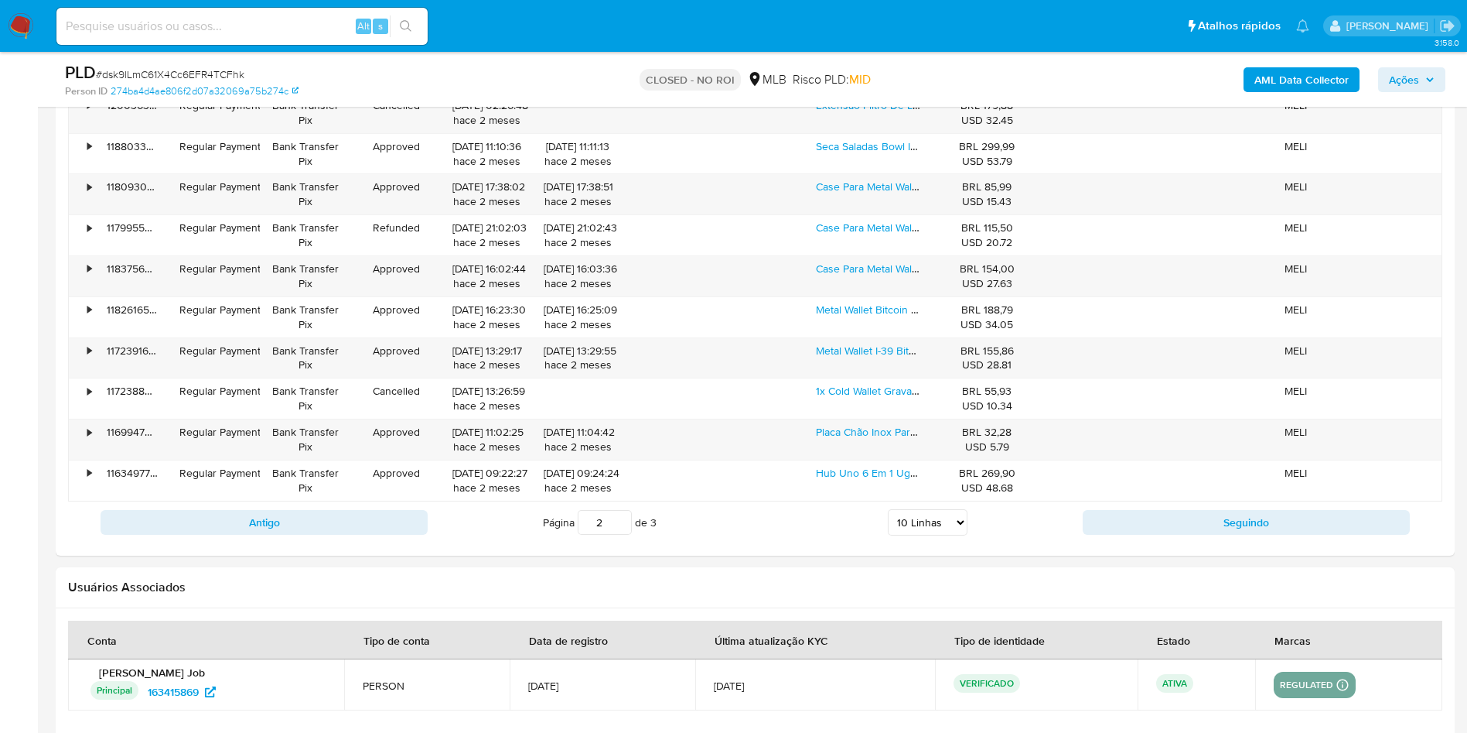
scroll to position [1637, 0]
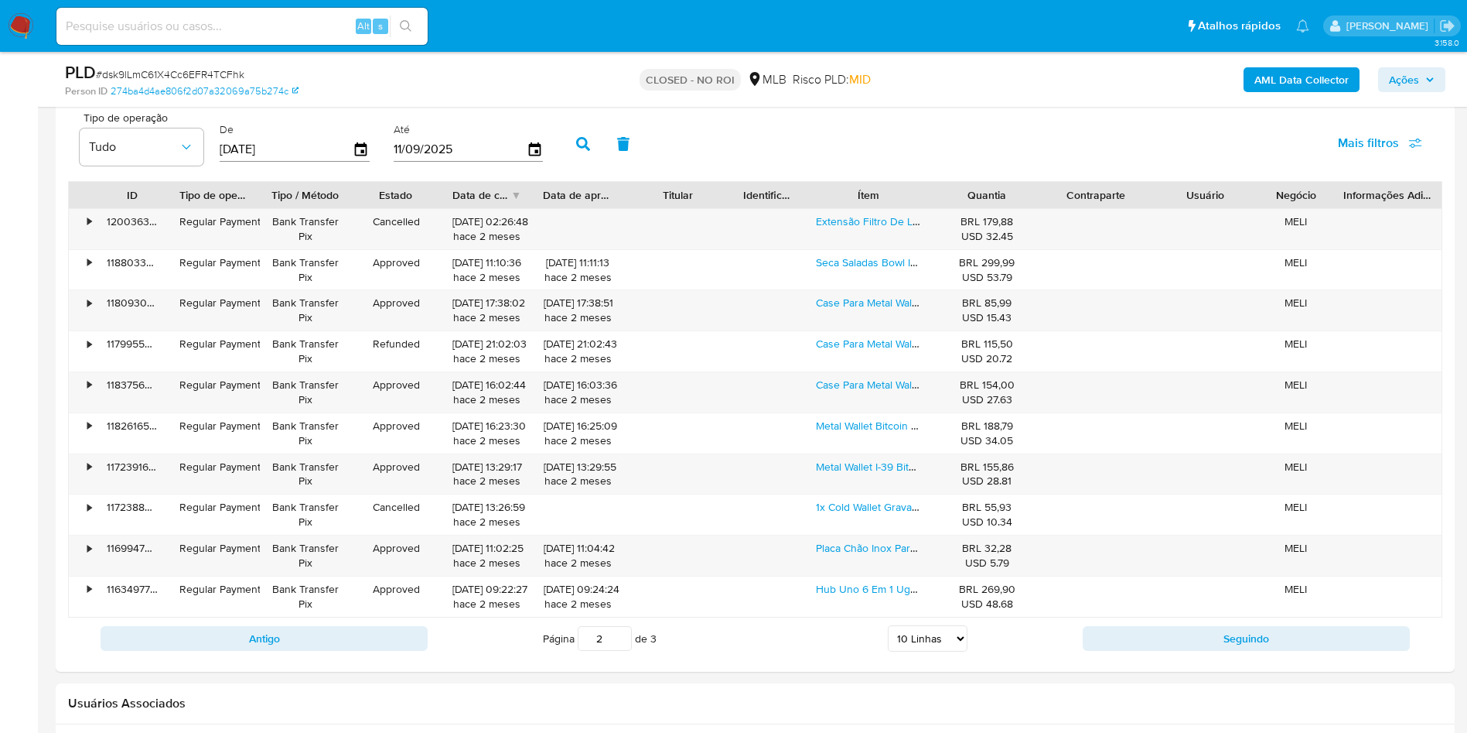
click at [989, 487] on div "Antigo Página 2 de 3 5 Linhas 10 Linhas 20 Linhas 25 Linhas 50 Linhas 100 Linha…" at bounding box center [755, 638] width 1375 height 42
click at [989, 487] on button "Seguindo" at bounding box center [1246, 638] width 327 height 25
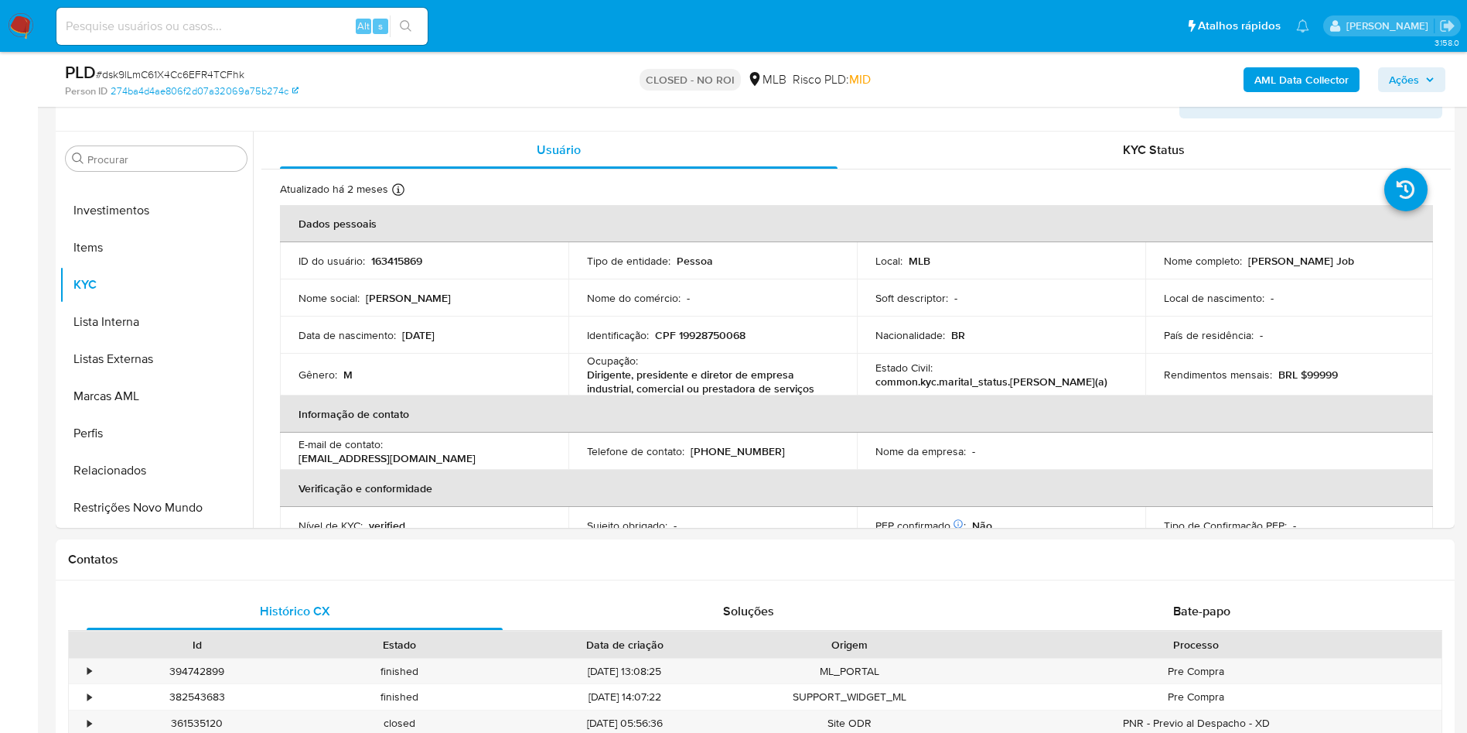
scroll to position [0, 0]
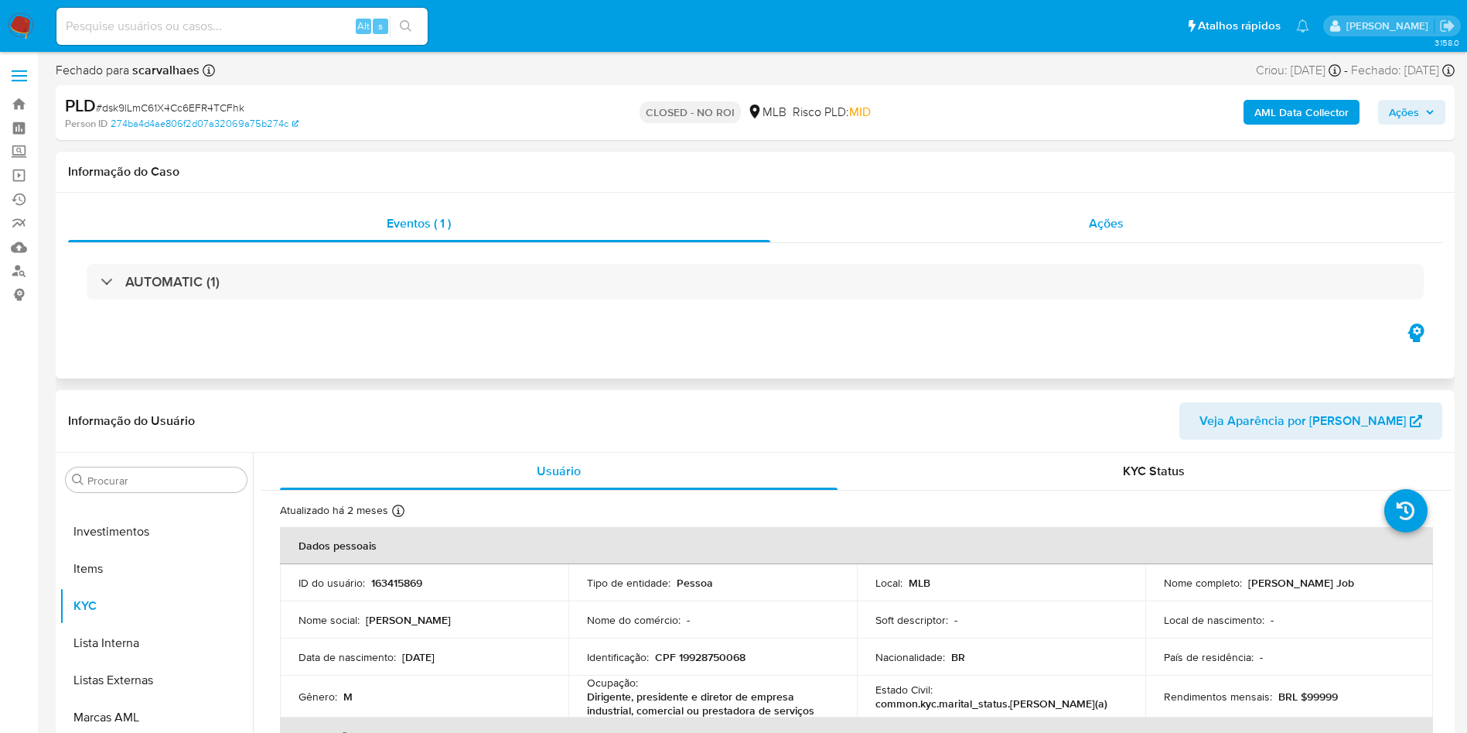
click at [989, 212] on div "Ações" at bounding box center [1106, 223] width 673 height 37
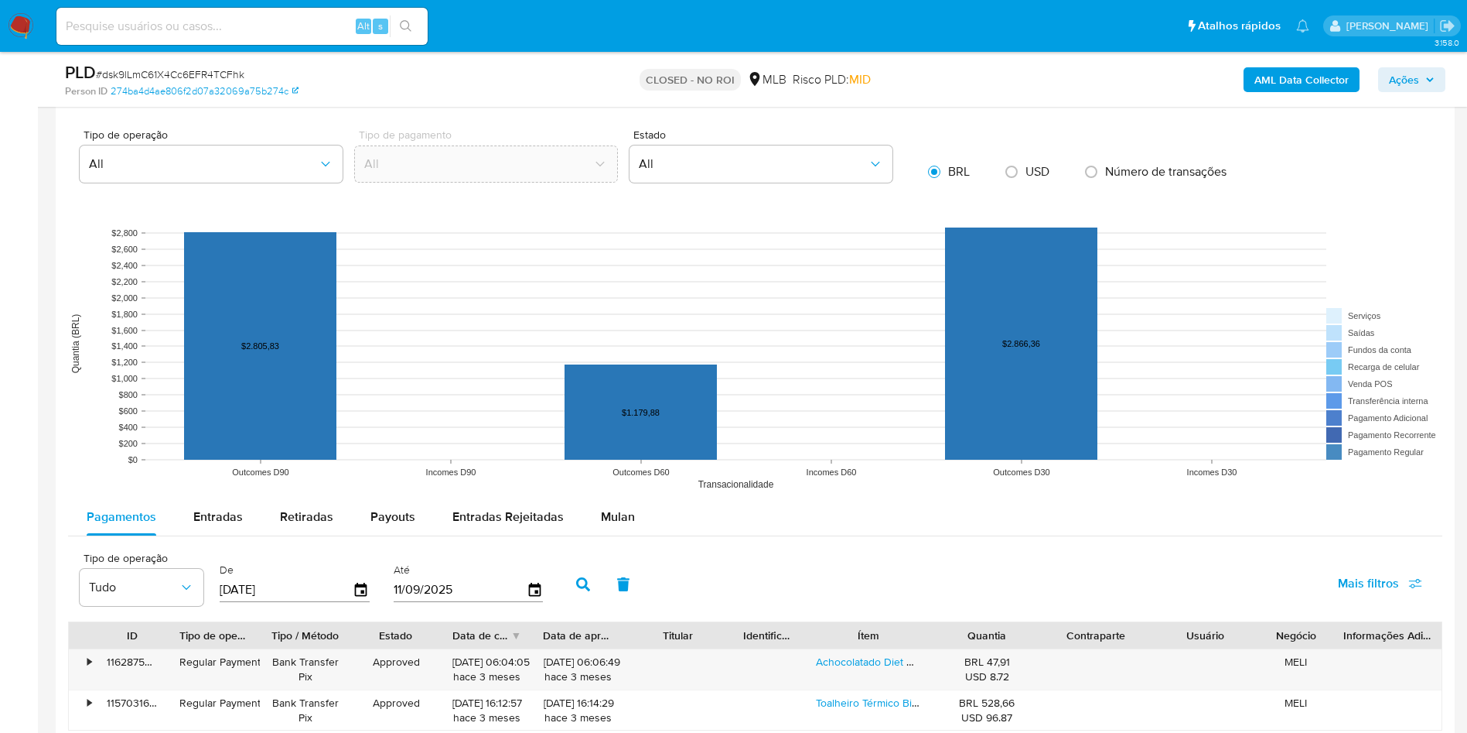
scroll to position [1392, 0]
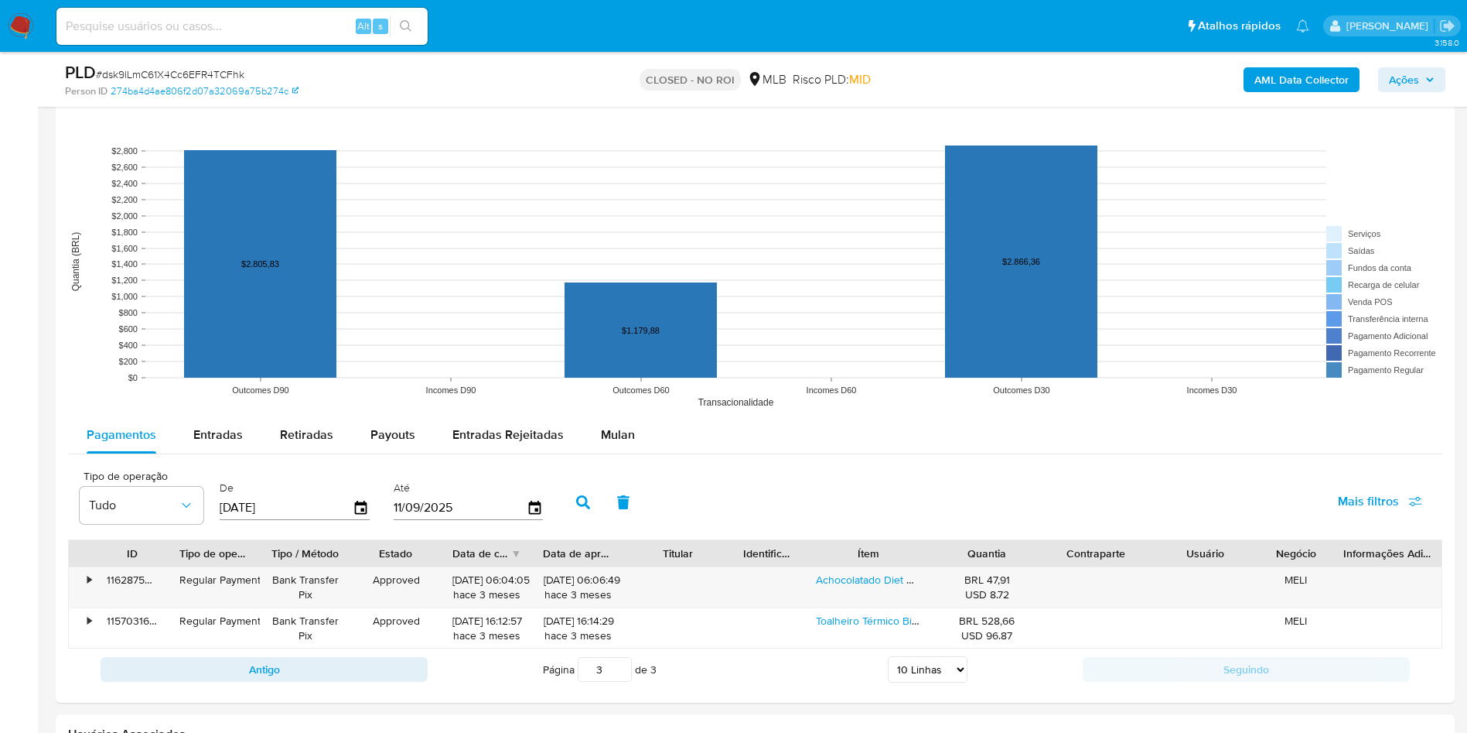
click at [369, 487] on button "Antigo" at bounding box center [264, 669] width 327 height 25
type input "2"
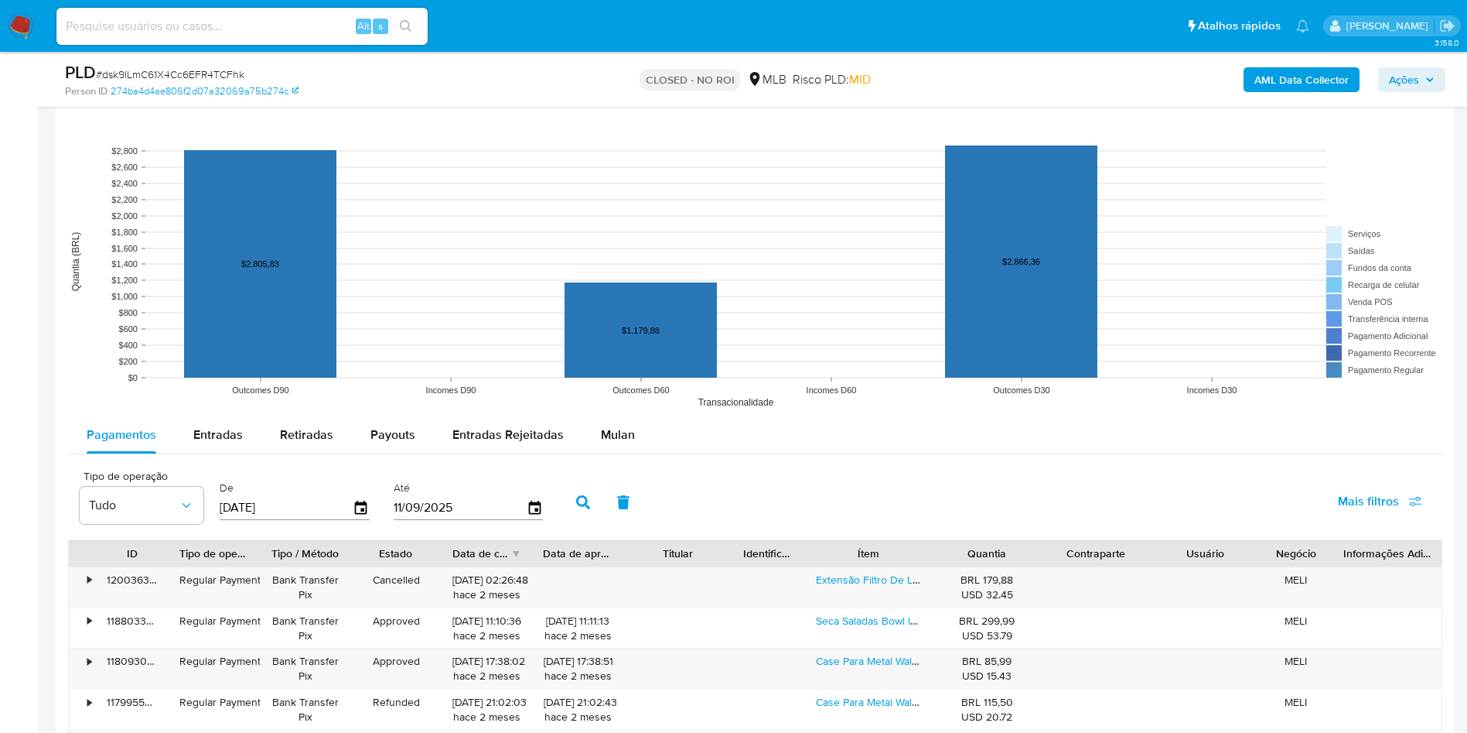
scroll to position [1740, 0]
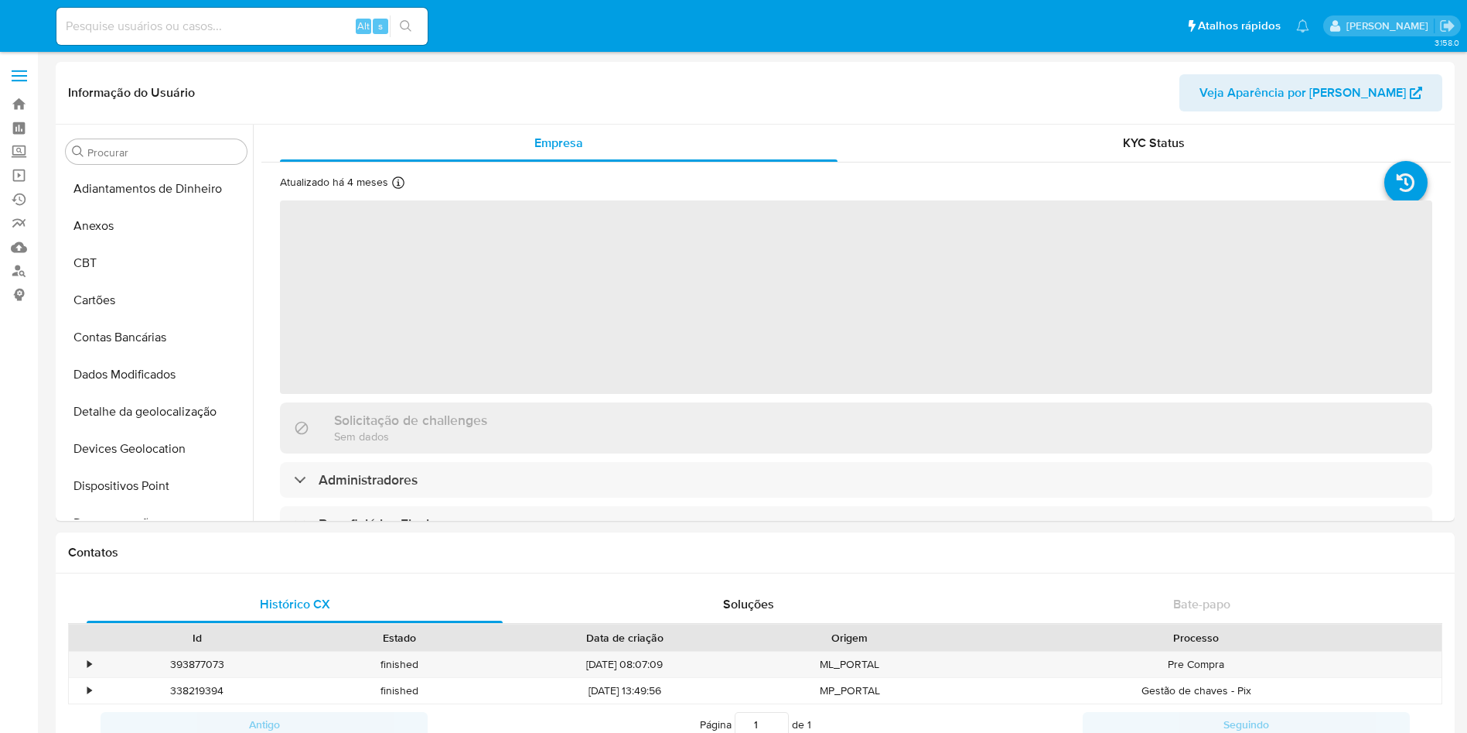
select select "10"
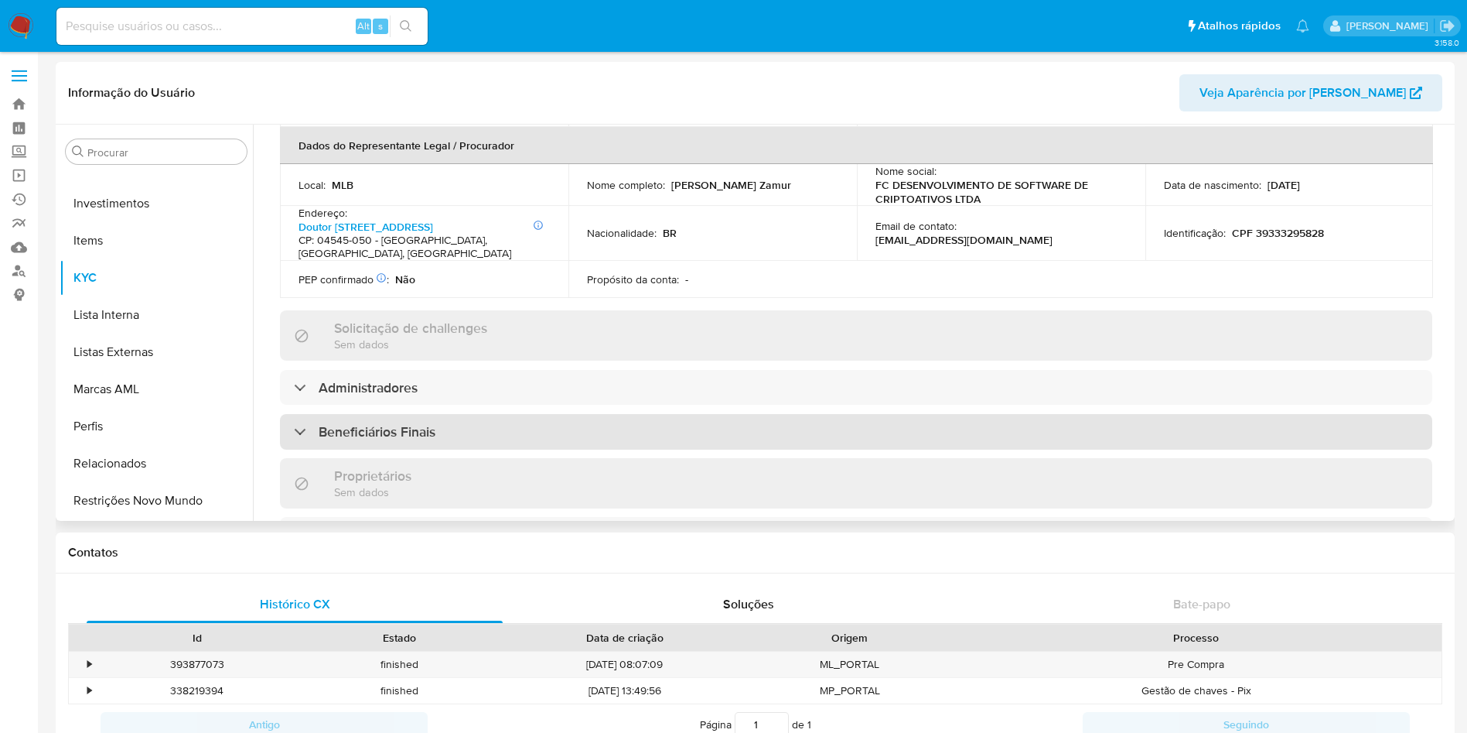
scroll to position [580, 0]
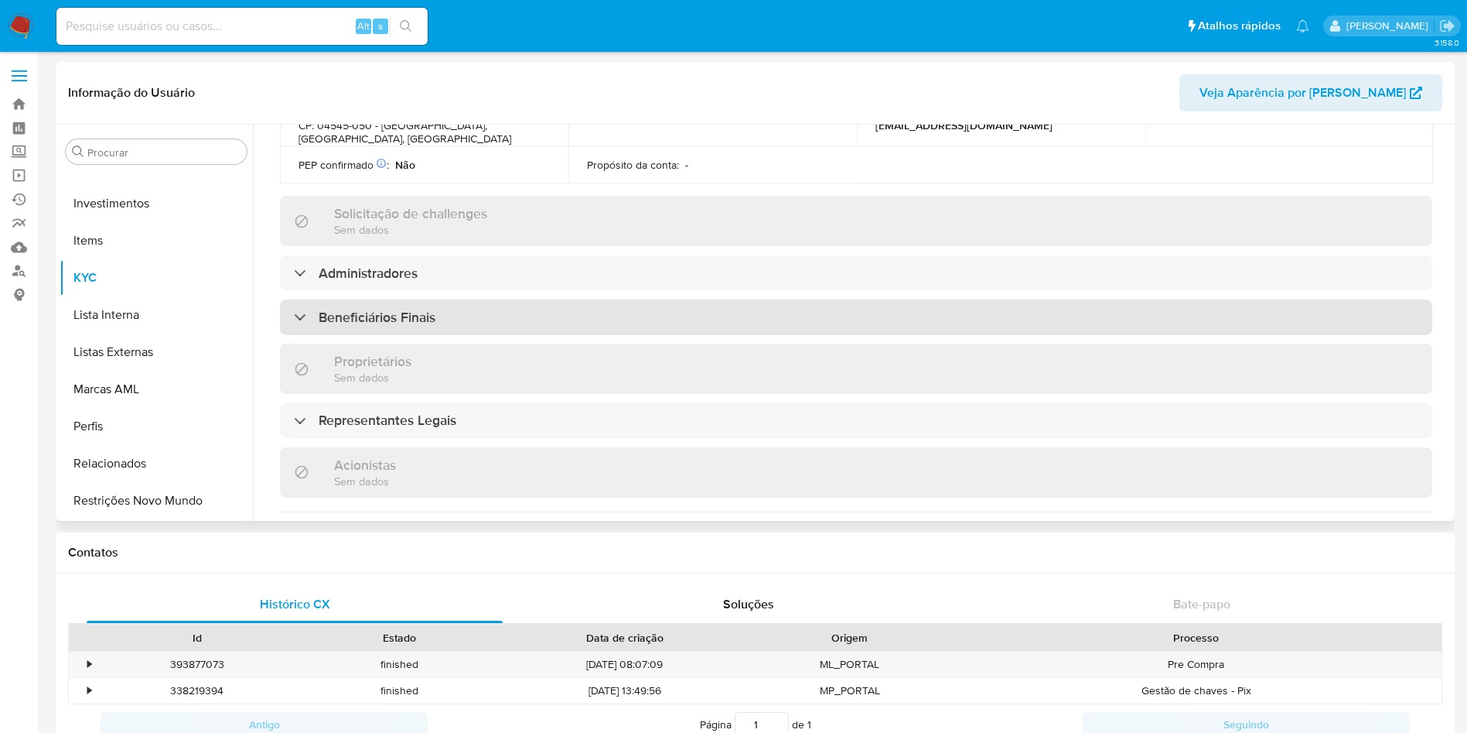
click at [438, 299] on div "Beneficiários Finais" at bounding box center [856, 317] width 1153 height 36
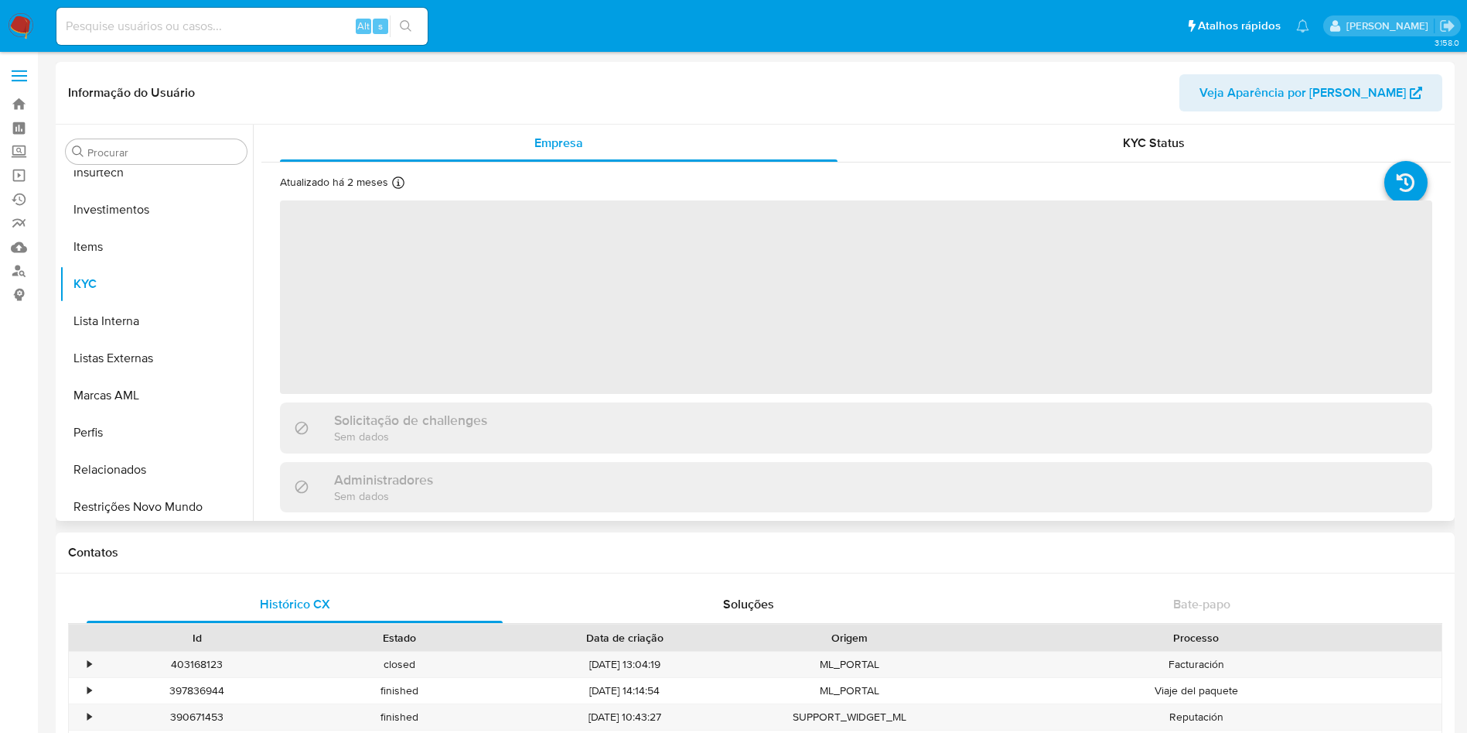
scroll to position [728, 0]
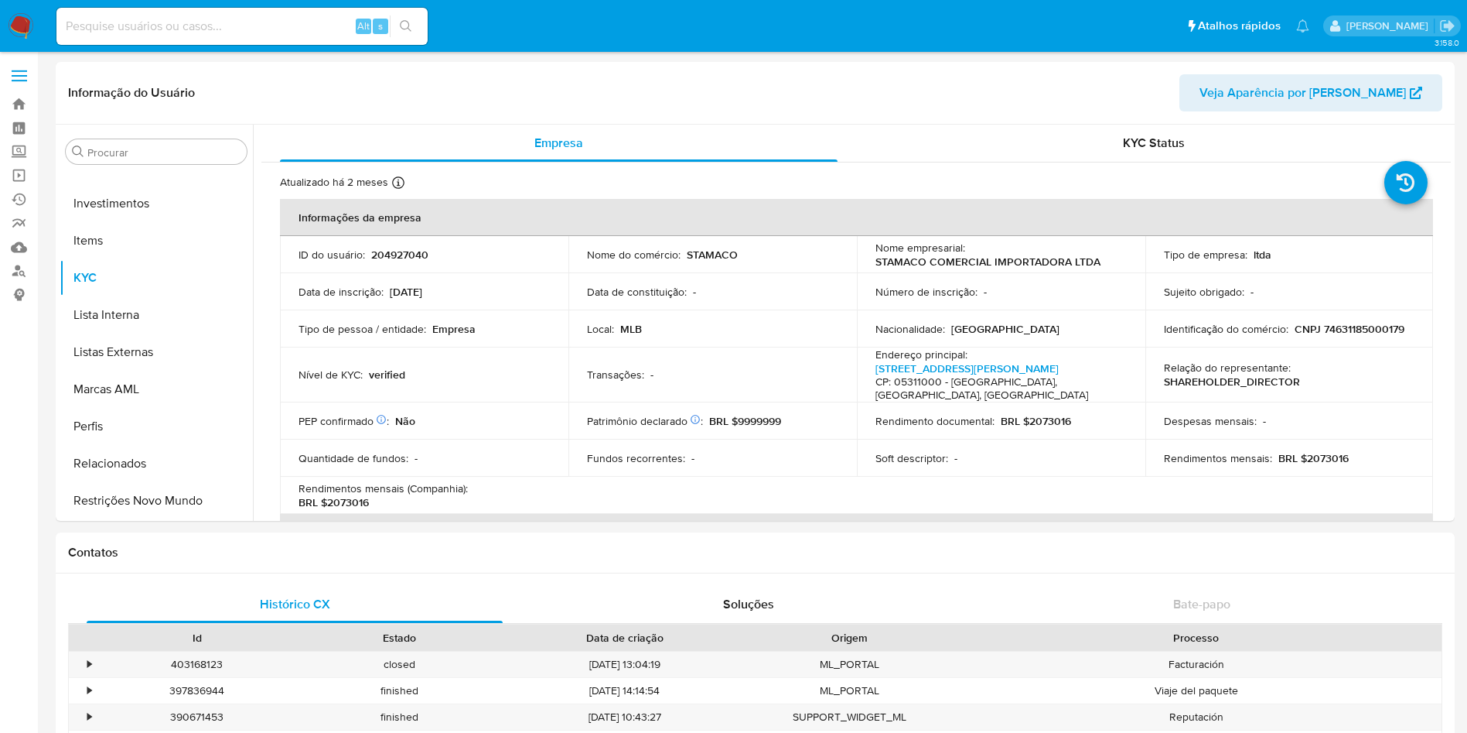
select select "10"
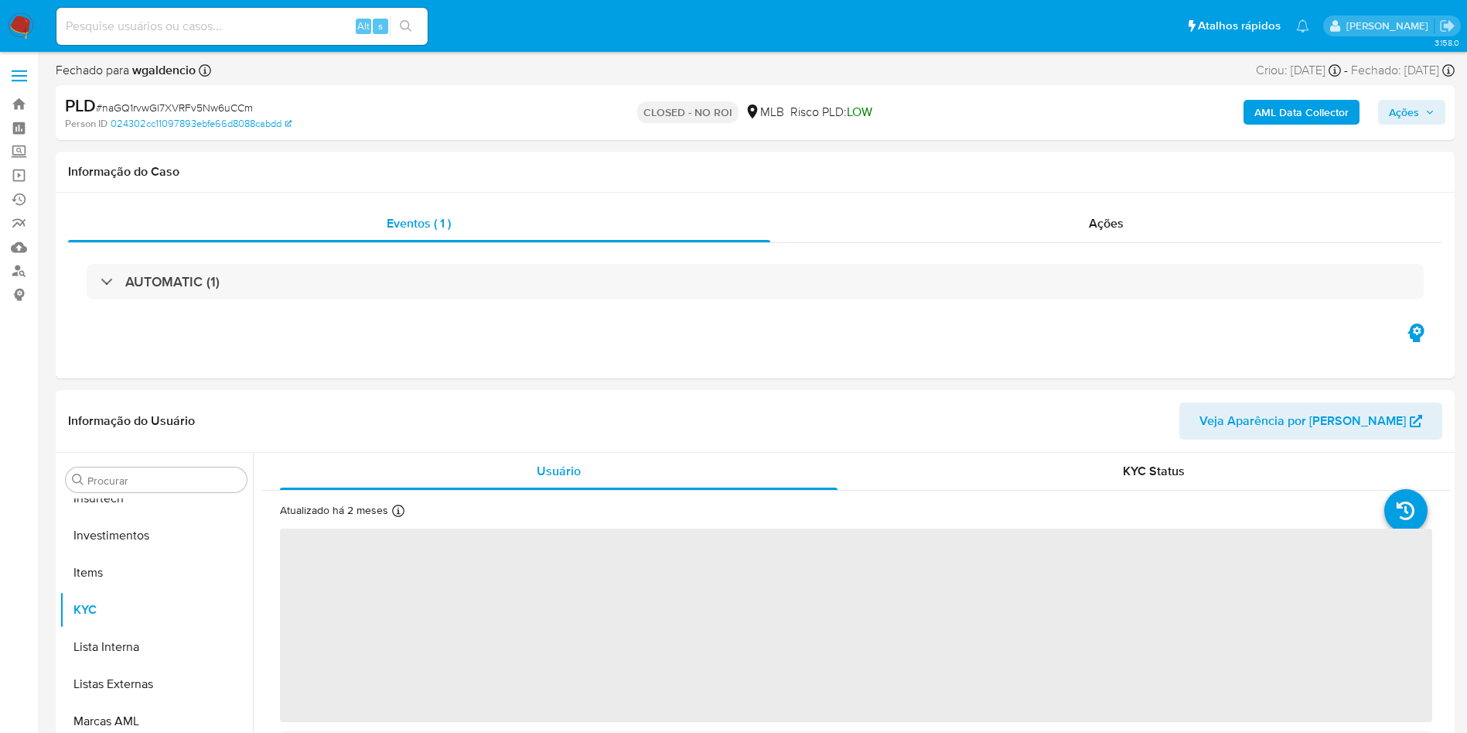
scroll to position [728, 0]
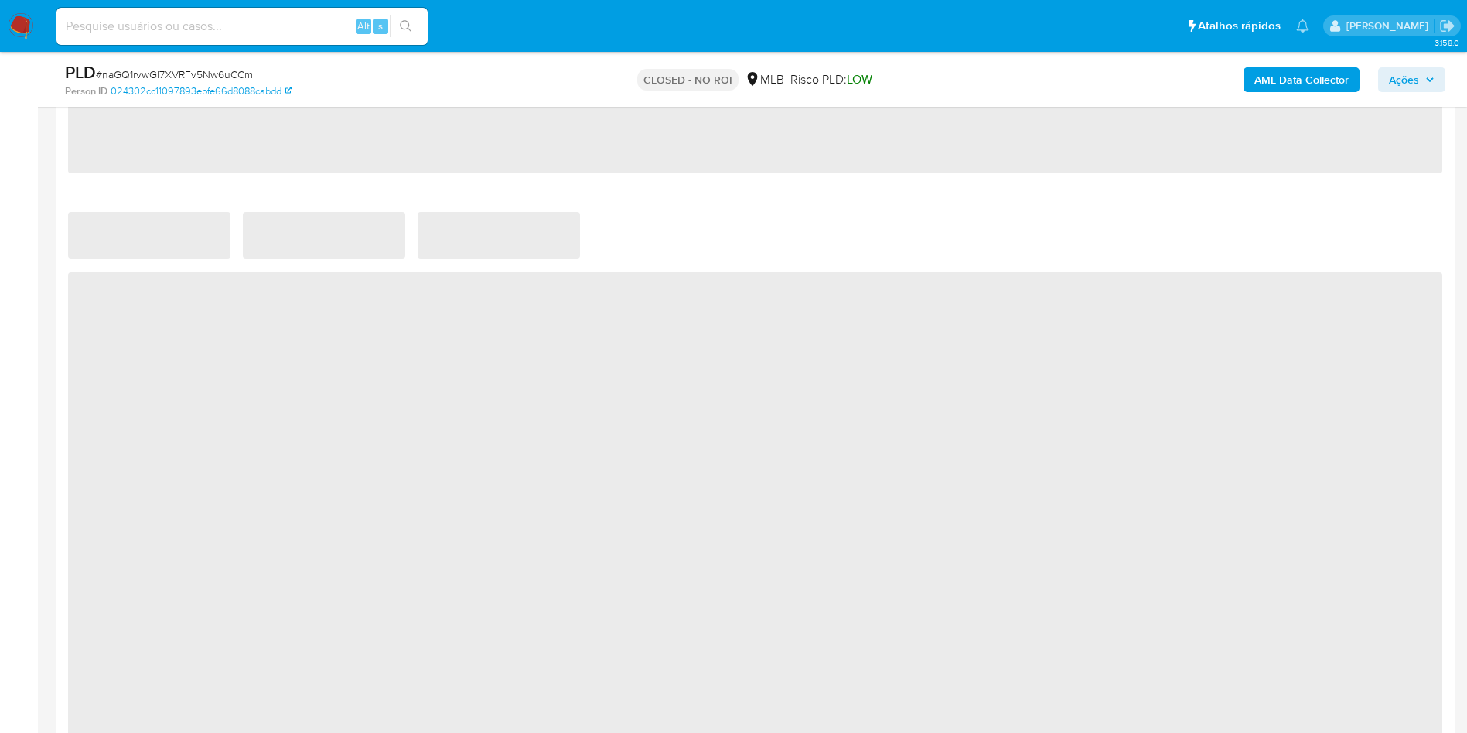
select select "10"
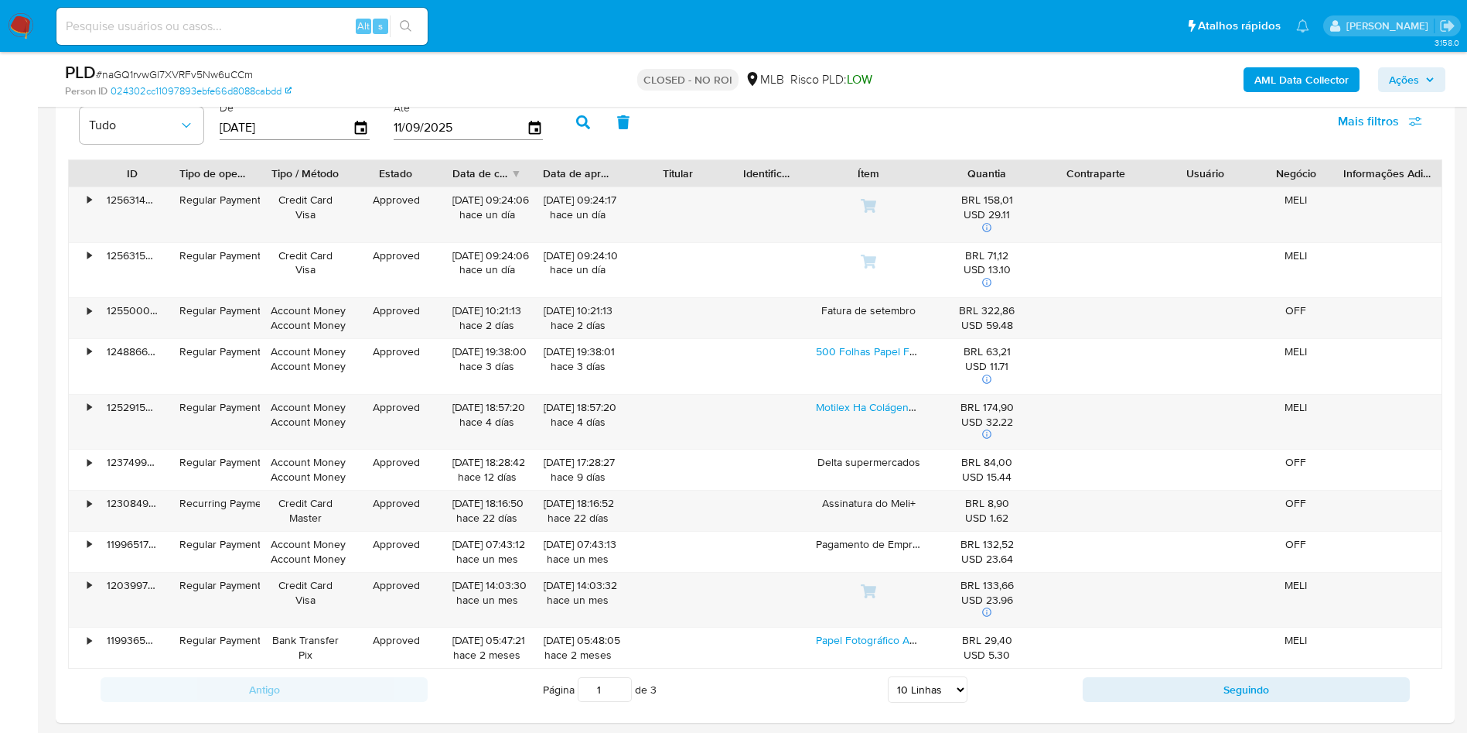
scroll to position [1673, 0]
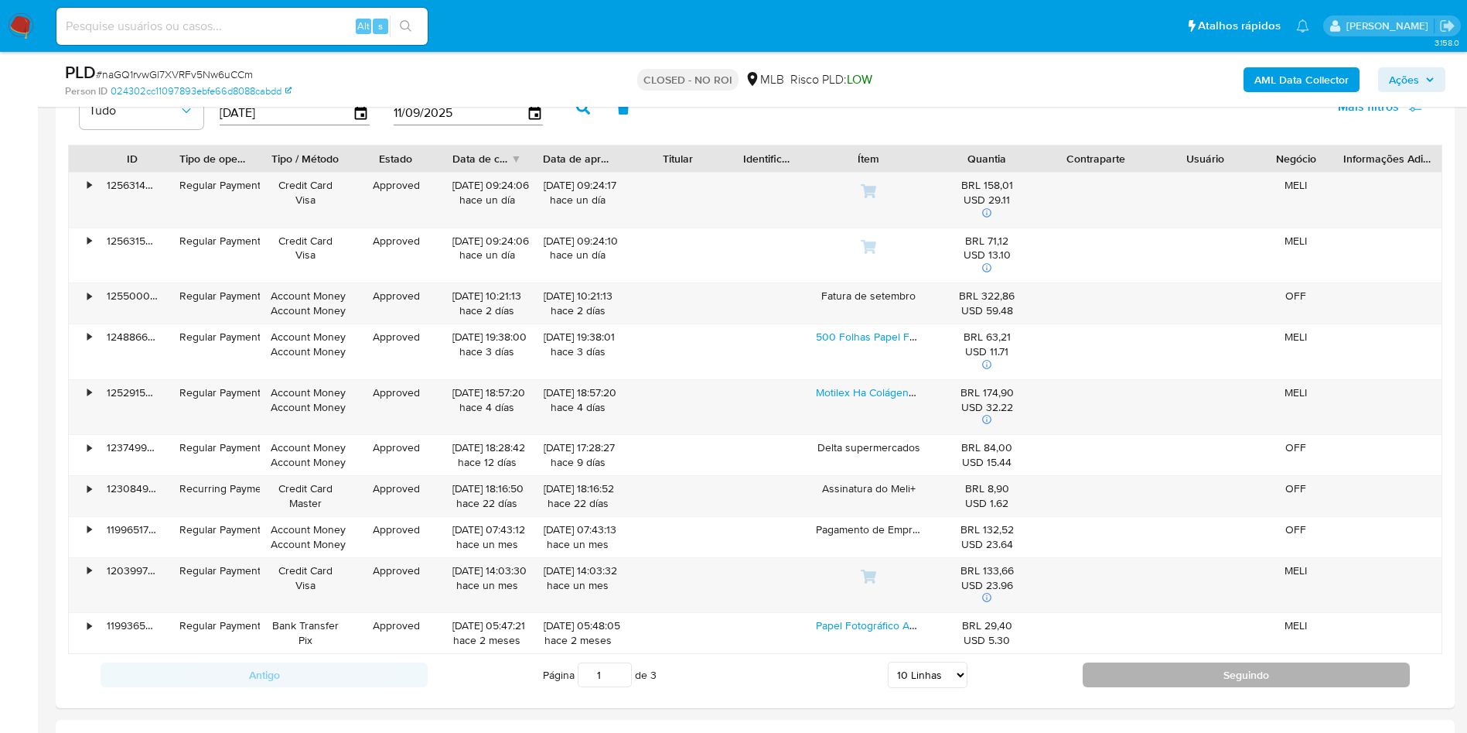
click at [1135, 665] on button "Seguindo" at bounding box center [1246, 674] width 327 height 25
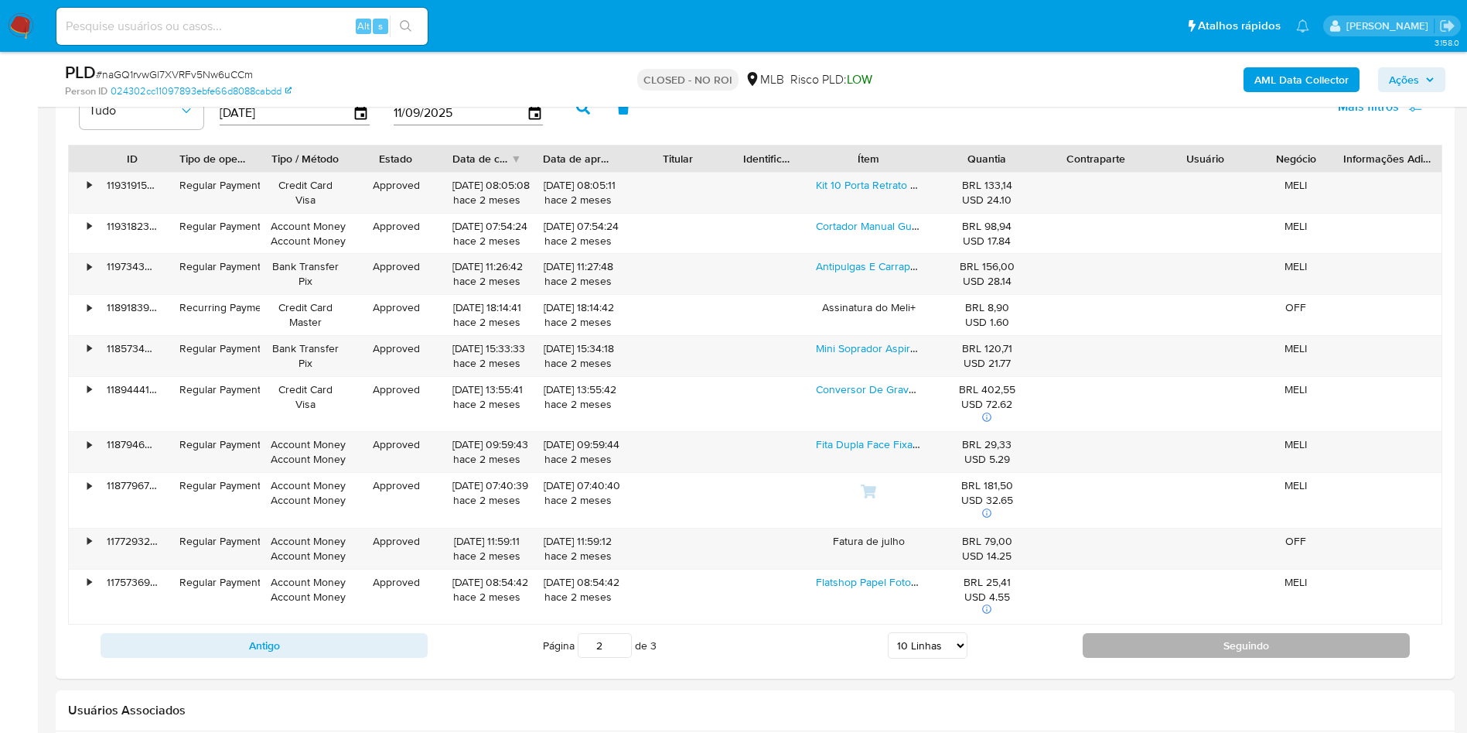
click at [1166, 636] on button "Seguindo" at bounding box center [1246, 645] width 327 height 25
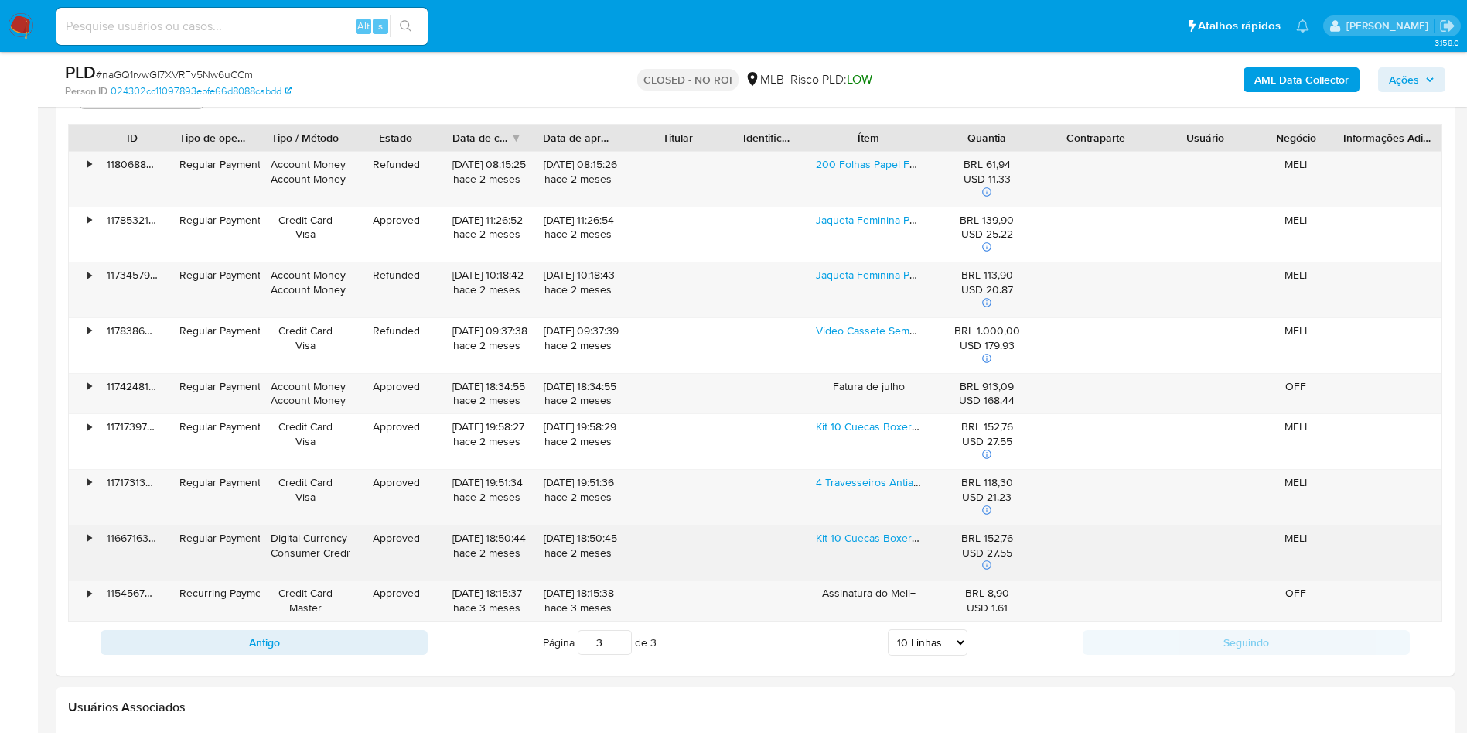
scroll to position [1693, 0]
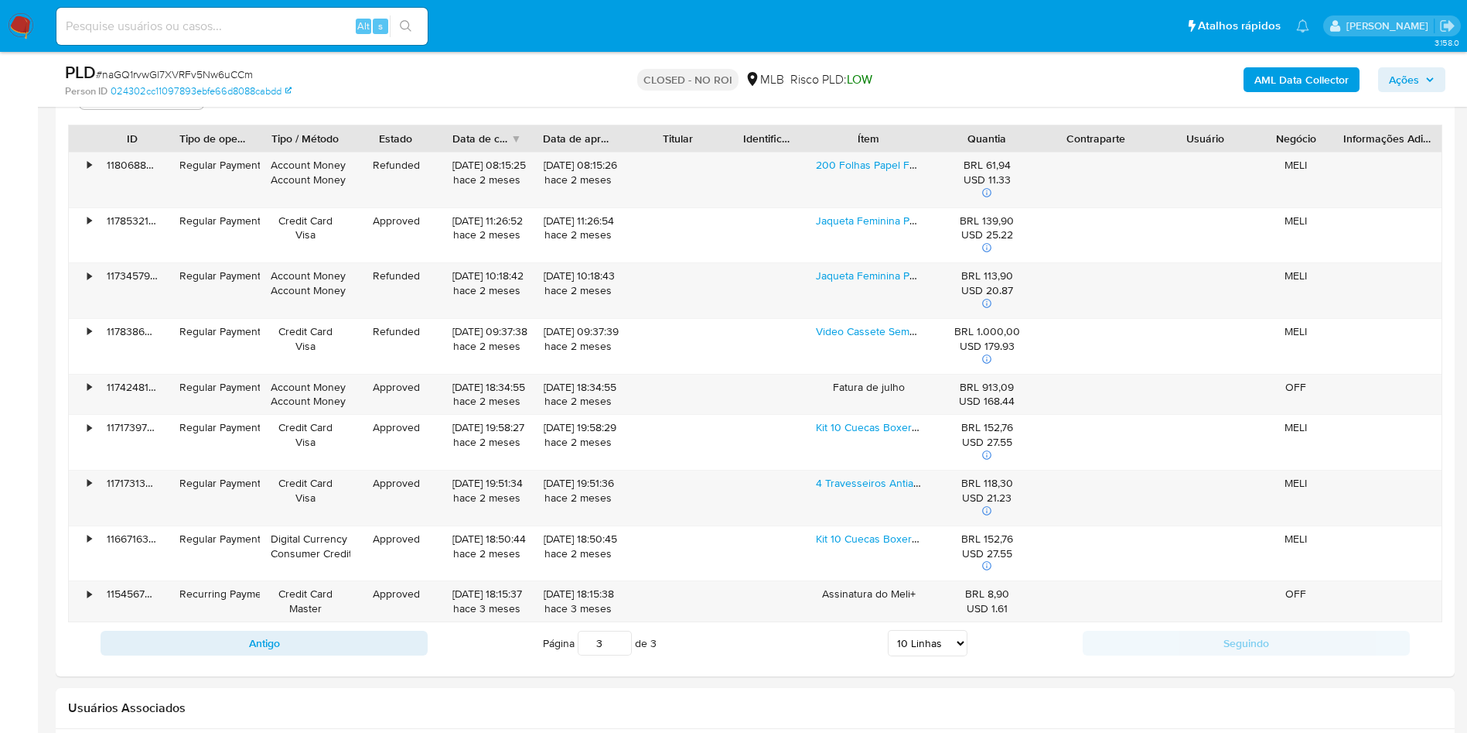
click at [366, 655] on div "Antigo Página 3 de 3 5 Linhas 10 Linhas 20 Linhas 25 Linhas 50 Linhas 100 Linha…" at bounding box center [755, 643] width 1375 height 42
click at [344, 645] on button "Antigo" at bounding box center [264, 642] width 327 height 25
type input "2"
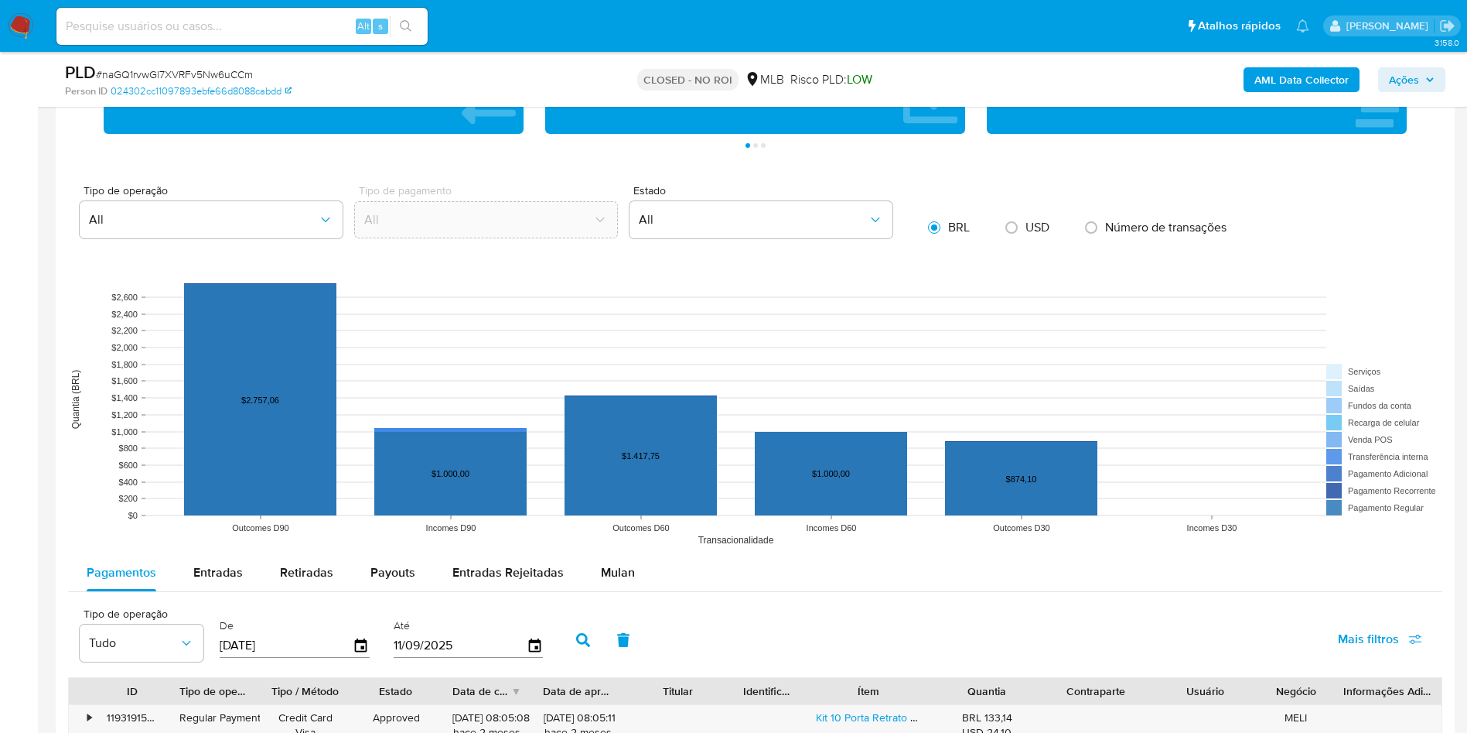
scroll to position [1139, 0]
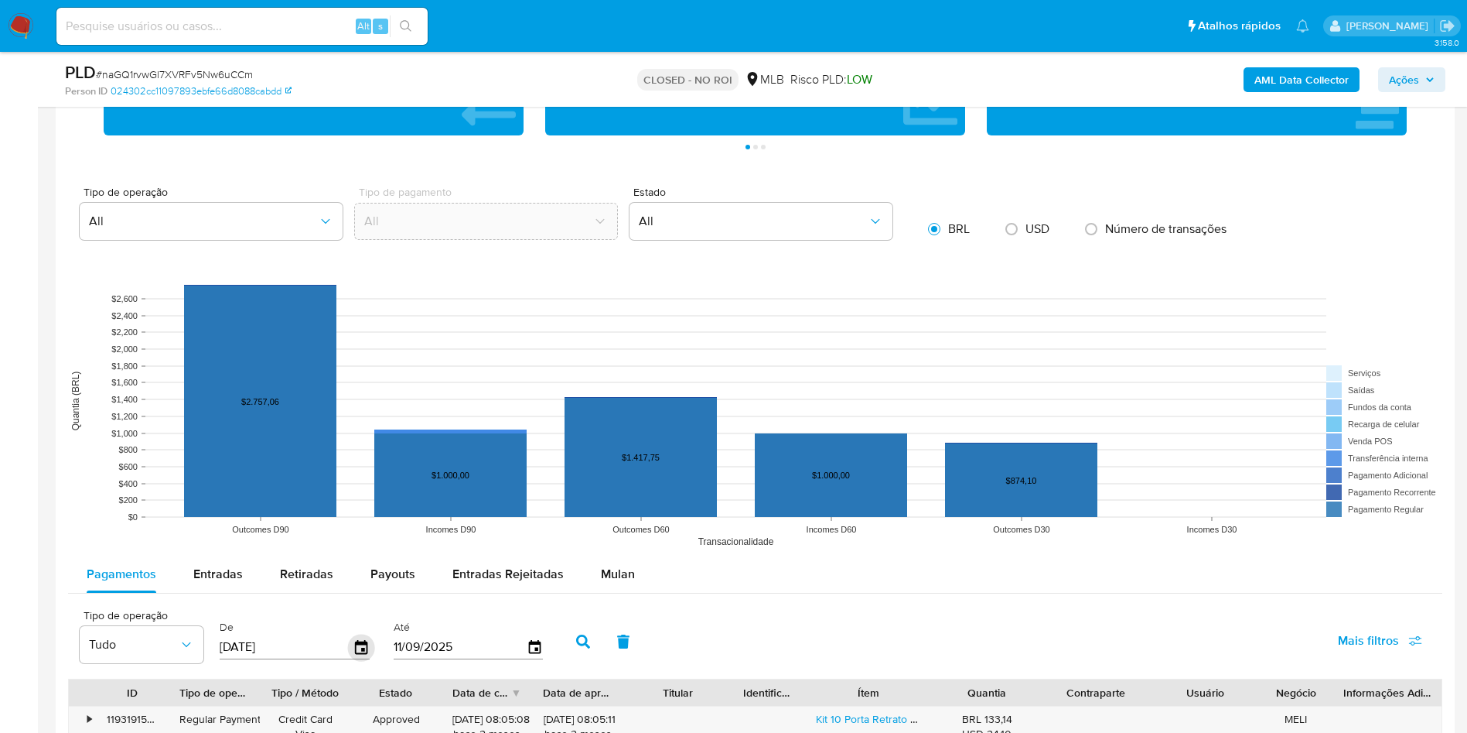
click at [371, 657] on icon "button" at bounding box center [361, 646] width 27 height 27
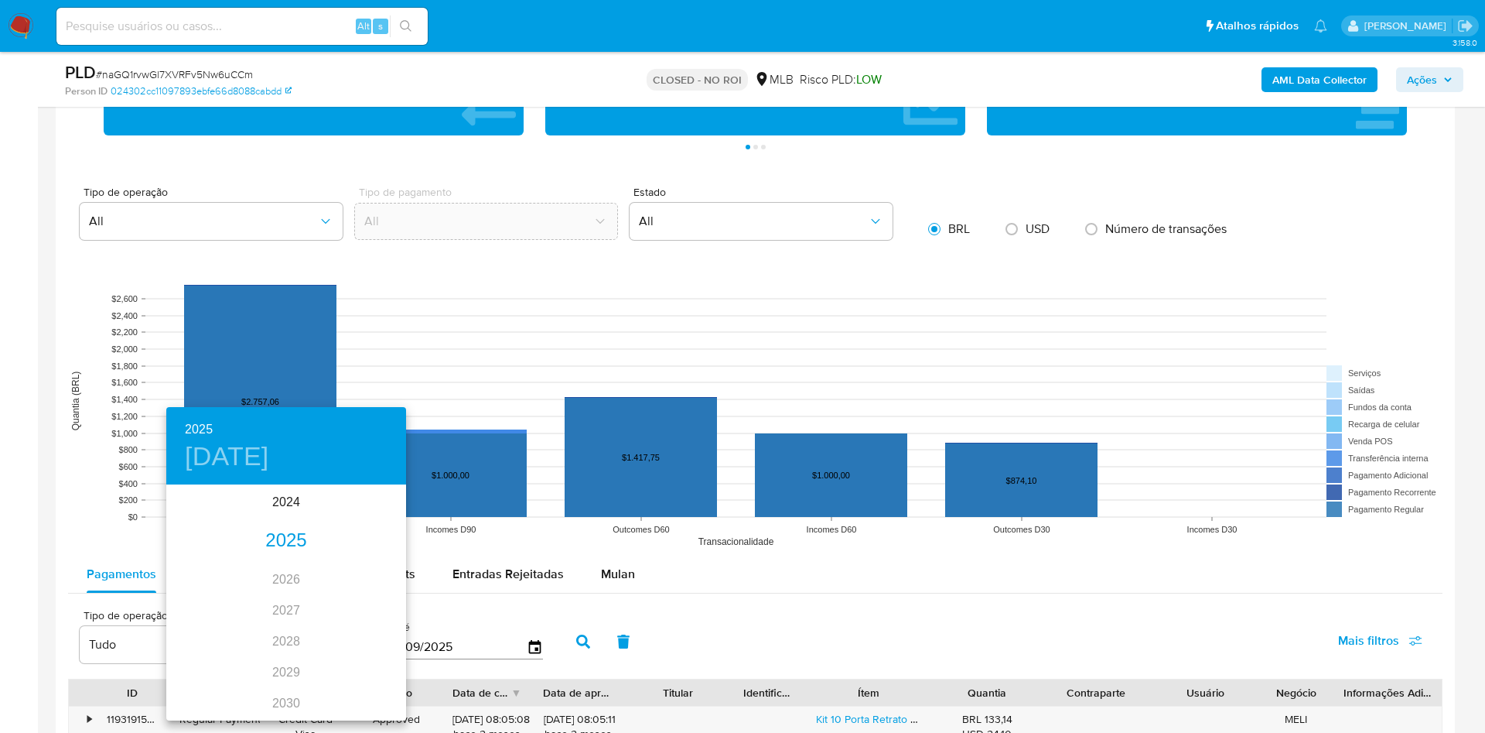
click at [286, 531] on div "2025" at bounding box center [286, 540] width 240 height 31
click at [279, 519] on div "feb." at bounding box center [286, 516] width 80 height 58
click at [352, 569] on span "1" at bounding box center [348, 565] width 28 height 15
type input "01/02/2025"
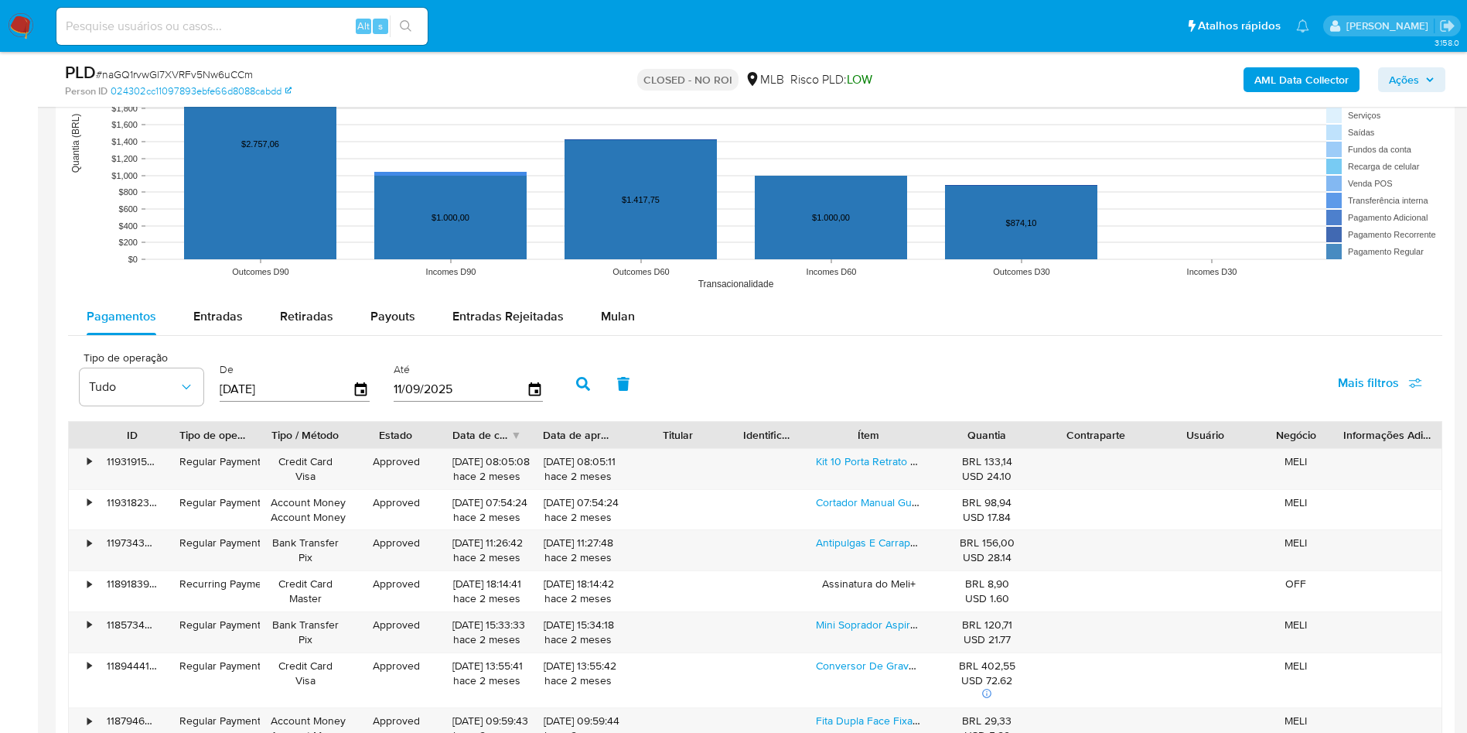
scroll to position [1389, 0]
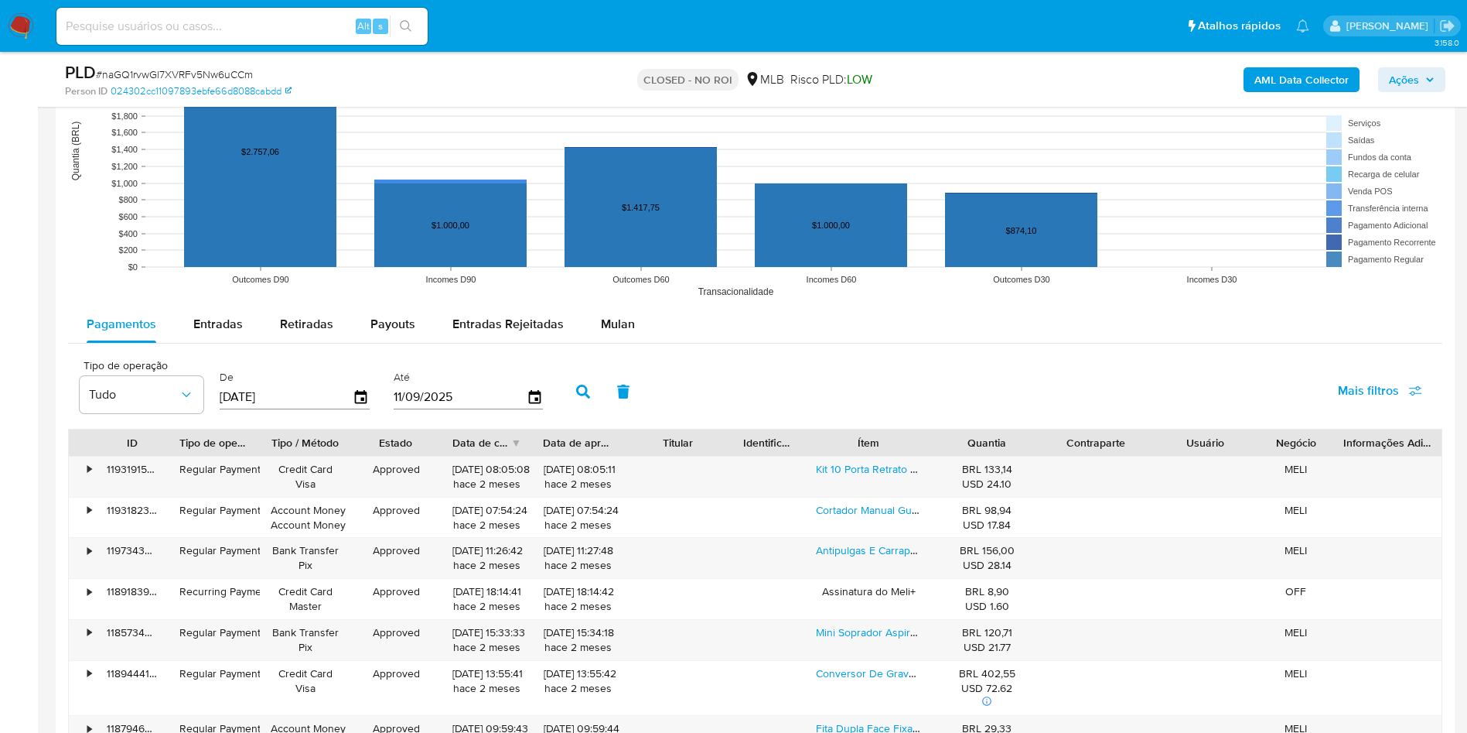
click at [584, 391] on icon "button" at bounding box center [583, 391] width 14 height 14
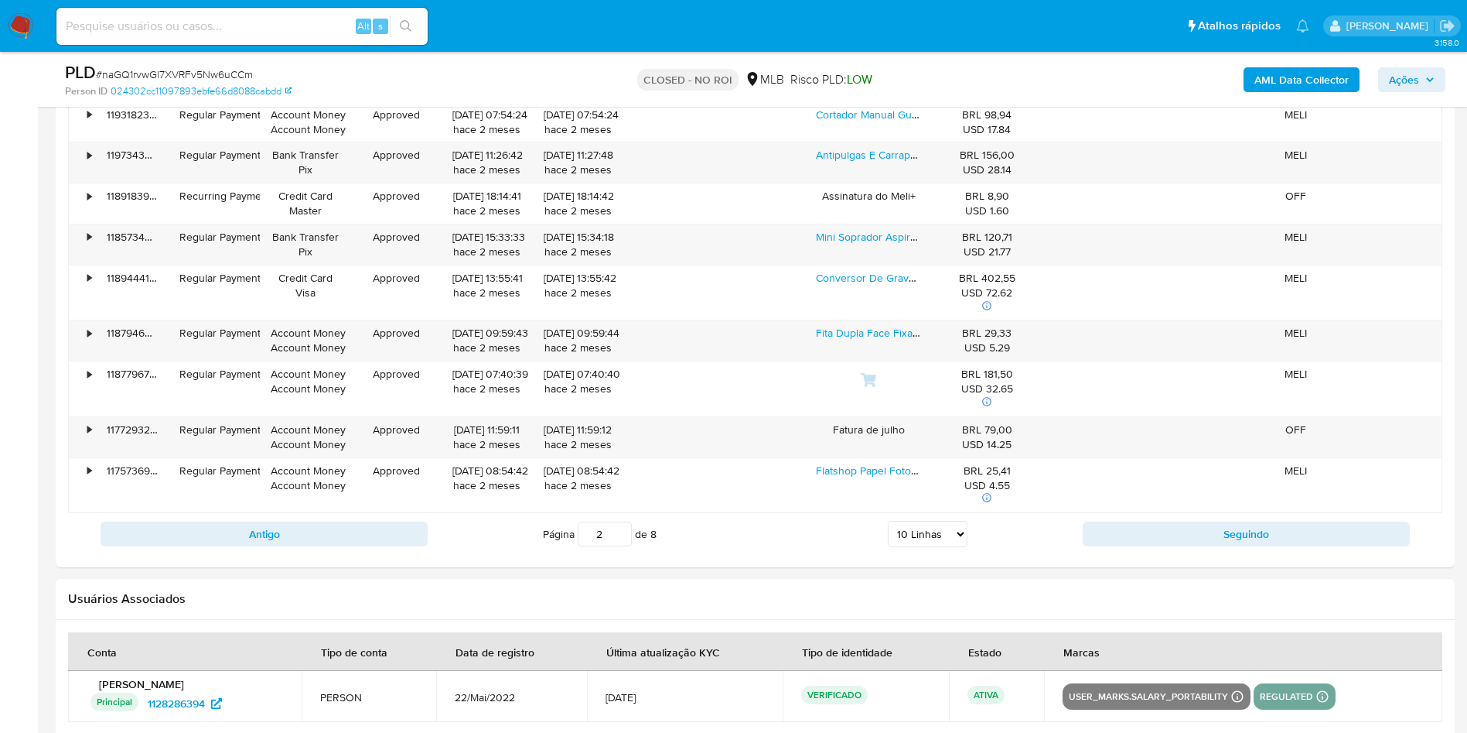
scroll to position [1787, 0]
click at [914, 545] on div "Página 2 de 8 5 Linhas 10 Linhas 20 Linhas 25 Linhas 50 Linhas 100 Linhas" at bounding box center [755, 531] width 655 height 31
click at [919, 522] on select "5 Linhas 10 Linhas 20 Linhas 25 Linhas 50 Linhas 100 Linhas" at bounding box center [928, 531] width 80 height 26
select select "100"
click at [888, 518] on select "5 Linhas 10 Linhas 20 Linhas 25 Linhas 50 Linhas 100 Linhas" at bounding box center [928, 531] width 80 height 26
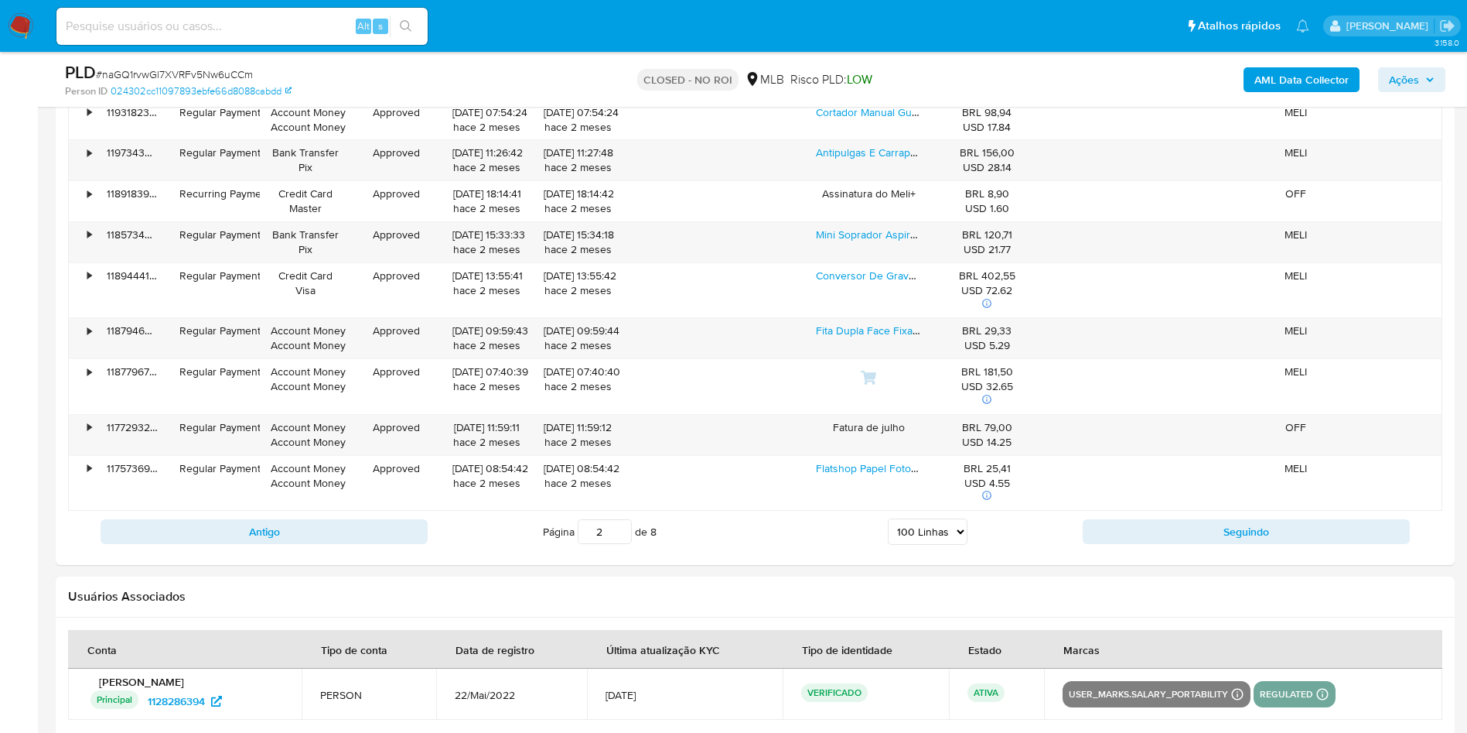
type input "1"
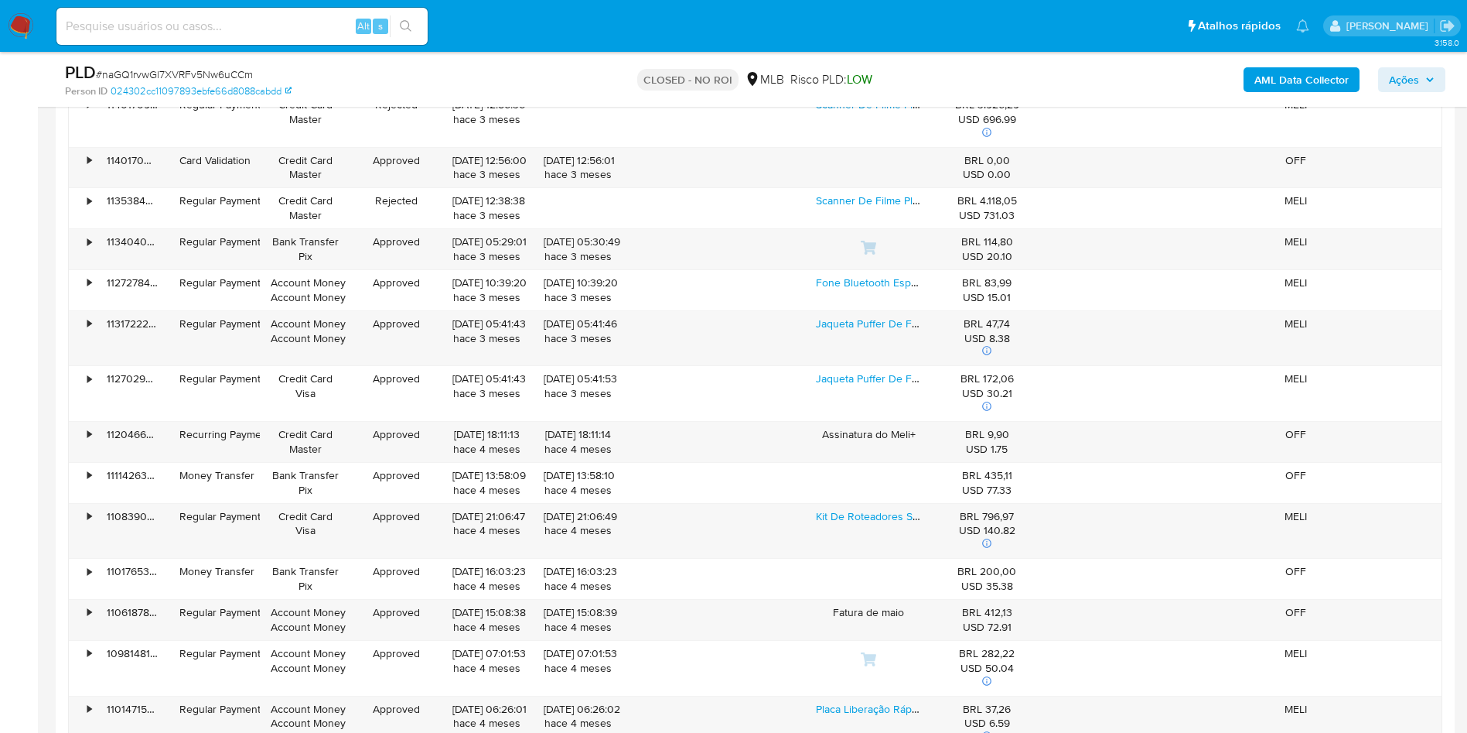
scroll to position [3328, 0]
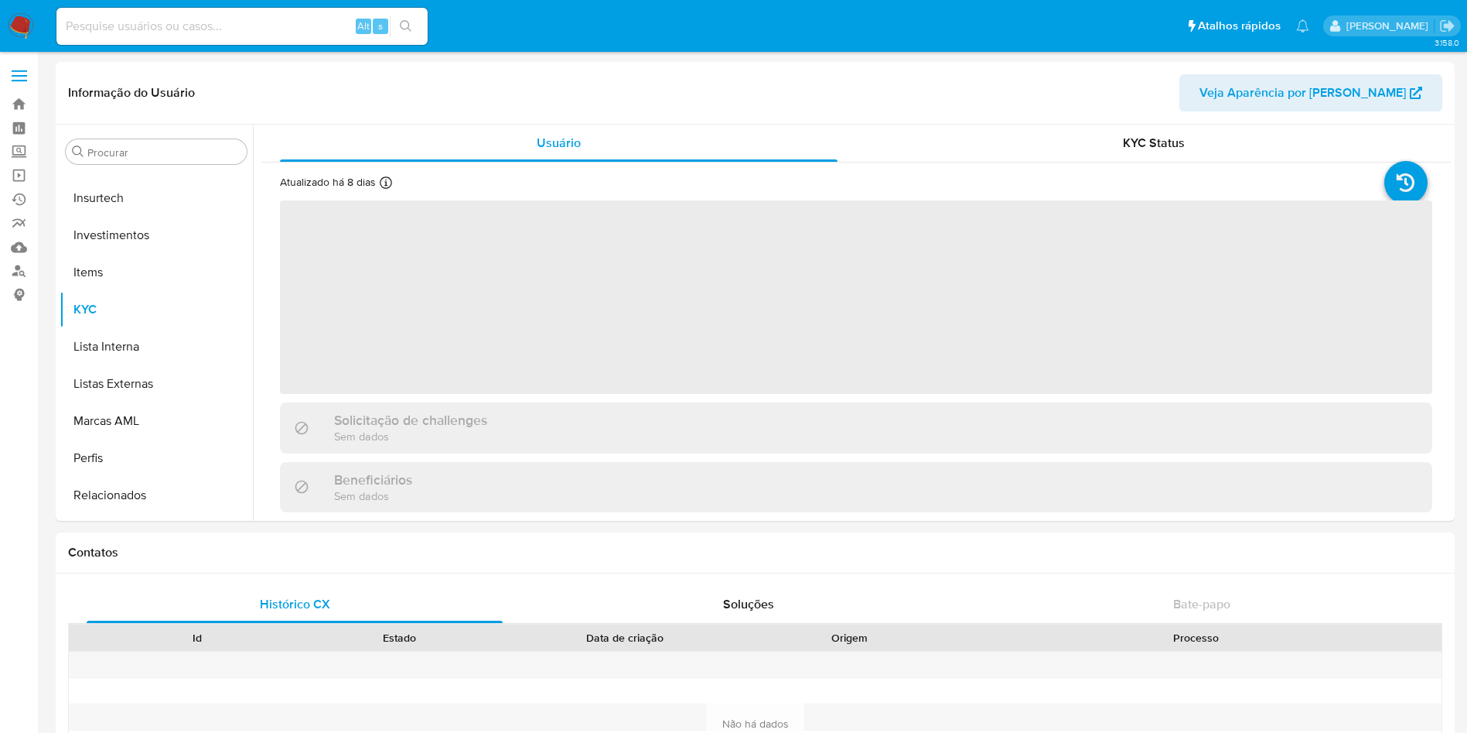
scroll to position [728, 0]
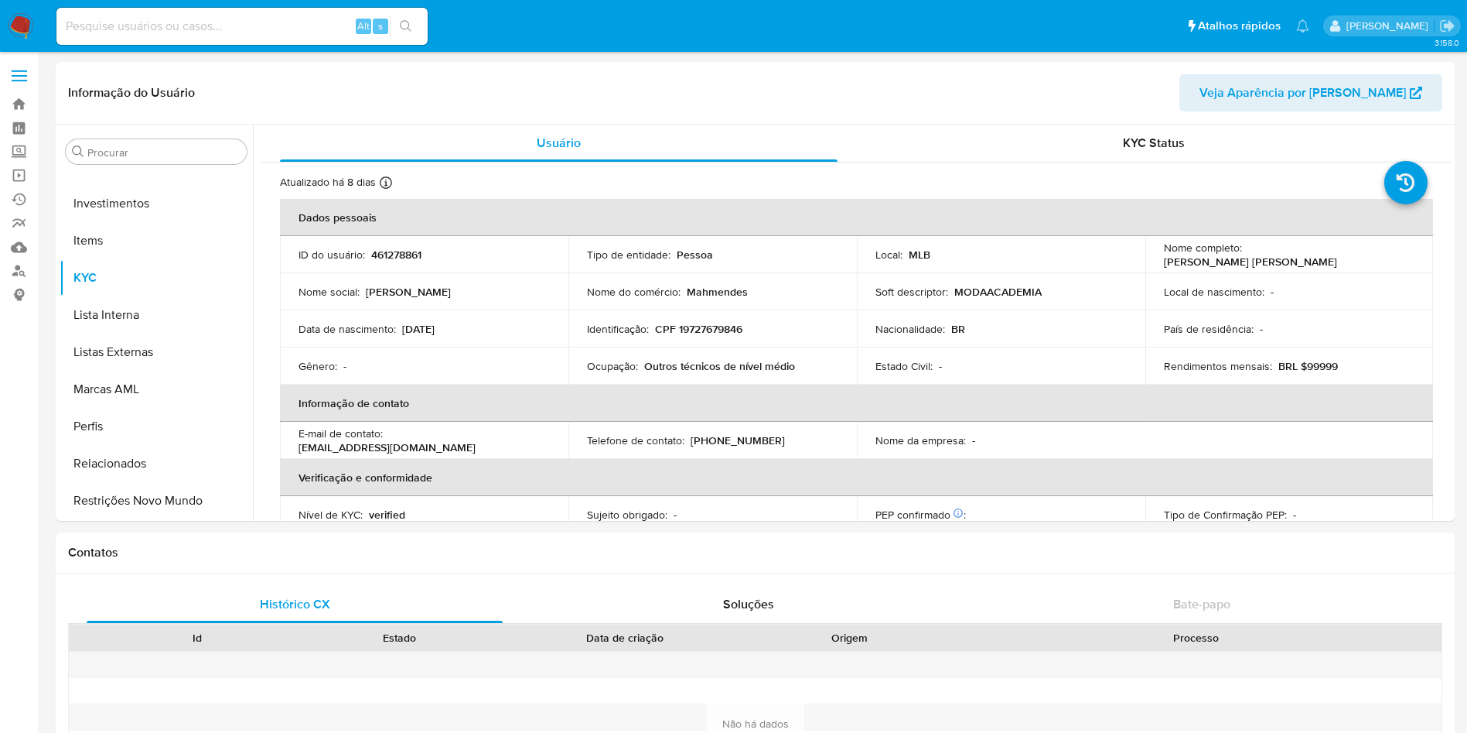
select select "10"
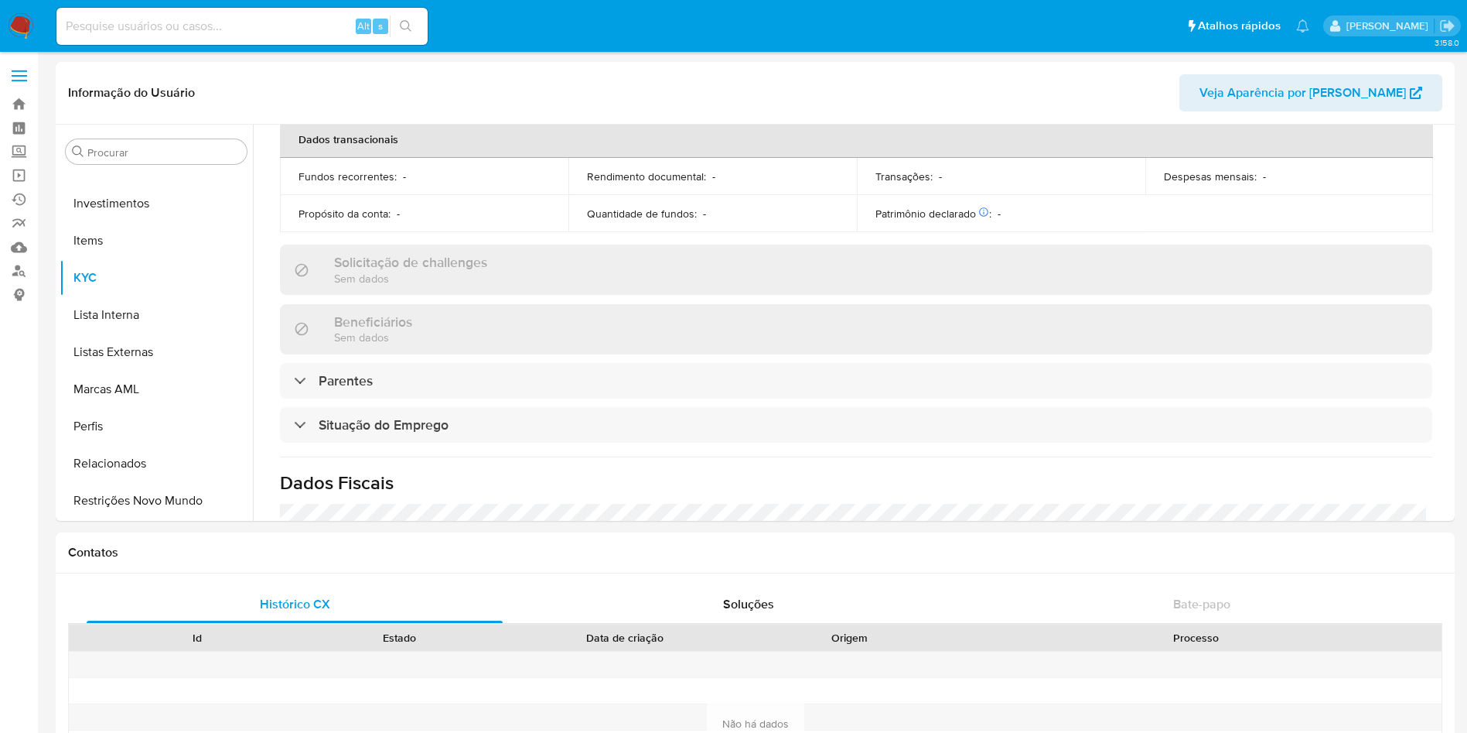
scroll to position [411, 0]
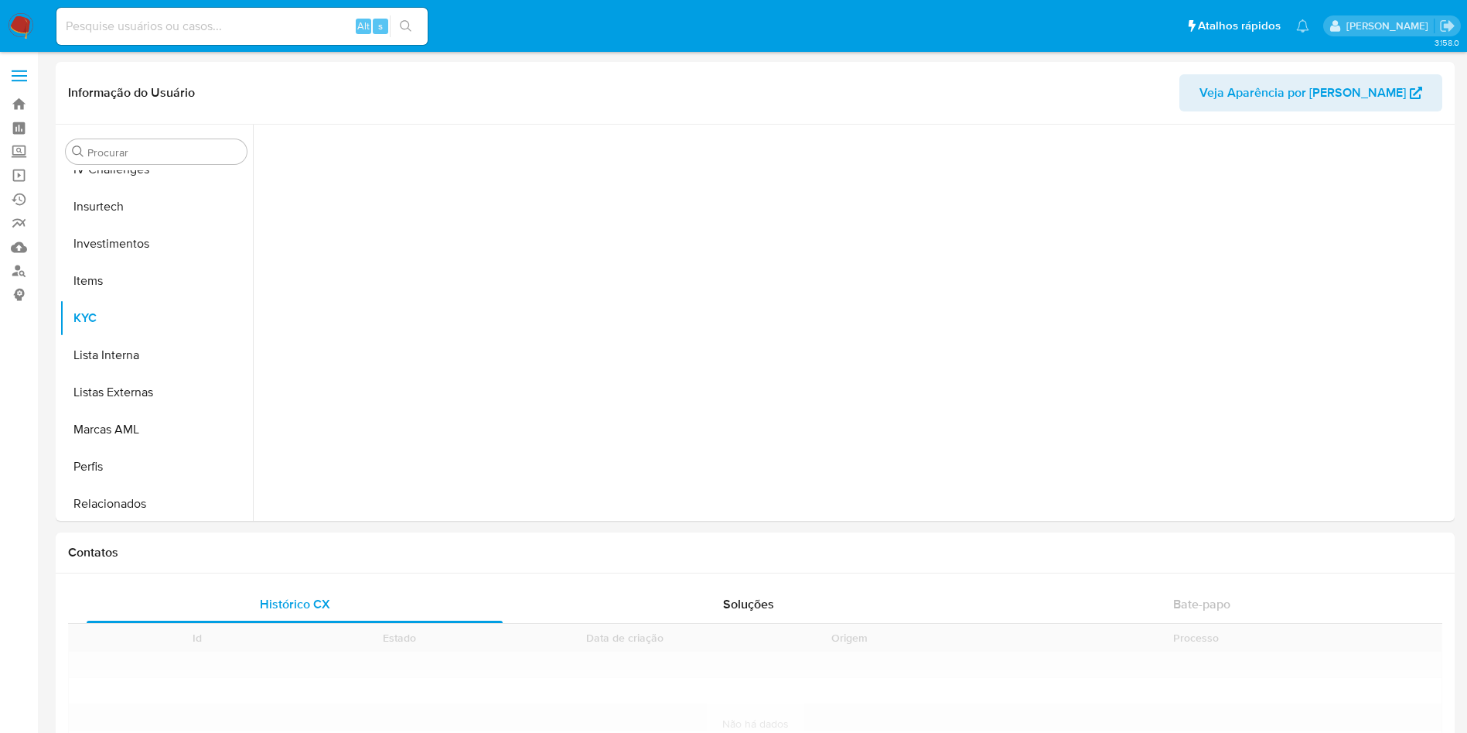
scroll to position [728, 0]
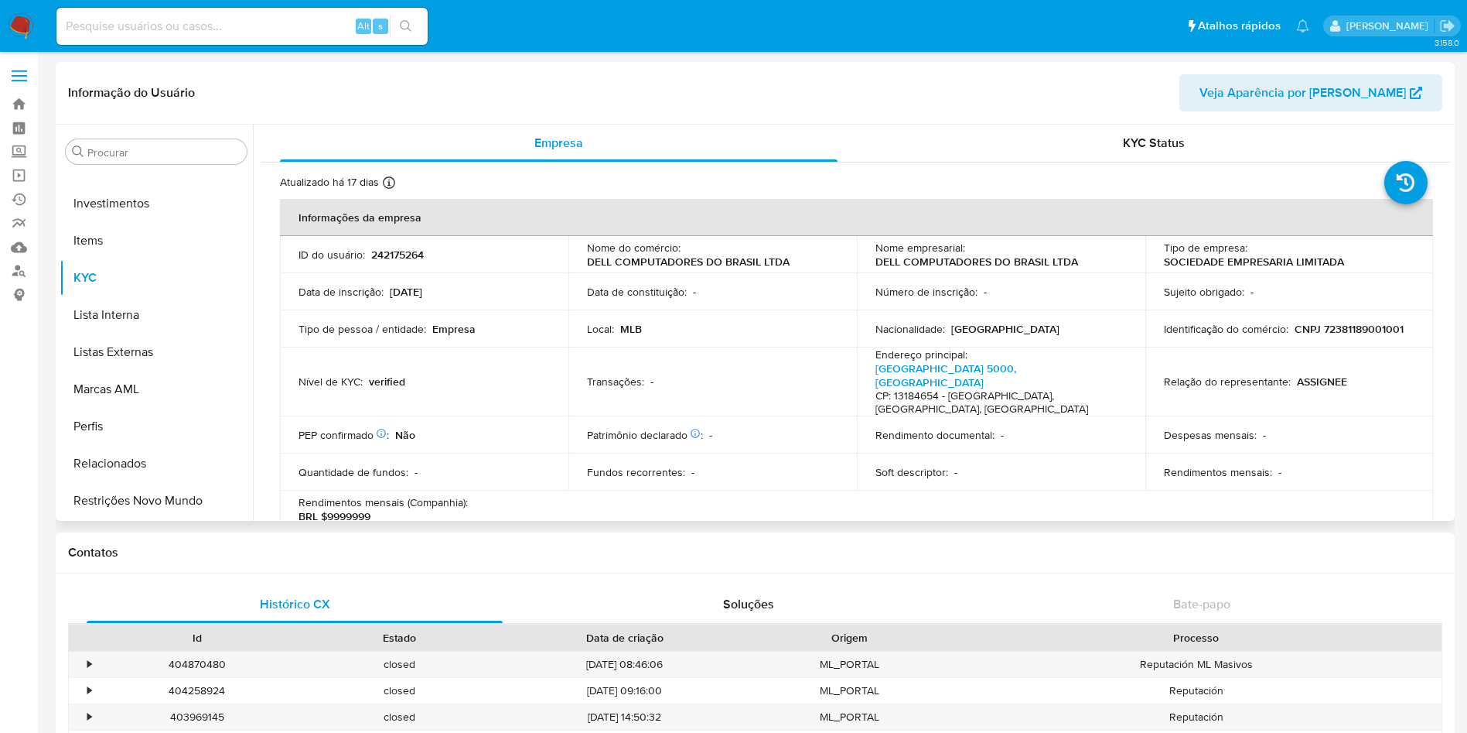
select select "10"
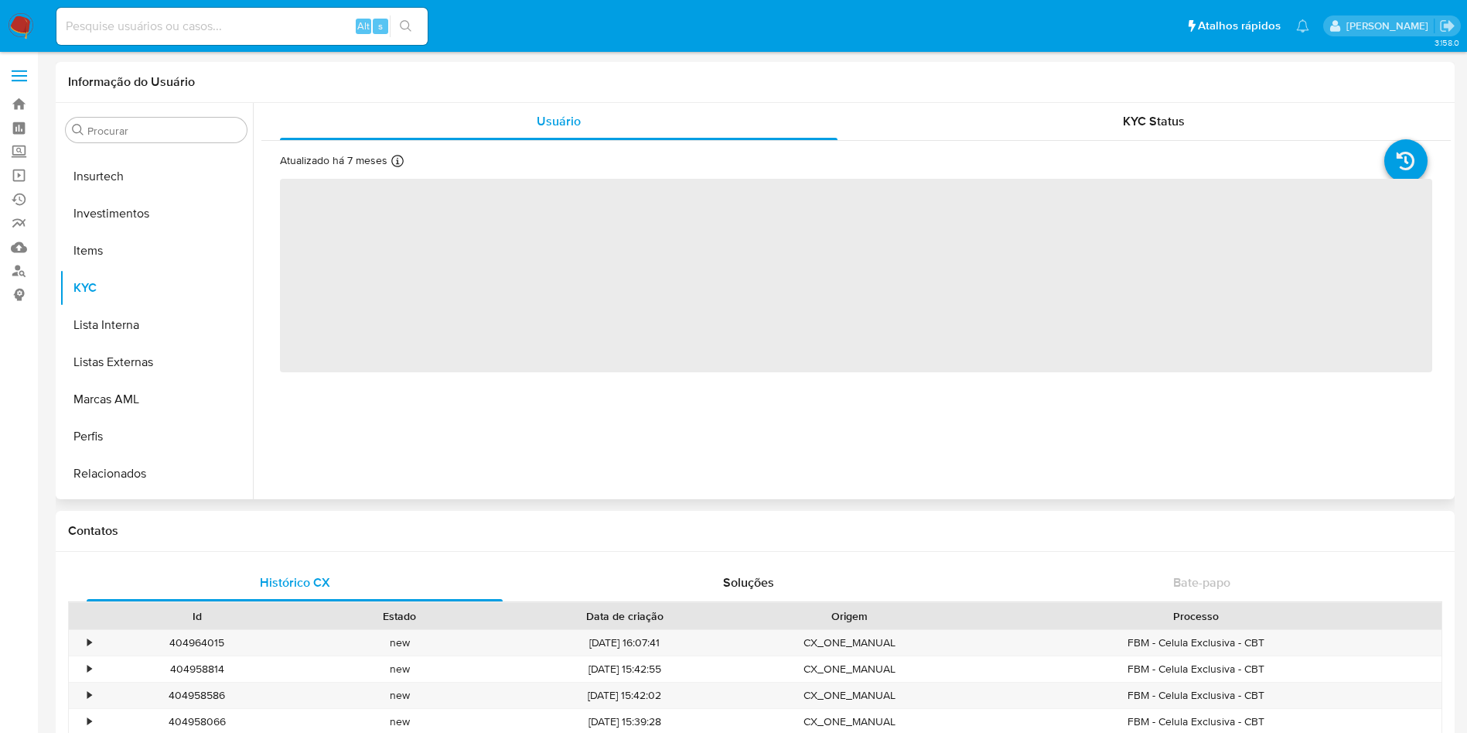
scroll to position [728, 0]
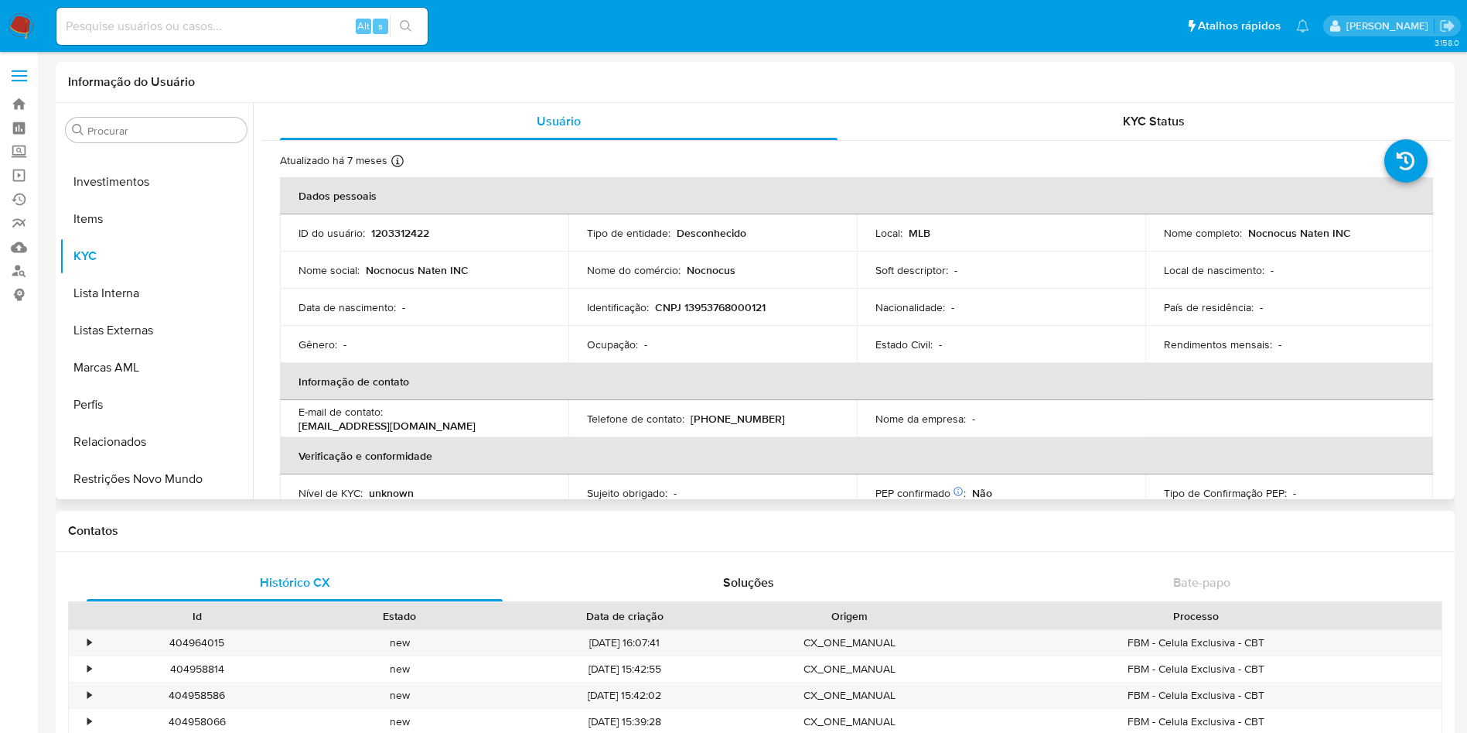
select select "10"
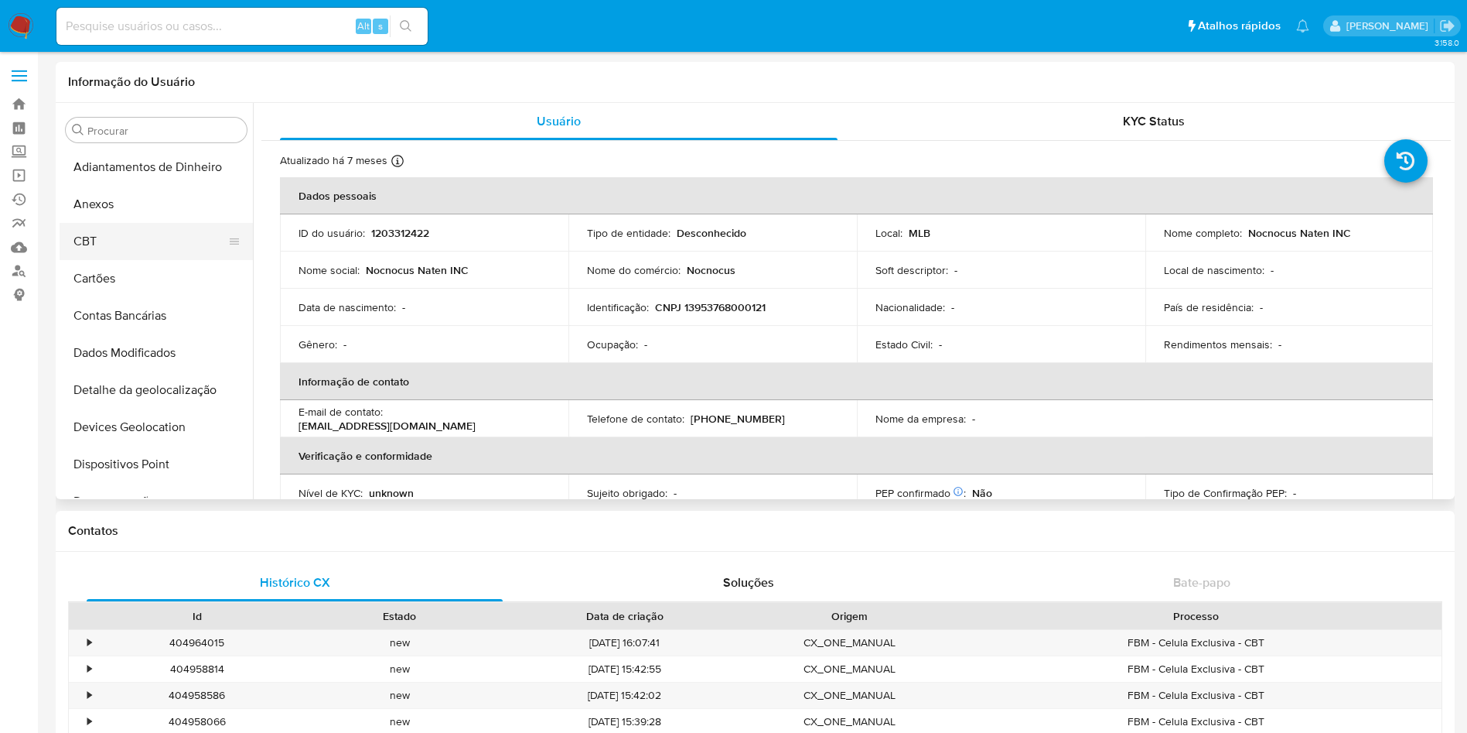
click at [134, 238] on button "CBT" at bounding box center [150, 241] width 181 height 37
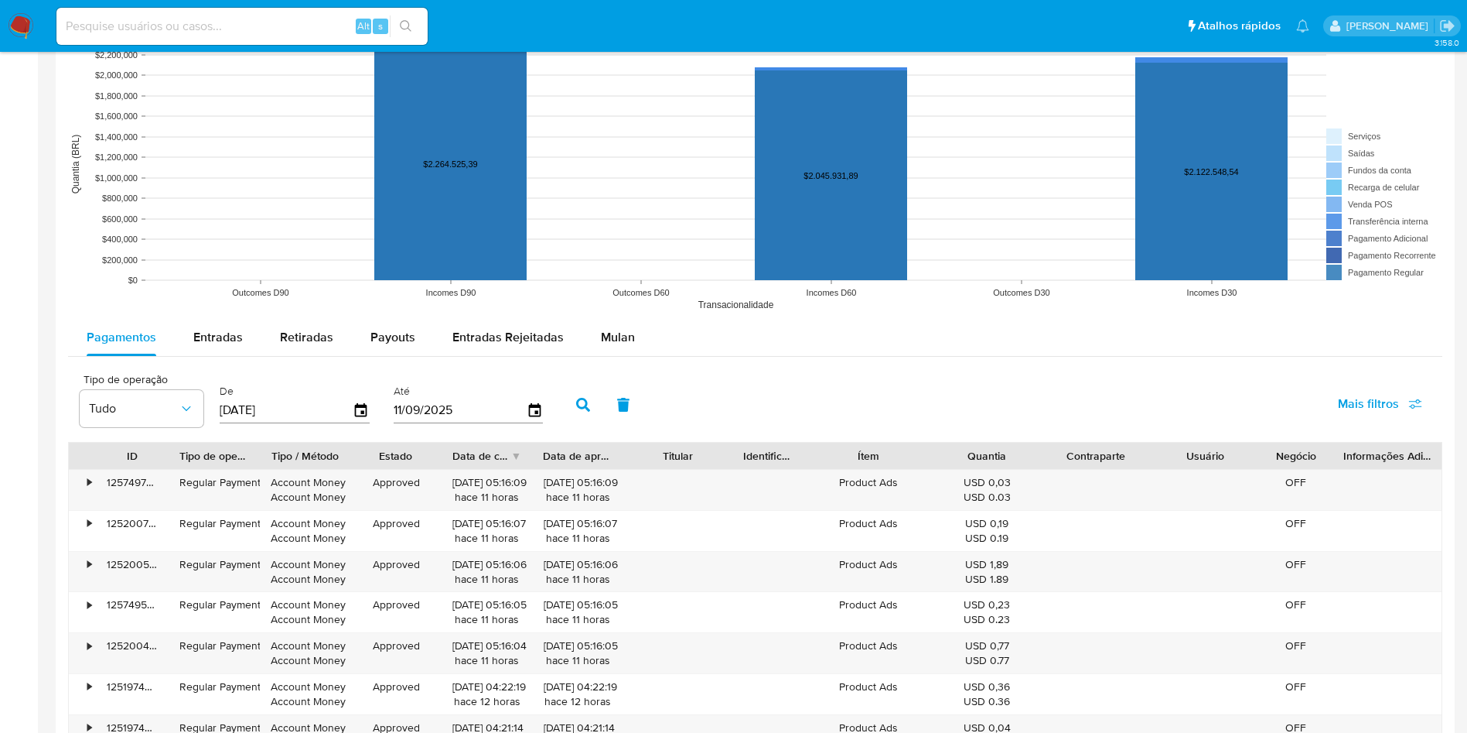
scroll to position [1201, 0]
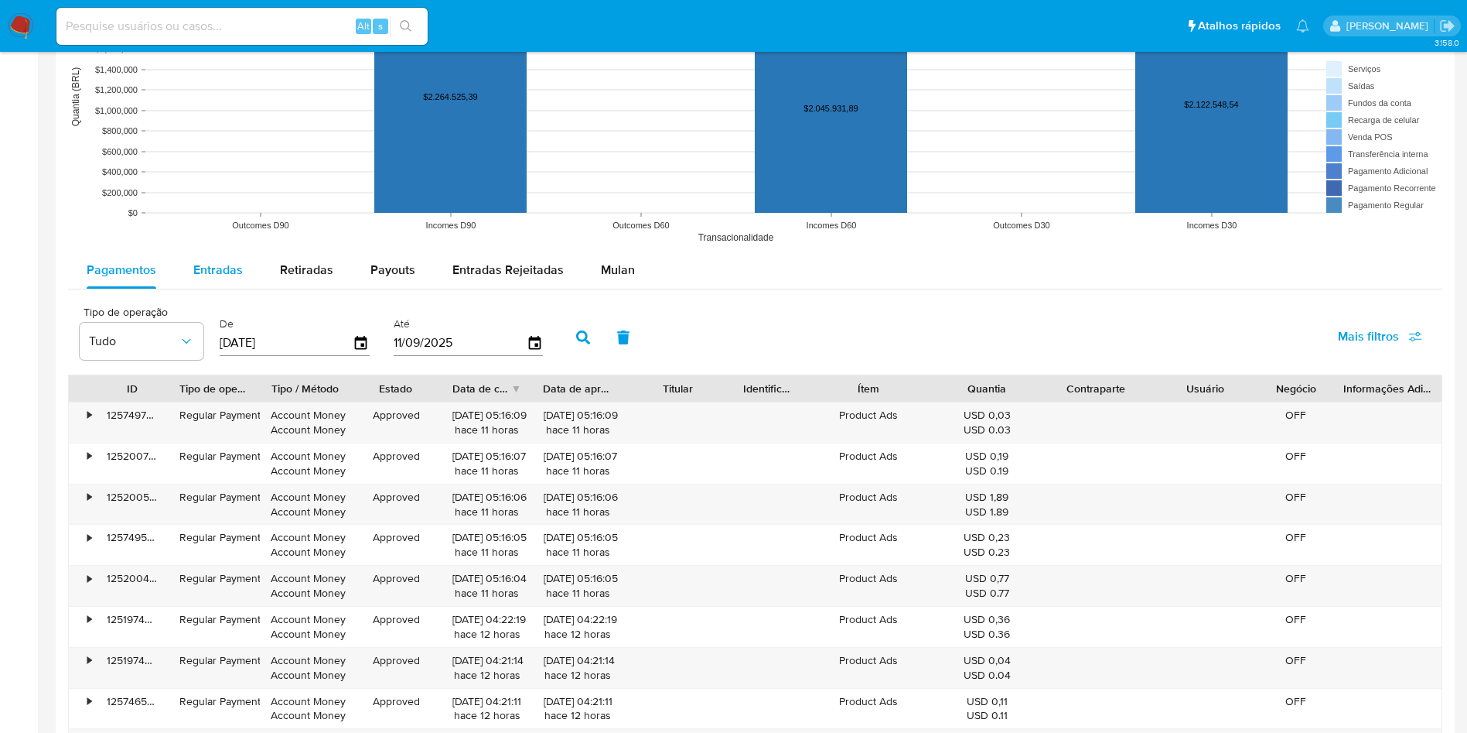
click at [209, 285] on div "Entradas" at bounding box center [218, 269] width 50 height 37
select select "10"
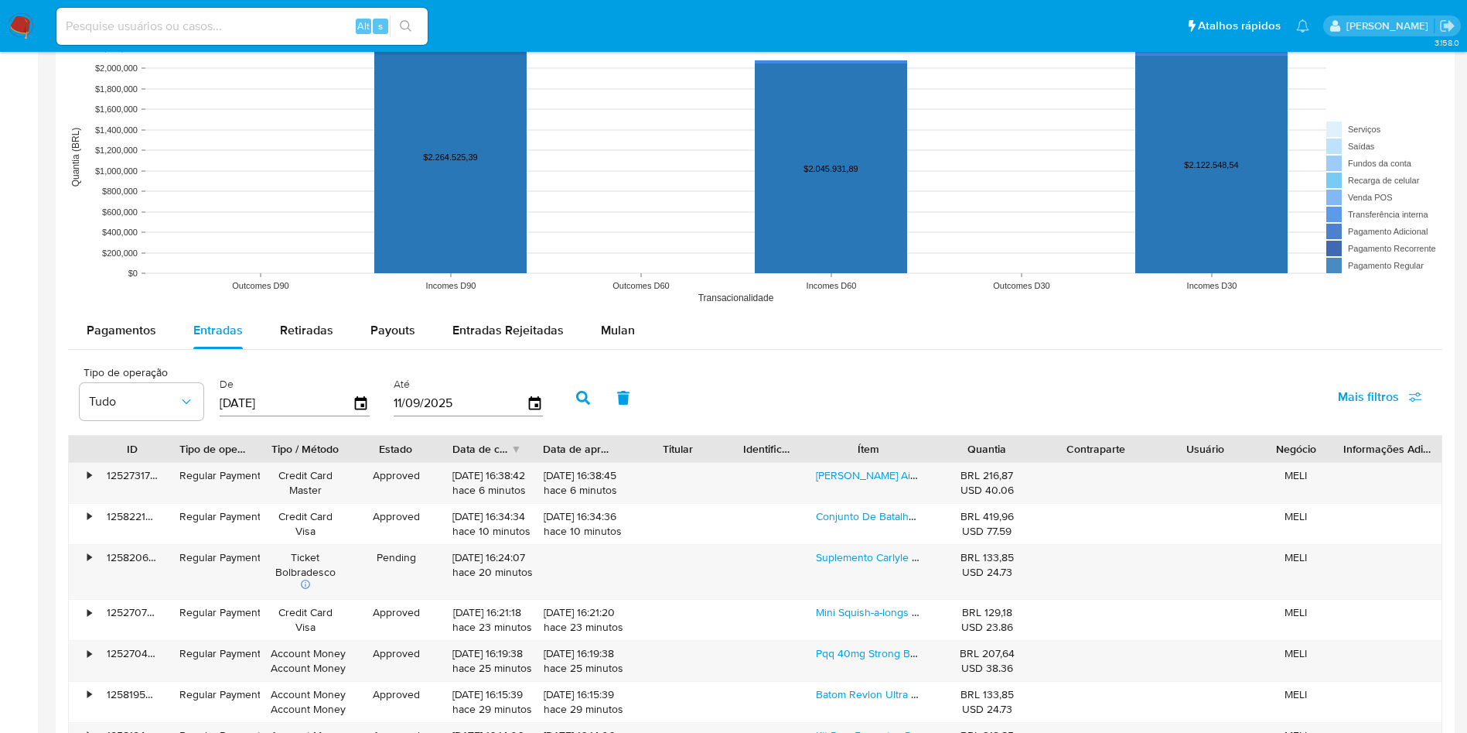
scroll to position [1149, 0]
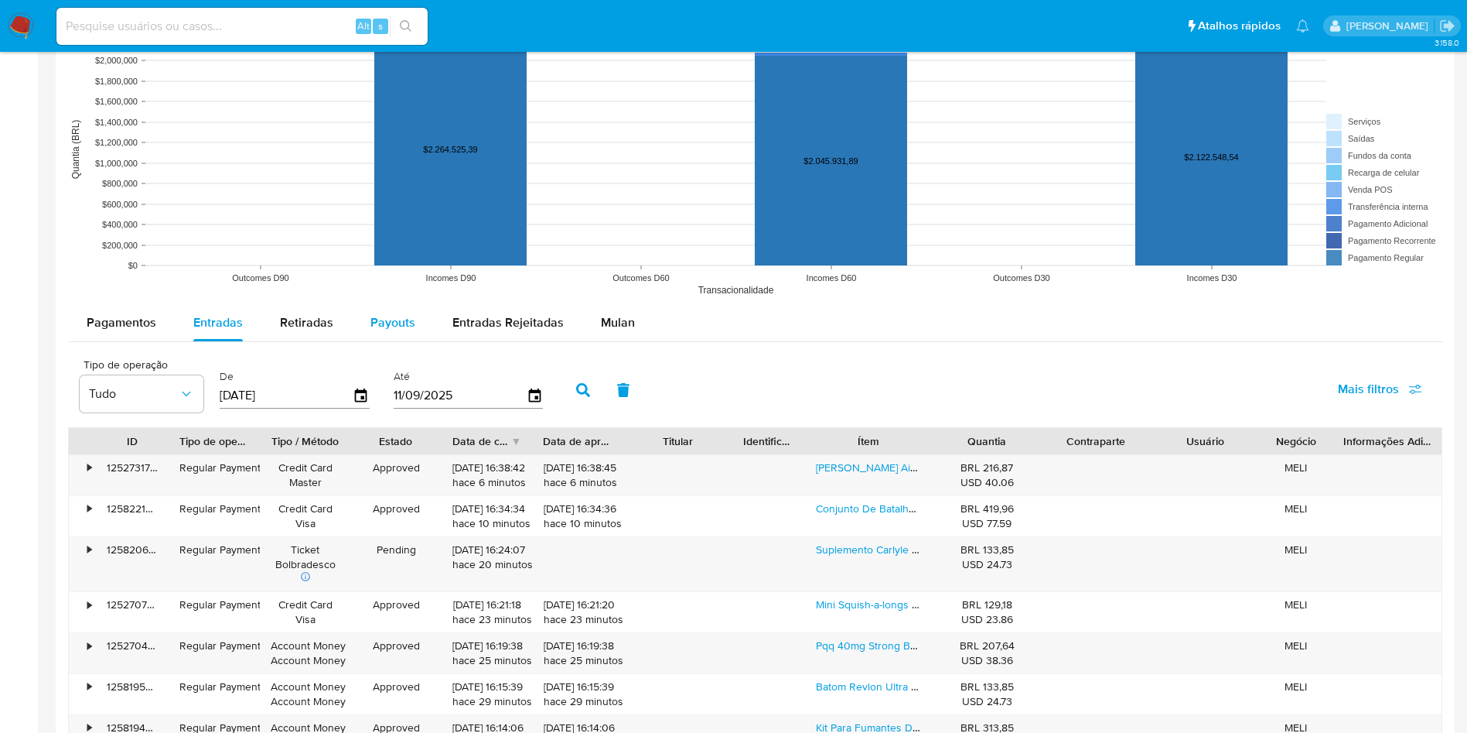
click at [394, 306] on div "Payouts" at bounding box center [393, 322] width 45 height 37
select select "10"
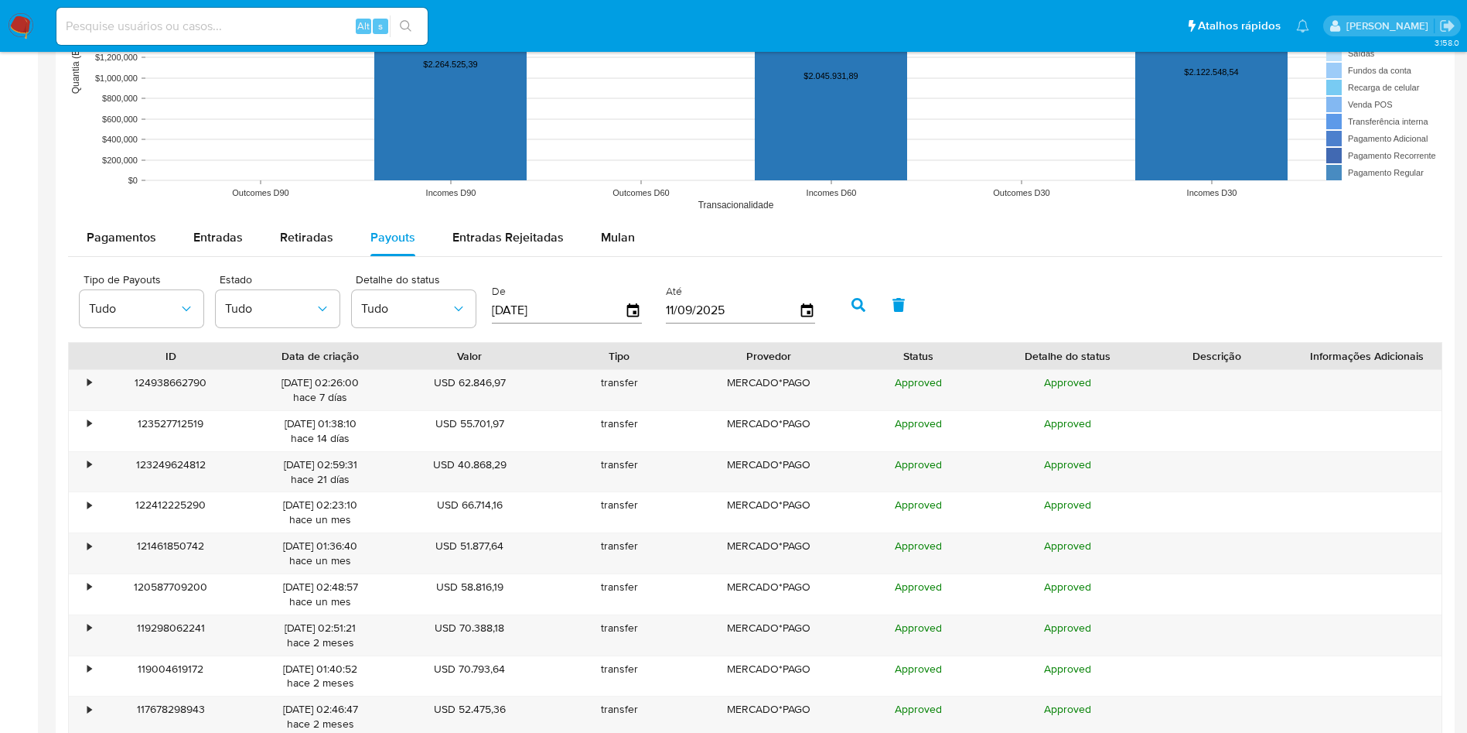
scroll to position [1235, 0]
click at [82, 375] on div "•" at bounding box center [82, 389] width 27 height 40
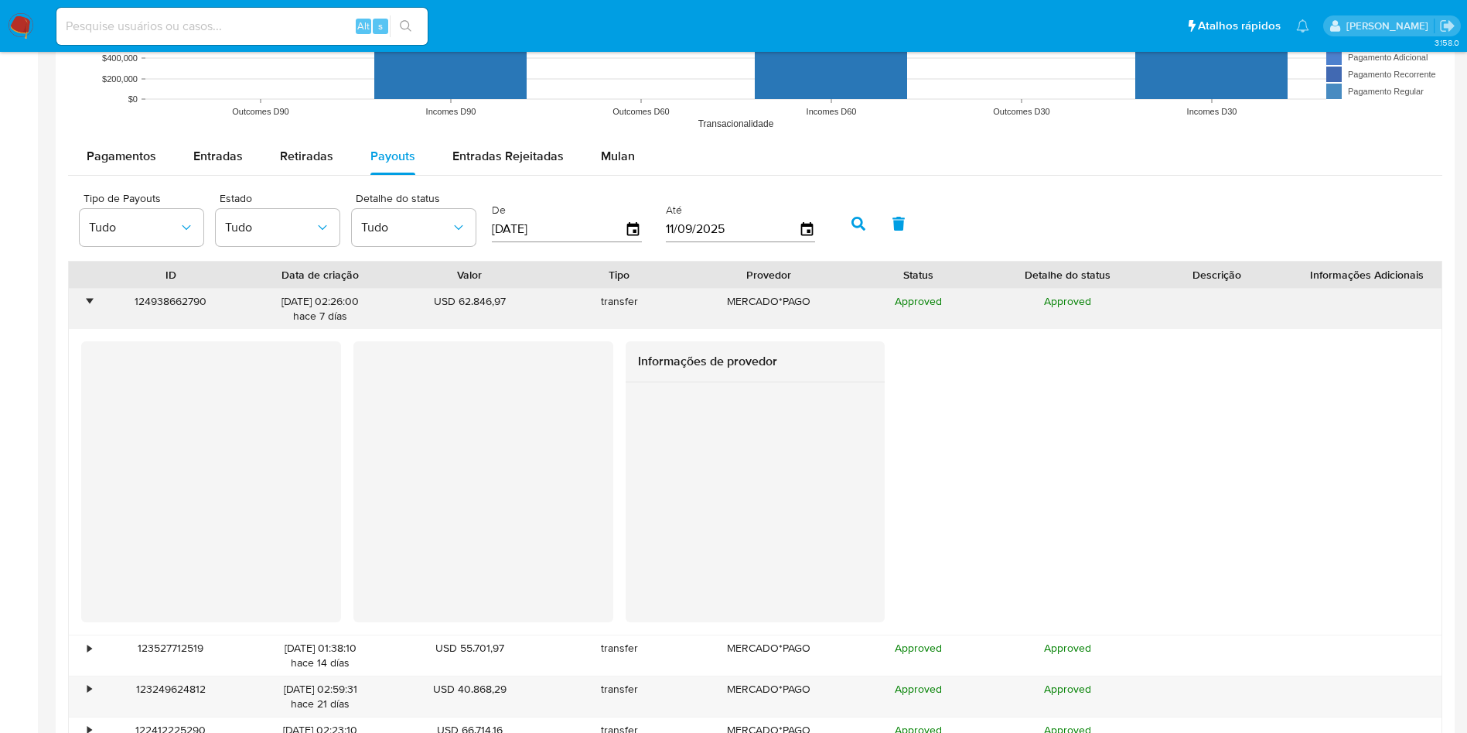
scroll to position [1316, 0]
